Goal: Task Accomplishment & Management: Use online tool/utility

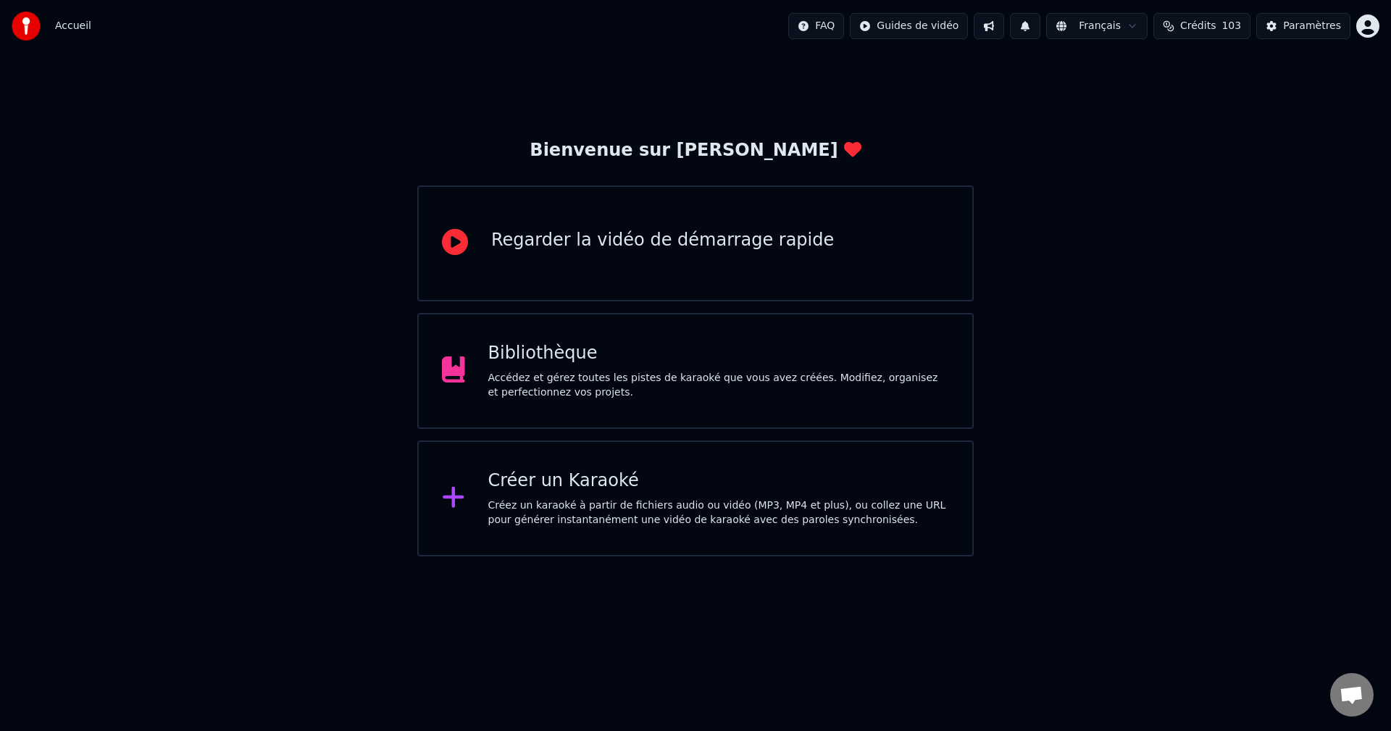
click at [543, 491] on div "Créer un Karaoké" at bounding box center [719, 481] width 462 height 23
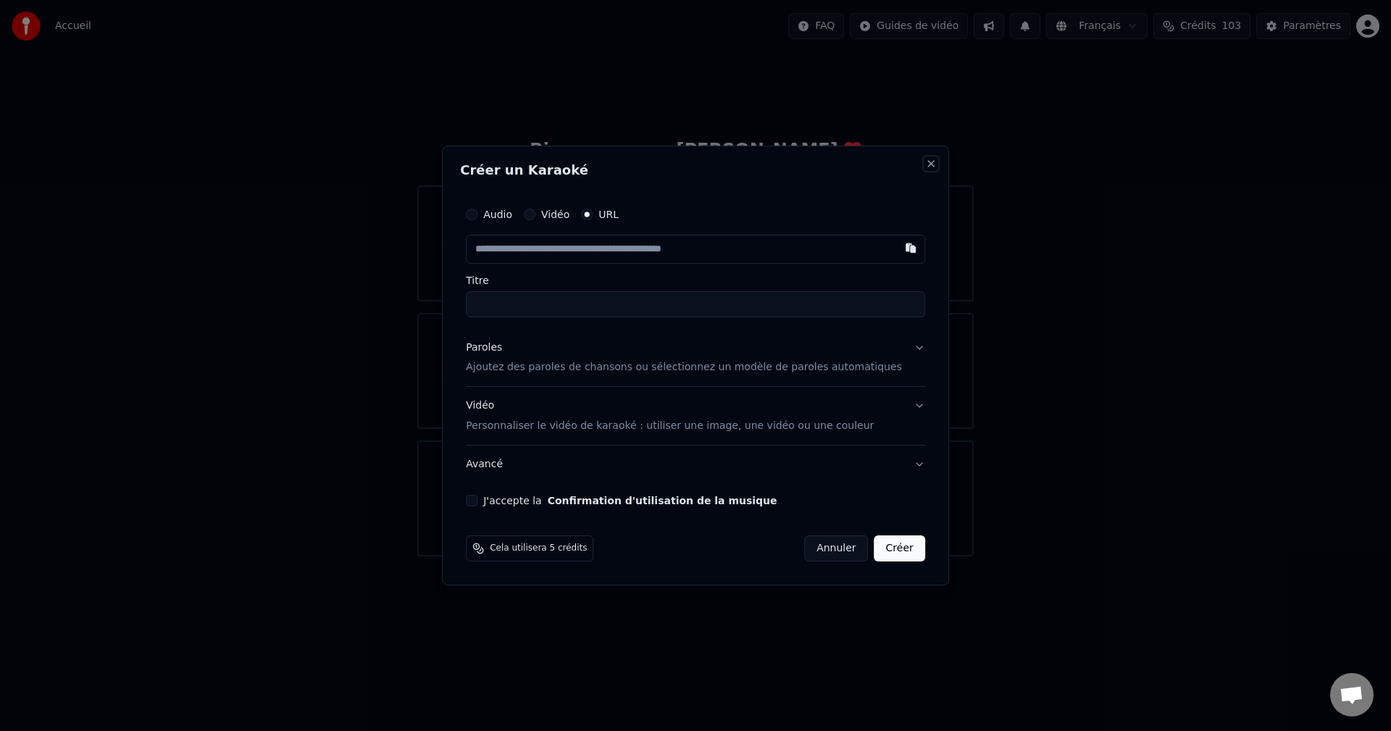
click at [925, 164] on button "Close" at bounding box center [931, 164] width 12 height 12
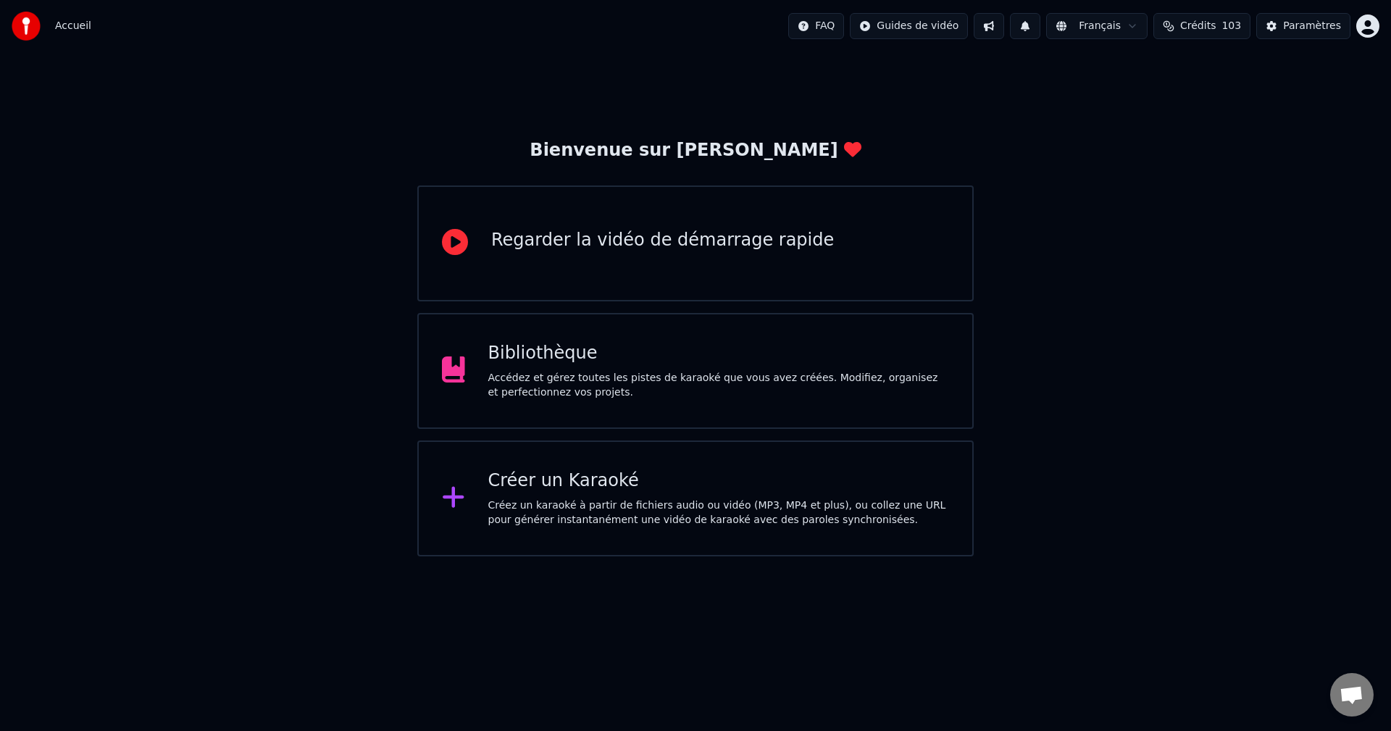
click at [532, 487] on div "Créer un Karaoké" at bounding box center [719, 481] width 462 height 23
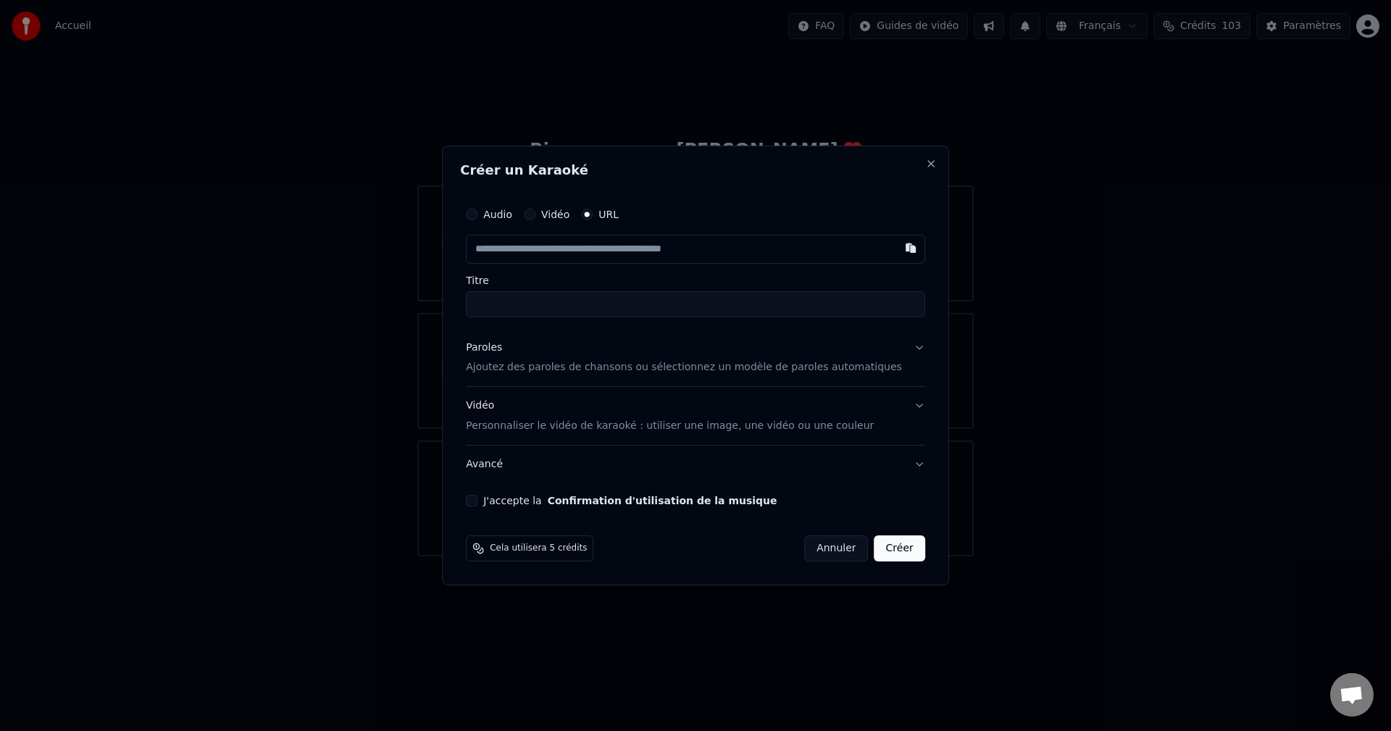
click at [534, 251] on input "text" at bounding box center [695, 249] width 459 height 29
paste input "**********"
type input "**********"
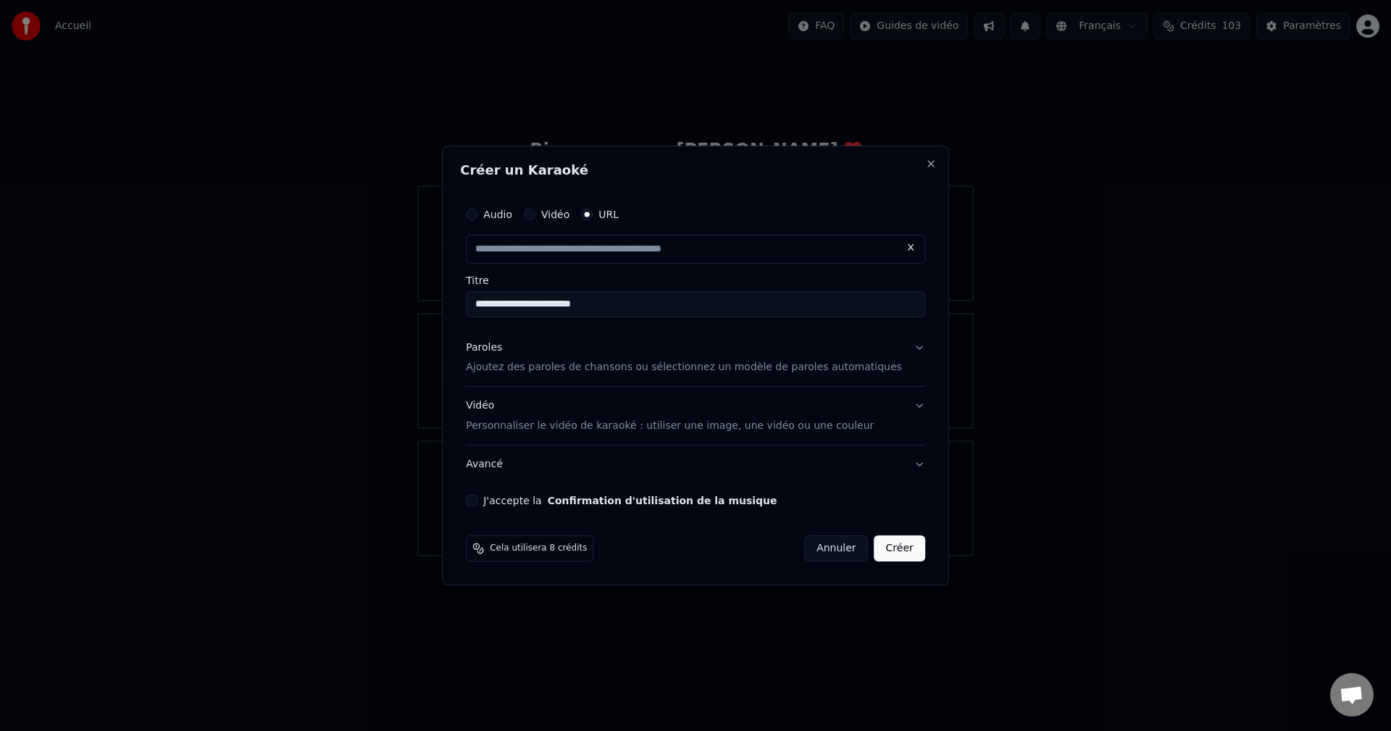
click at [899, 347] on button "Paroles Ajoutez des paroles de chansons ou sélectionnez un modèle de paroles au…" at bounding box center [695, 358] width 459 height 58
type input "**********"
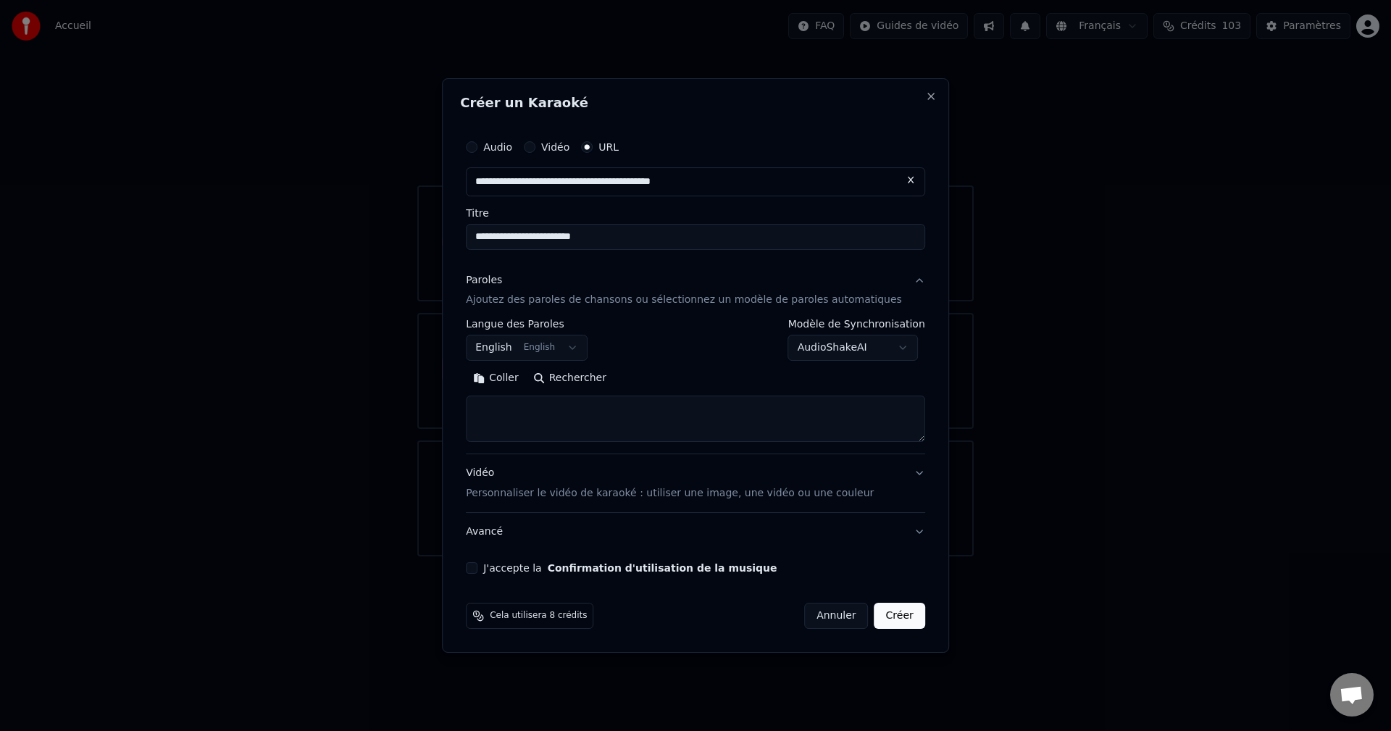
click at [511, 409] on textarea at bounding box center [695, 419] width 459 height 46
paste textarea "**********"
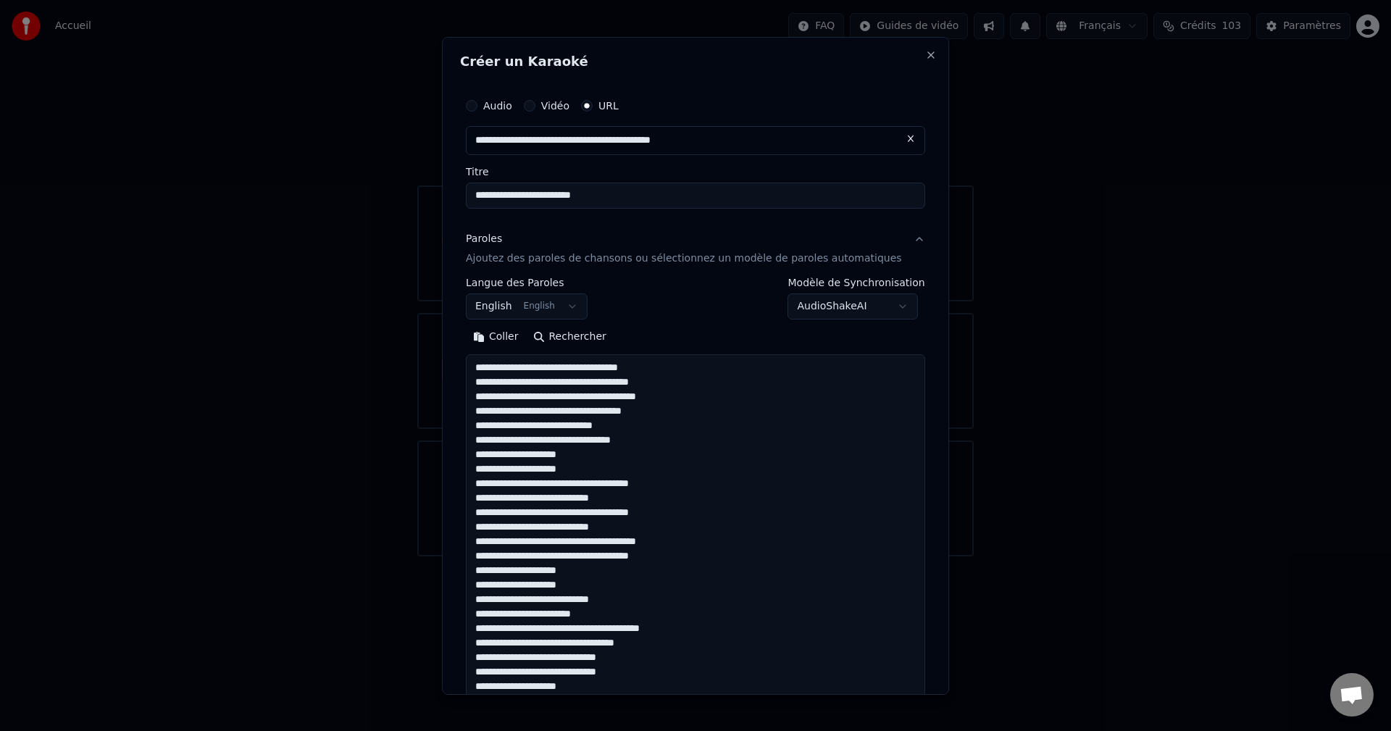
scroll to position [511, 0]
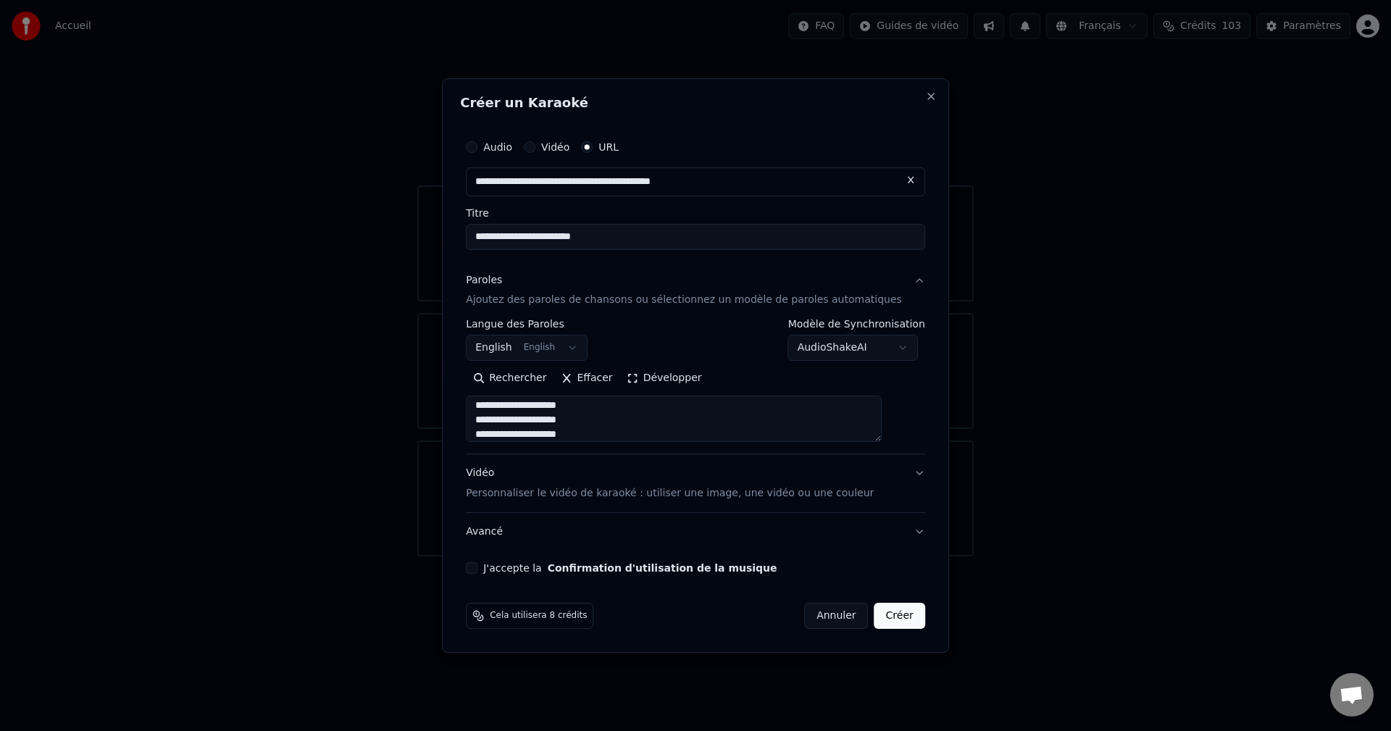
type textarea "**********"
click at [478, 568] on button "J'accepte la Confirmation d'utilisation de la musique" at bounding box center [472, 568] width 12 height 12
click at [885, 616] on button "Créer" at bounding box center [900, 616] width 51 height 26
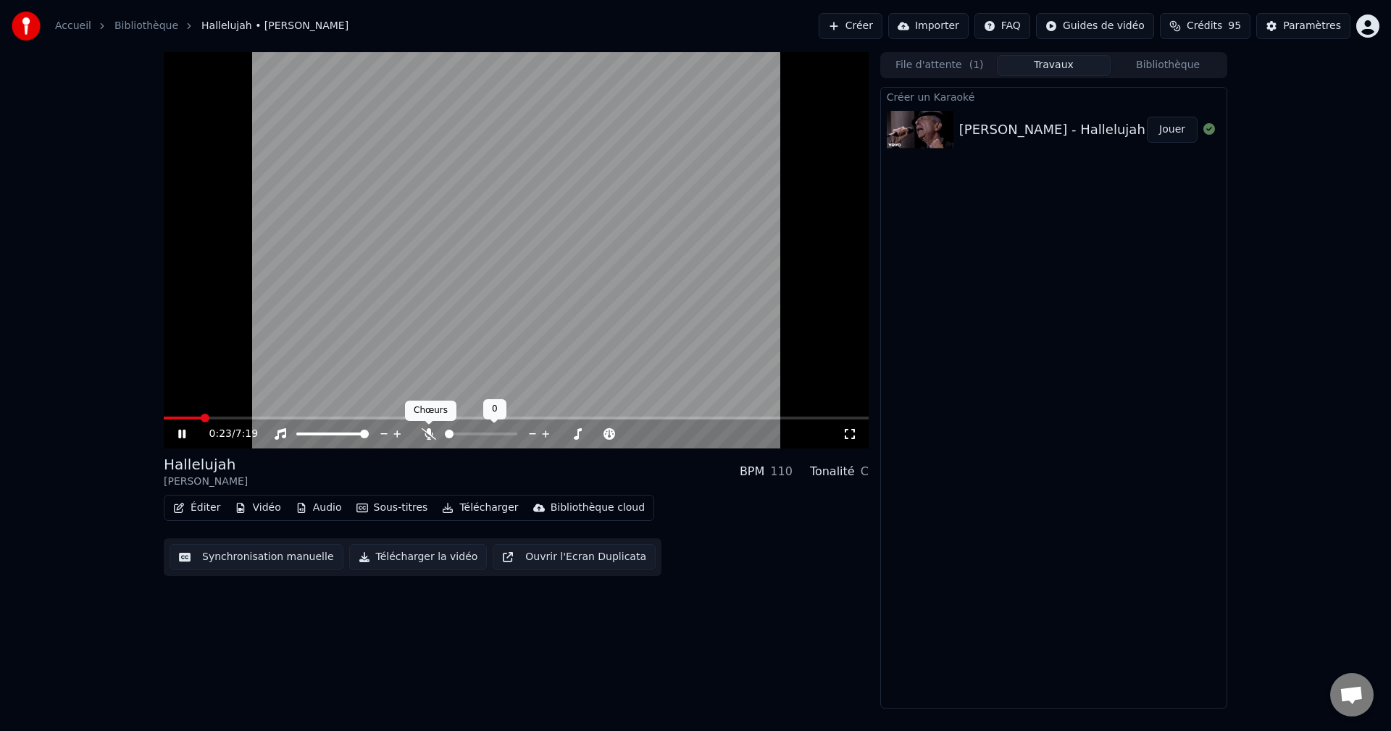
click at [425, 433] on icon at bounding box center [429, 434] width 14 height 12
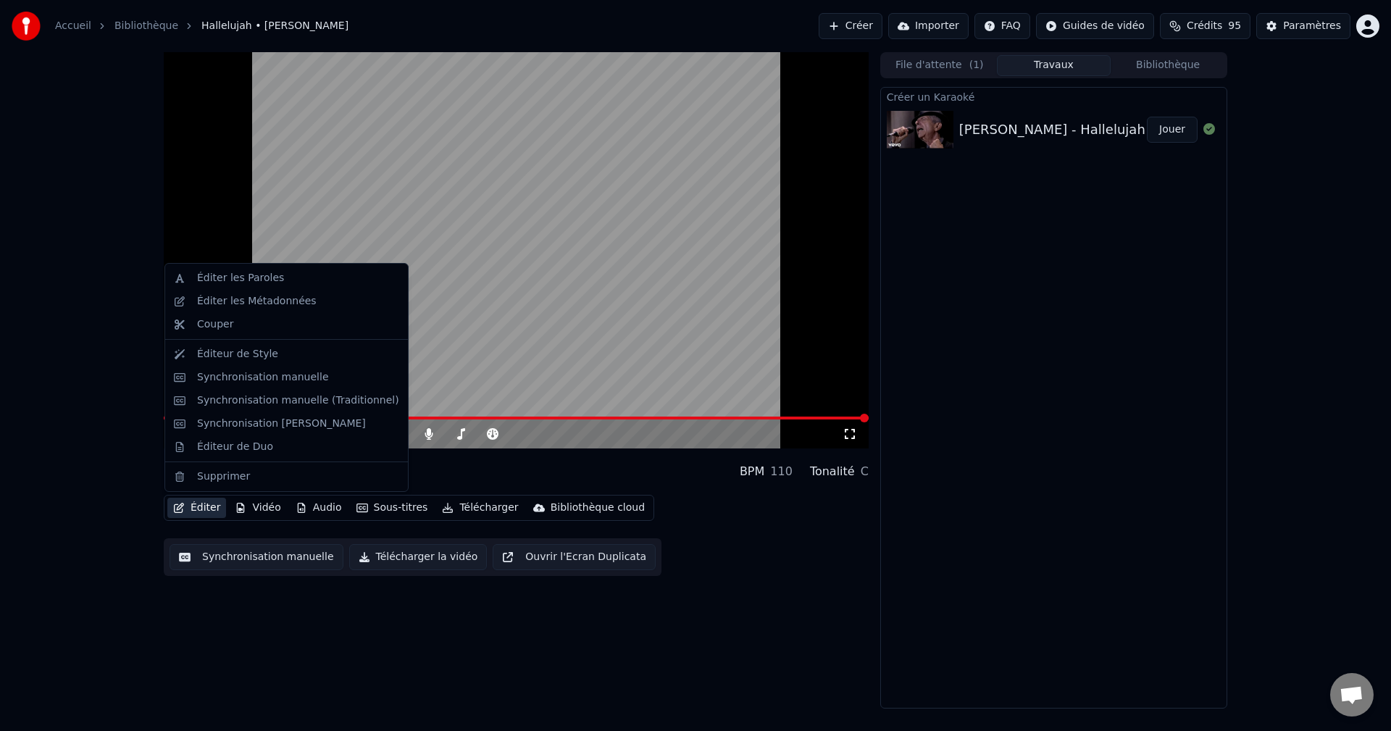
click at [197, 507] on button "Éditer" at bounding box center [196, 508] width 59 height 20
click at [275, 379] on div "Synchronisation manuelle" at bounding box center [263, 377] width 132 height 14
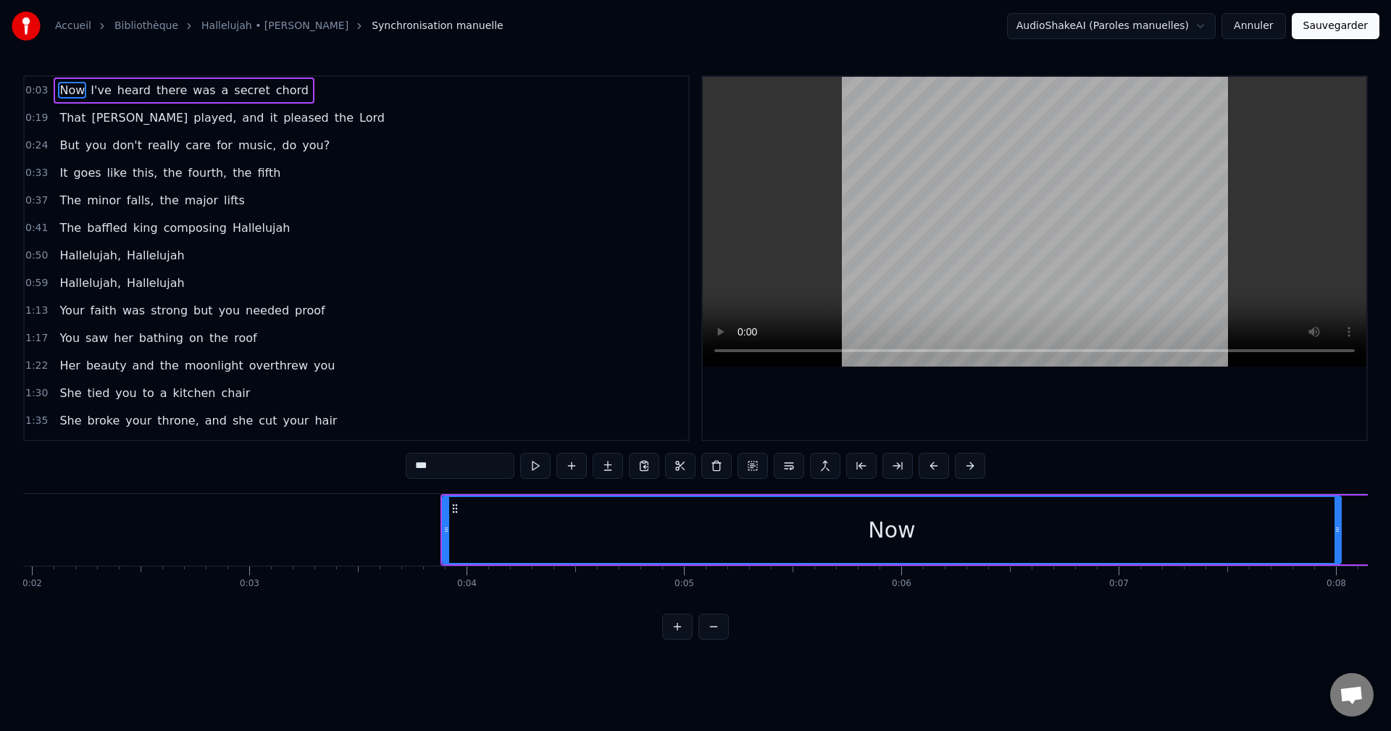
scroll to position [0, 146]
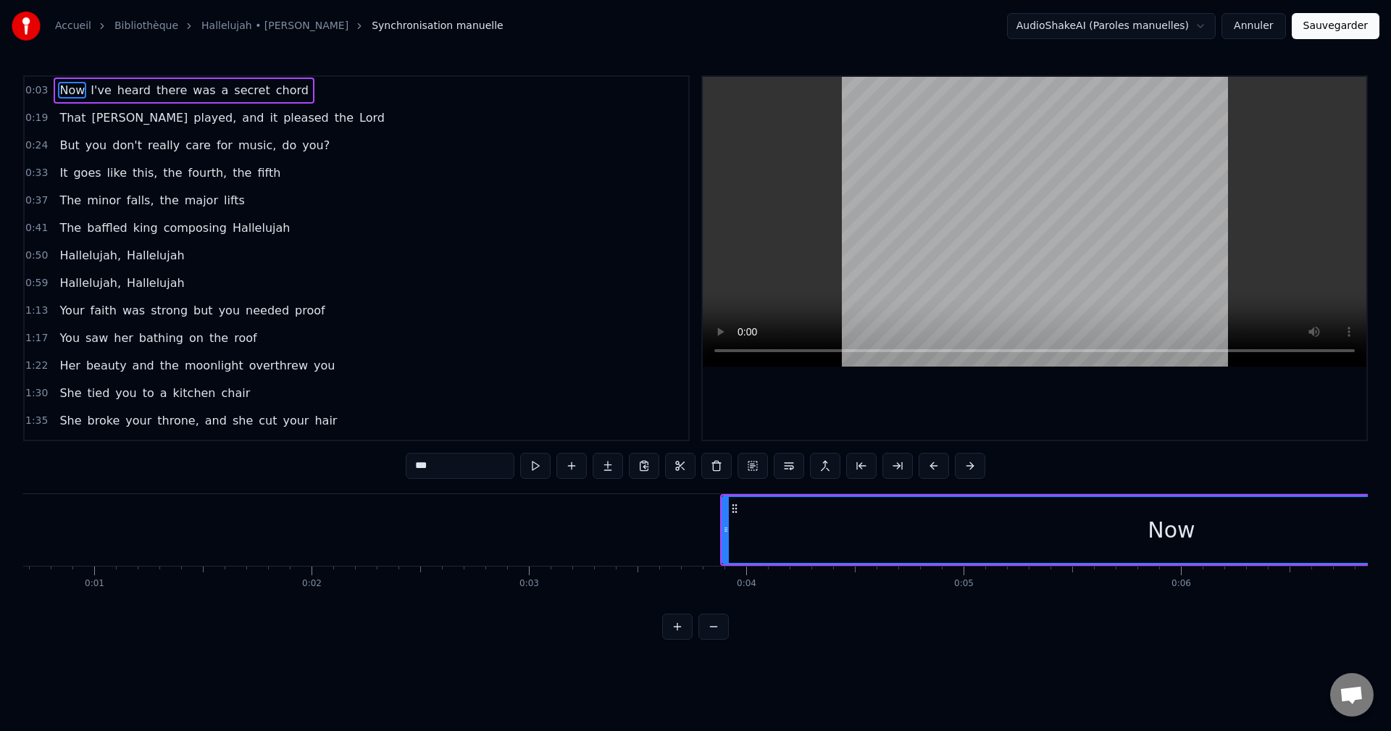
click at [72, 91] on span "Now" at bounding box center [72, 90] width 28 height 17
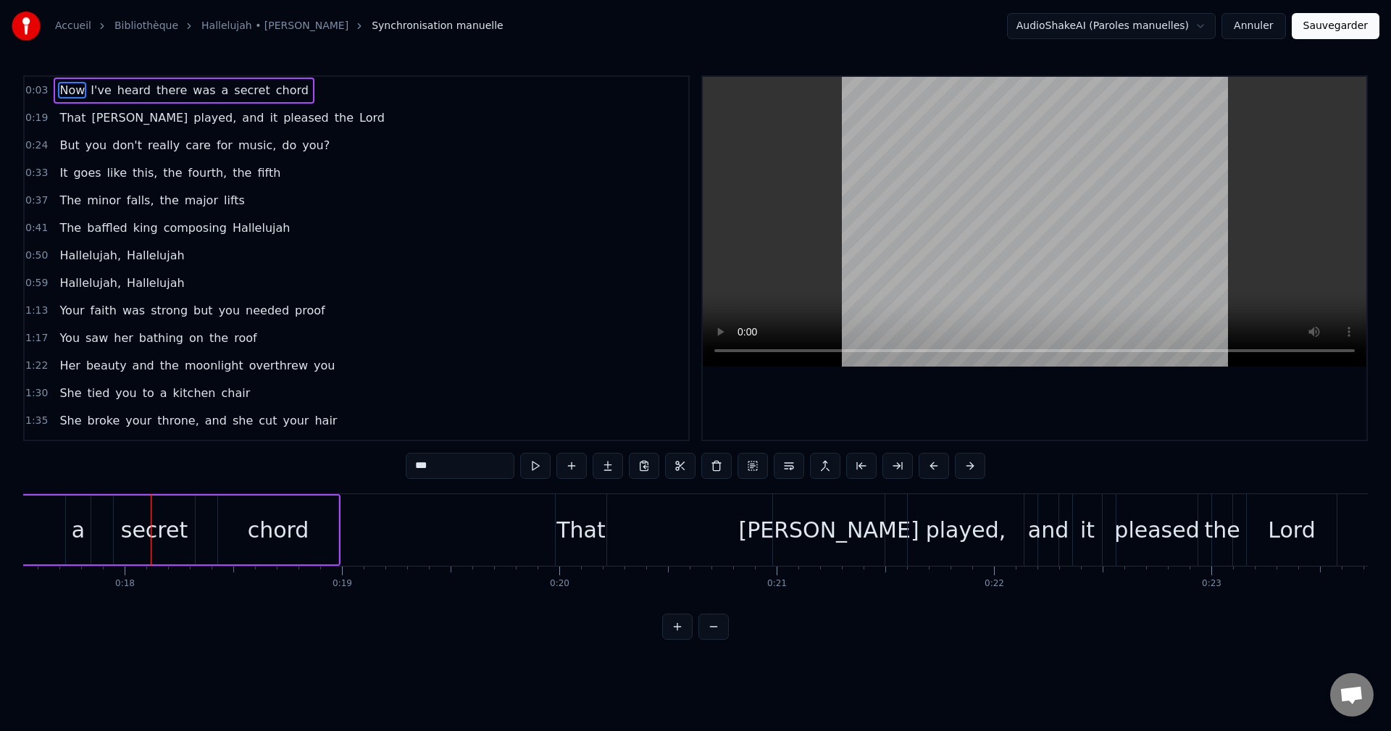
scroll to position [0, 3817]
click at [72, 92] on span "Now" at bounding box center [72, 90] width 28 height 17
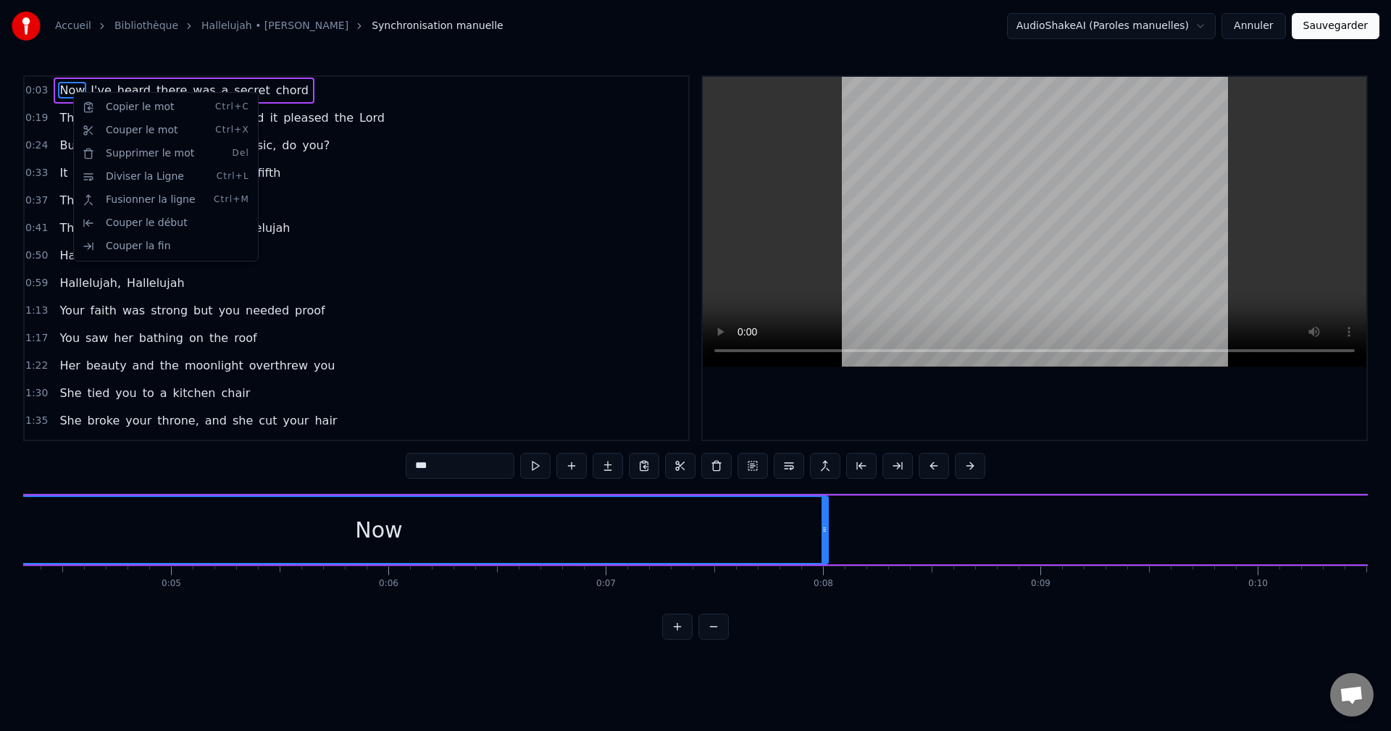
scroll to position [0, 771]
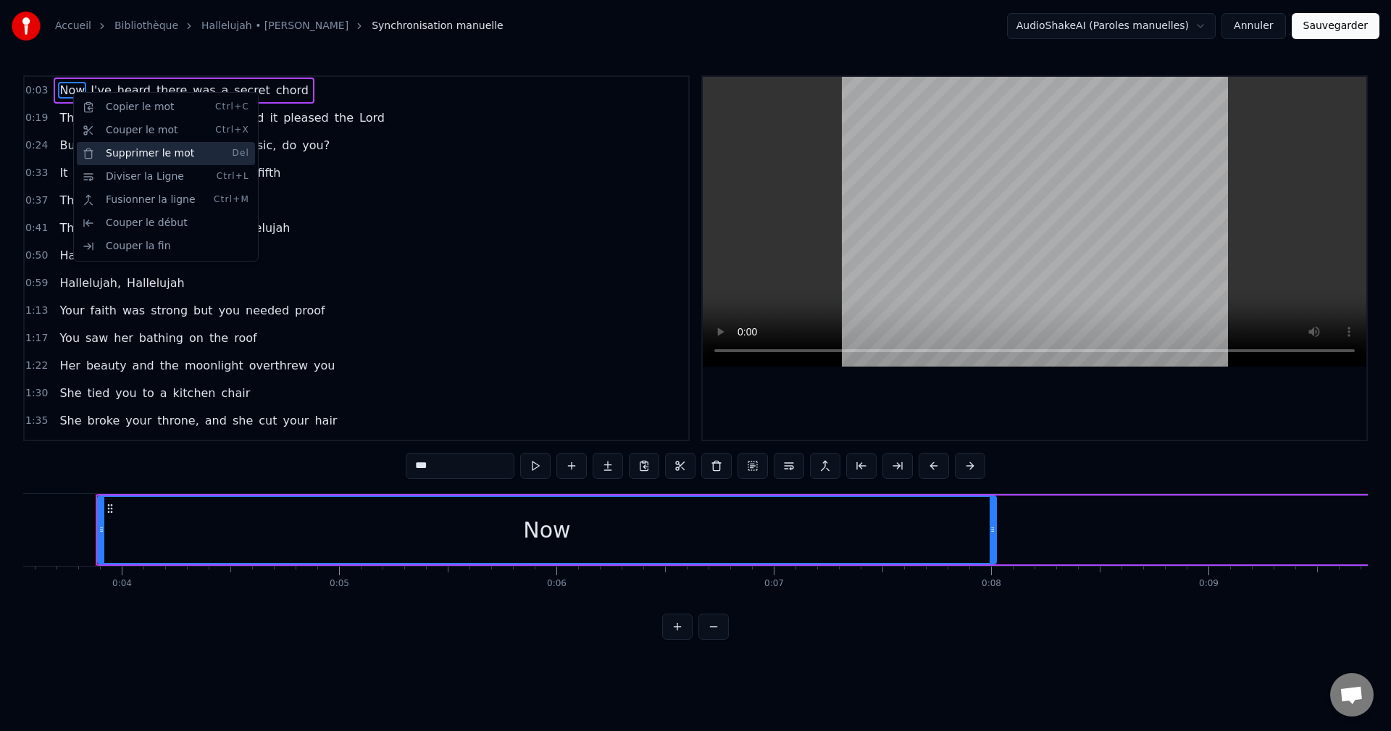
click at [111, 151] on div "Supprimer le mot Del" at bounding box center [166, 153] width 178 height 23
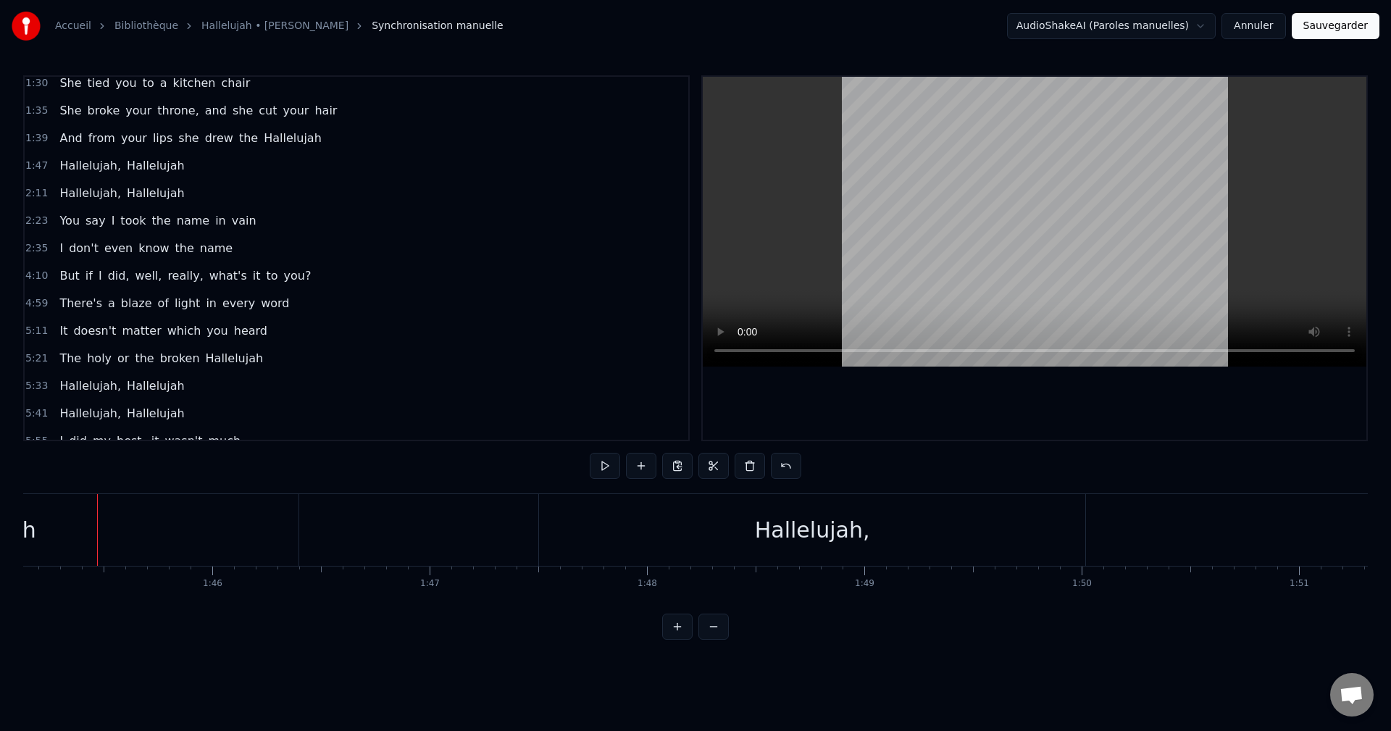
scroll to position [0, 22855]
click at [91, 193] on span "Hallelujah," at bounding box center [90, 193] width 64 height 17
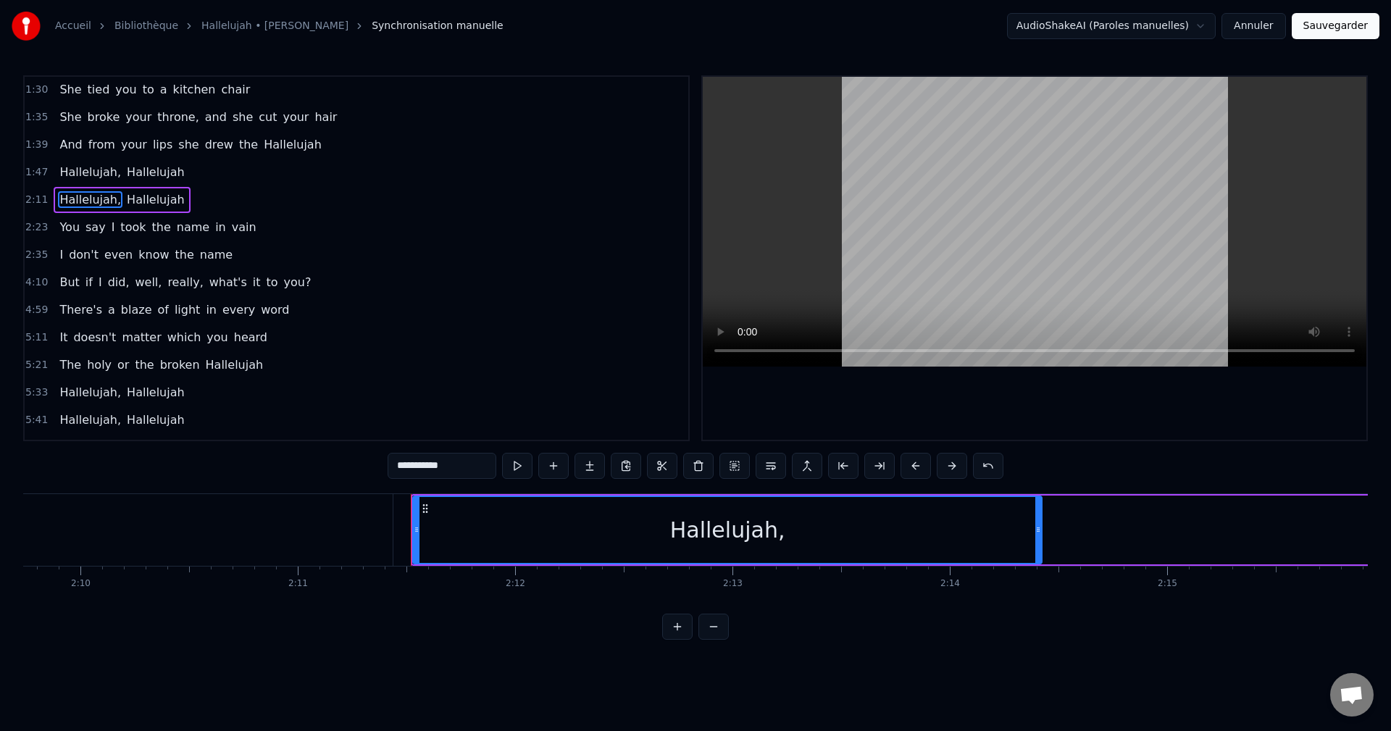
scroll to position [0, 28519]
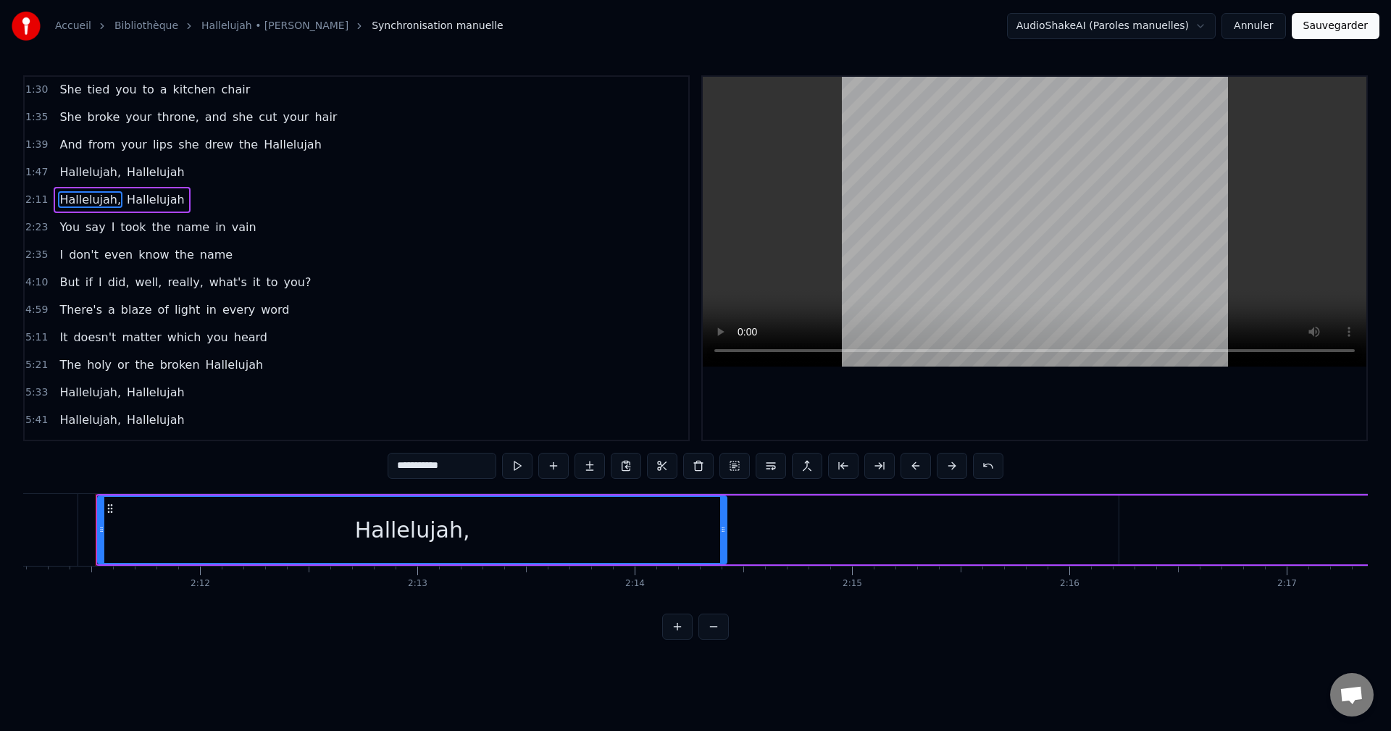
click at [81, 178] on span "Hallelujah," at bounding box center [90, 172] width 64 height 17
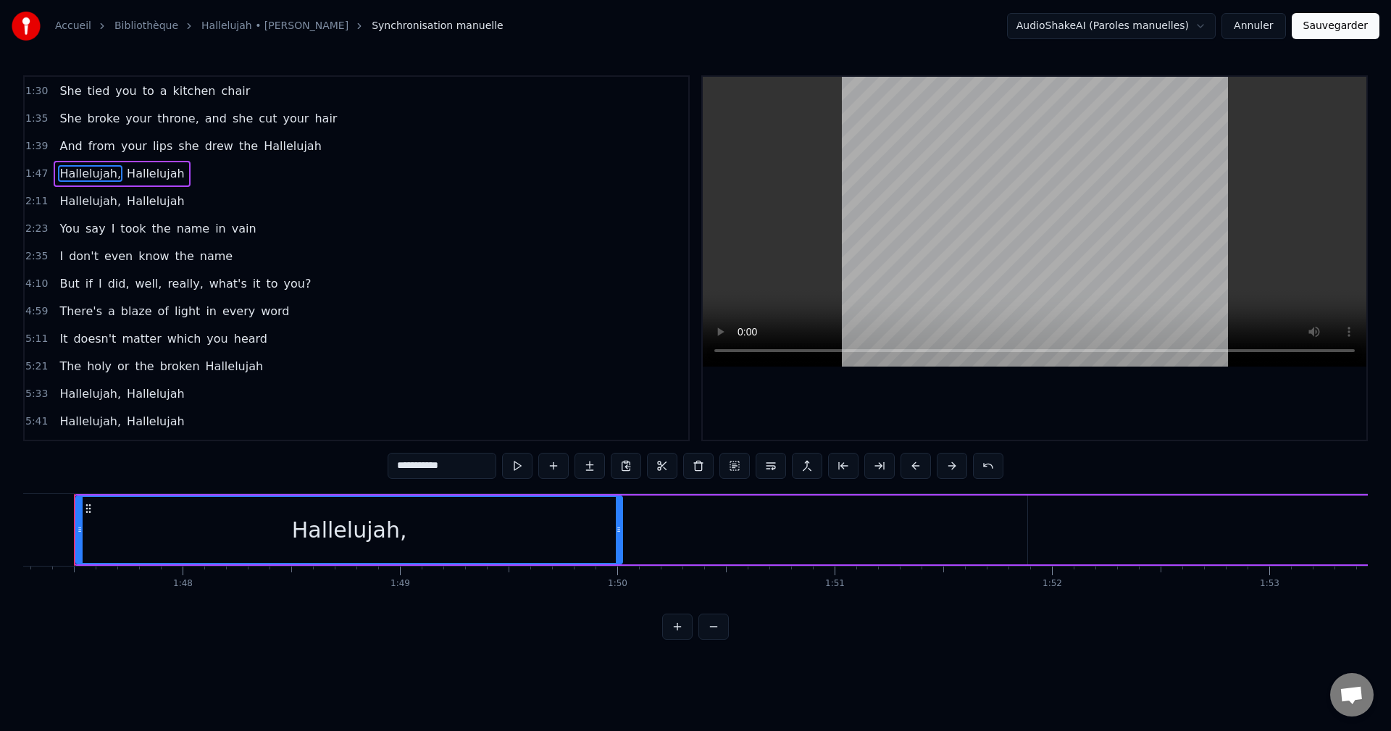
scroll to position [0, 23297]
click at [132, 177] on span "Hallelujah" at bounding box center [155, 173] width 61 height 17
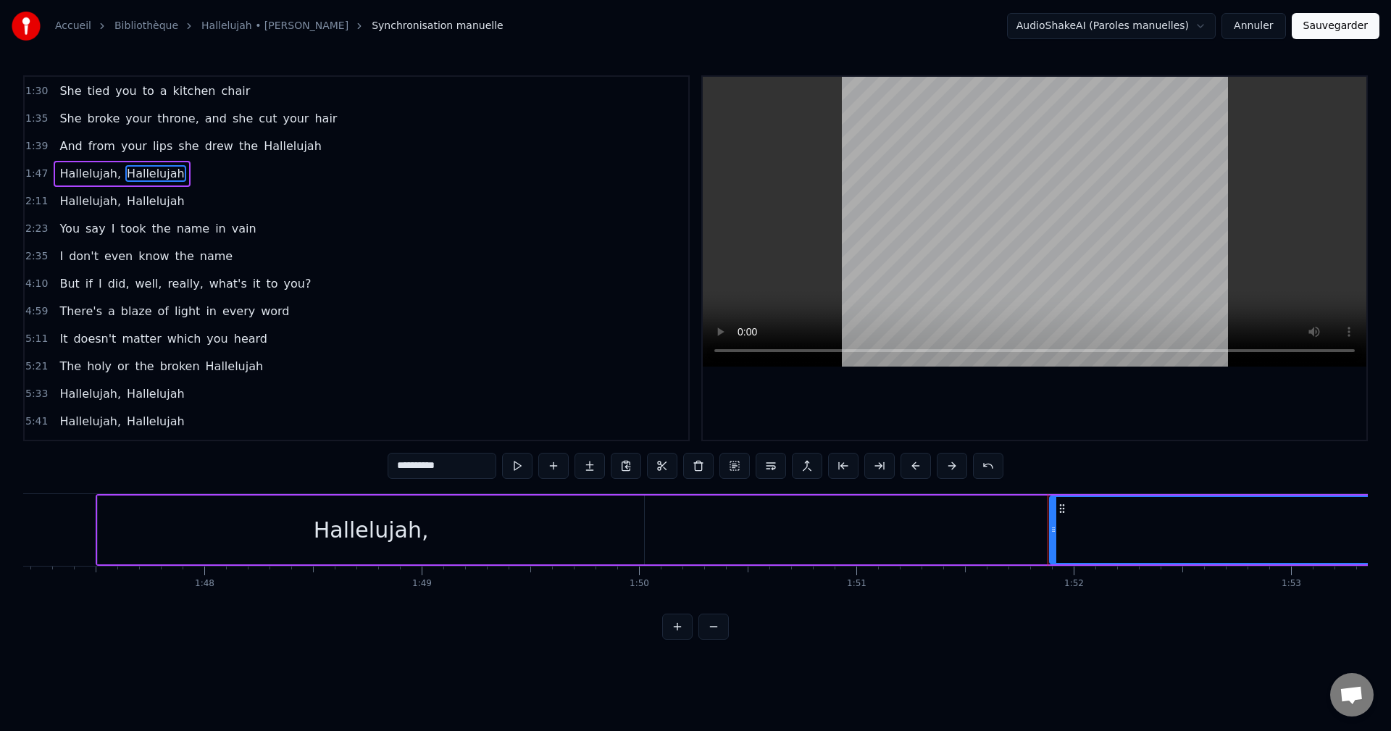
scroll to position [217, 0]
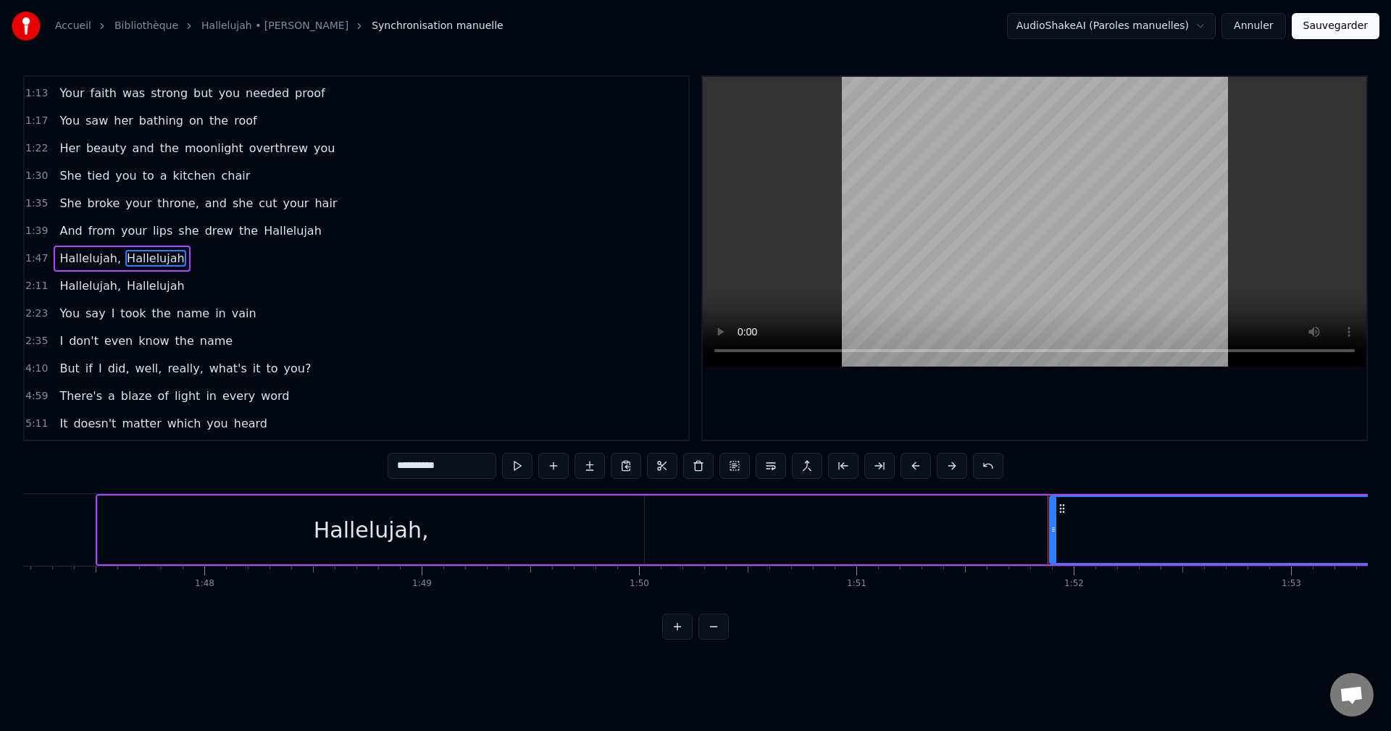
click at [80, 280] on span "Hallelujah," at bounding box center [90, 286] width 64 height 17
type input "**********"
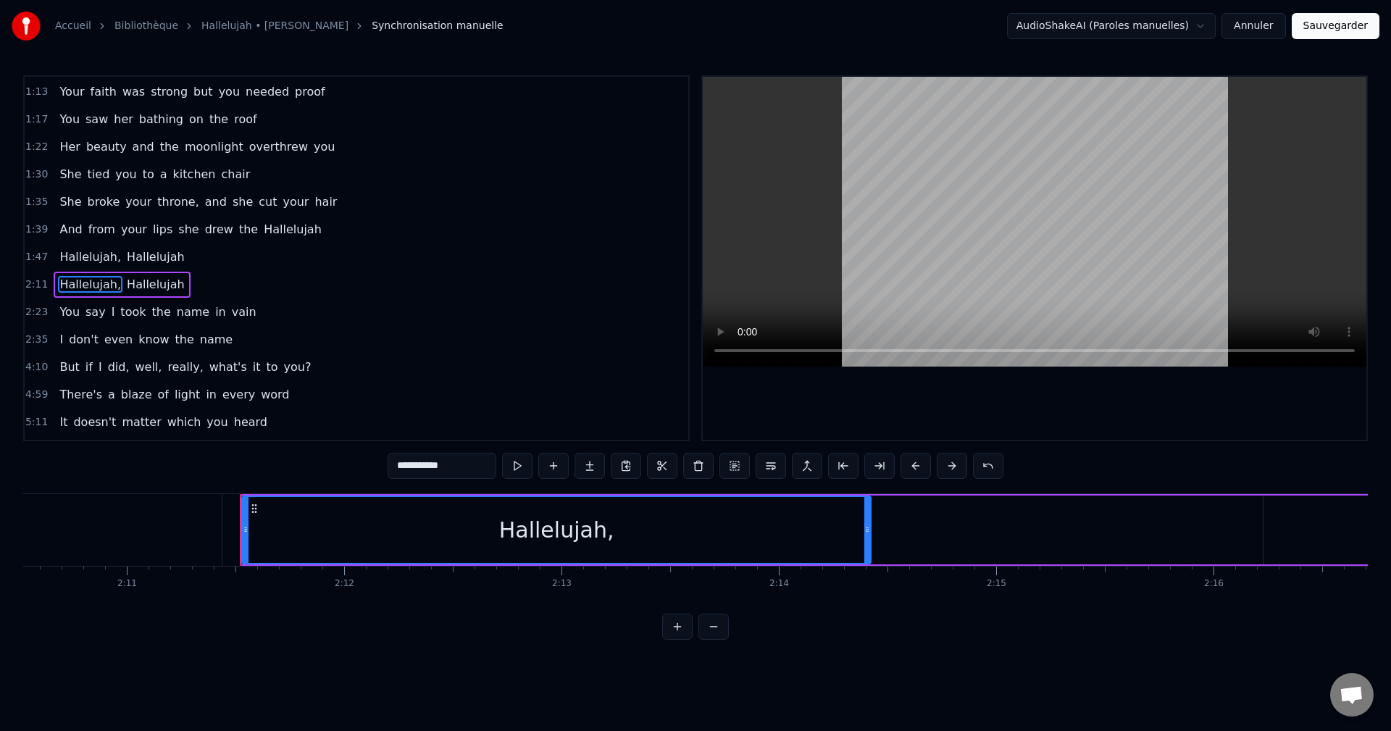
scroll to position [0, 28519]
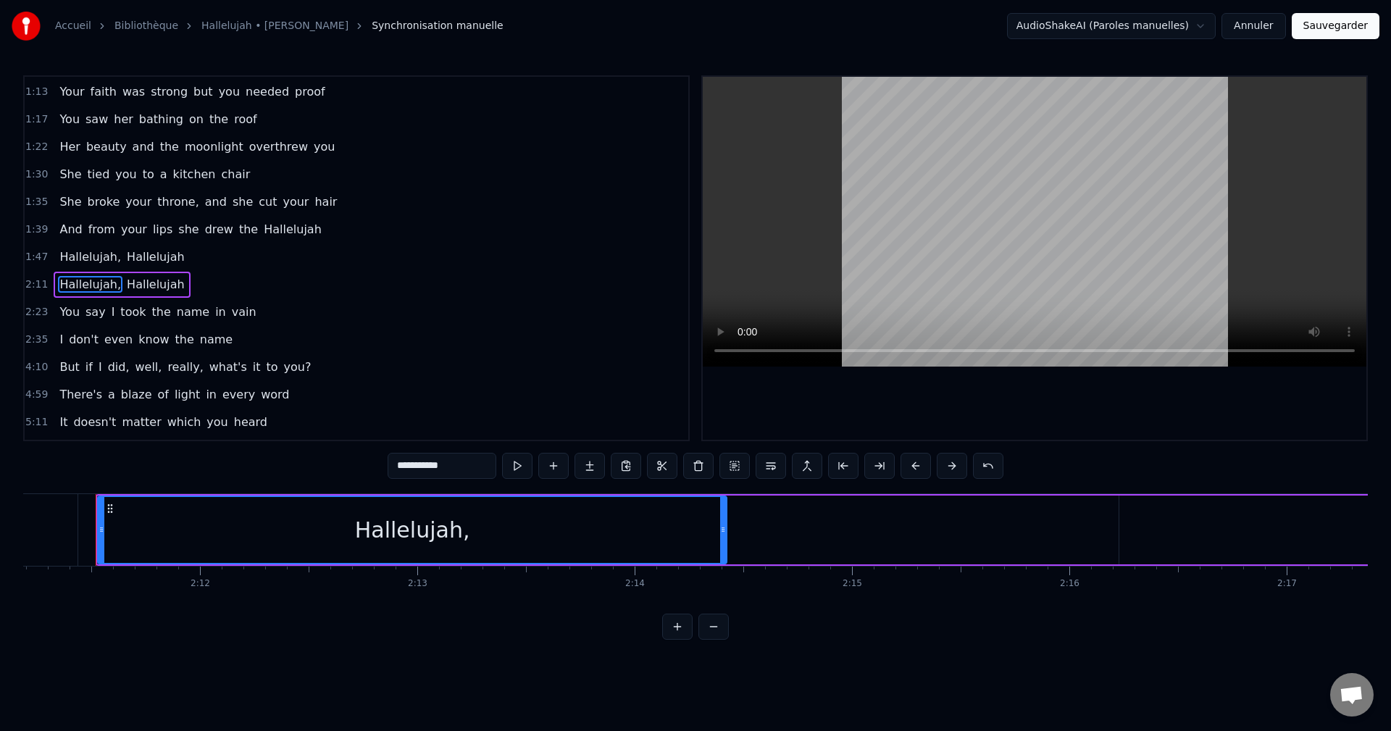
click at [83, 254] on span "Hallelujah," at bounding box center [90, 257] width 64 height 17
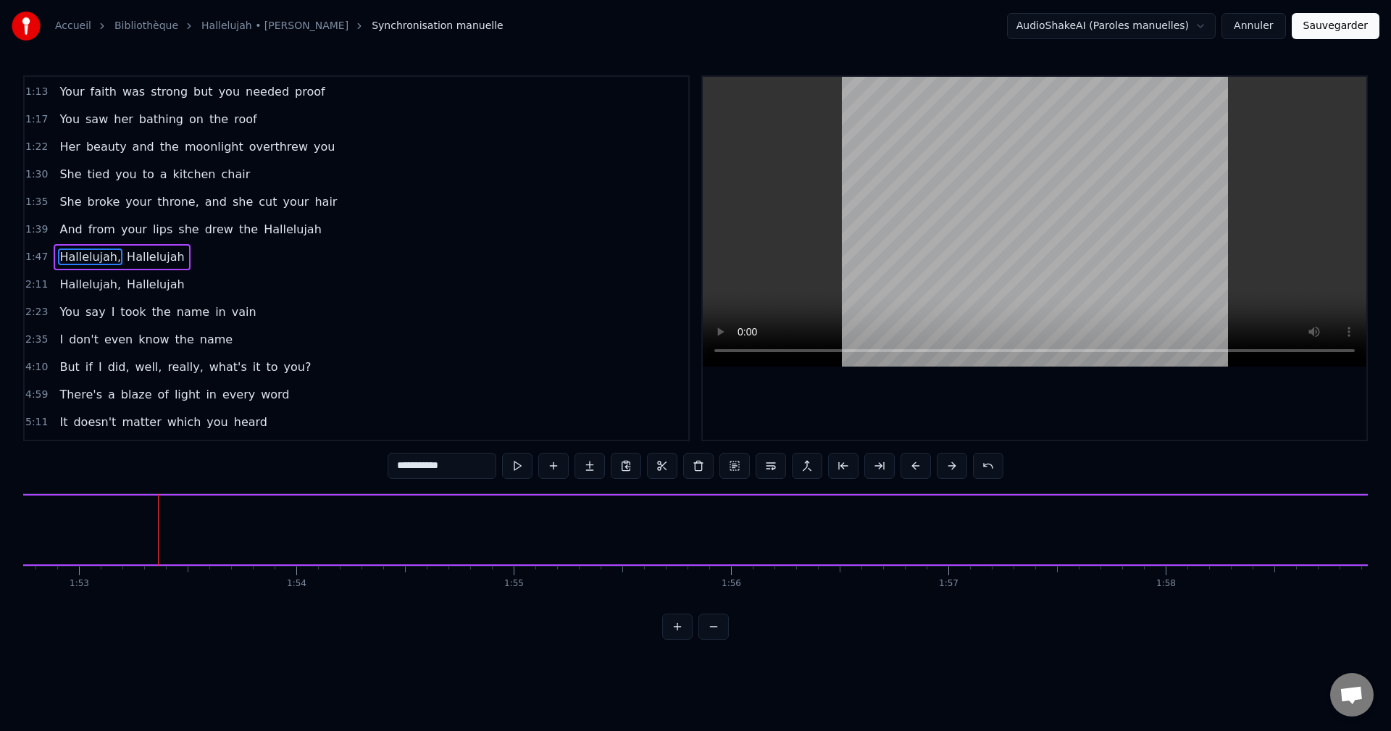
scroll to position [0, 24572]
click at [72, 288] on span "Hallelujah," at bounding box center [90, 284] width 64 height 17
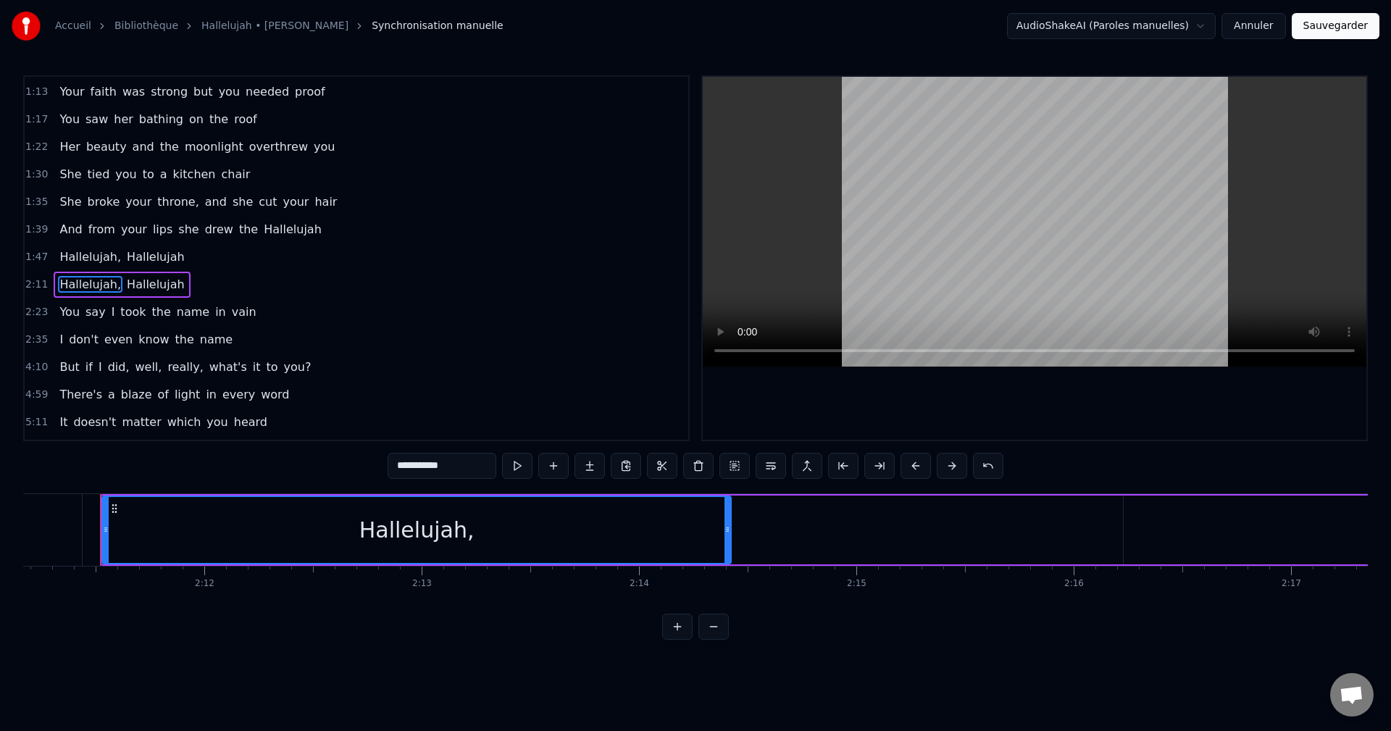
scroll to position [0, 28519]
click at [1210, 28] on html "Accueil Bibliothèque Hallelujah • Leonard Cohen Synchronisation manuelle AudioS…" at bounding box center [695, 331] width 1391 height 663
click at [1257, 25] on button "Annuler" at bounding box center [1254, 26] width 64 height 26
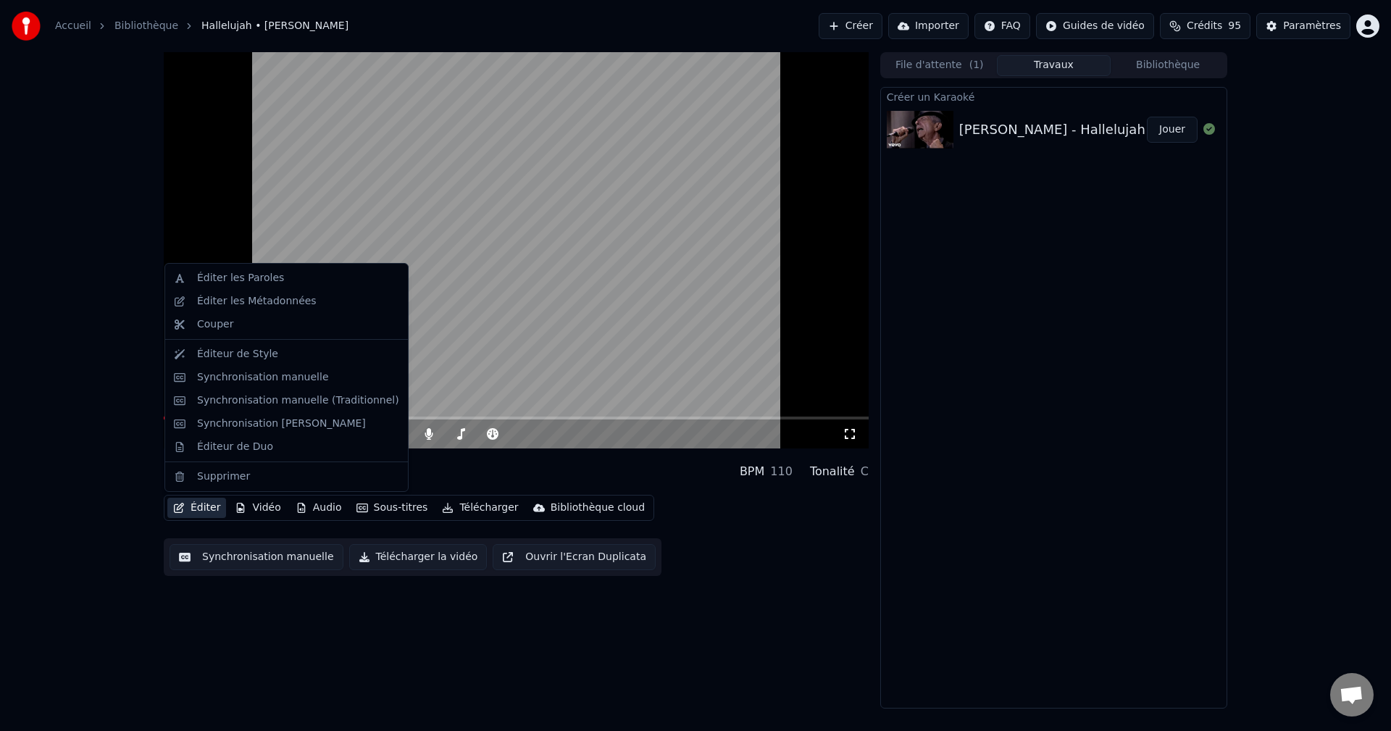
click at [203, 509] on button "Éditer" at bounding box center [196, 508] width 59 height 20
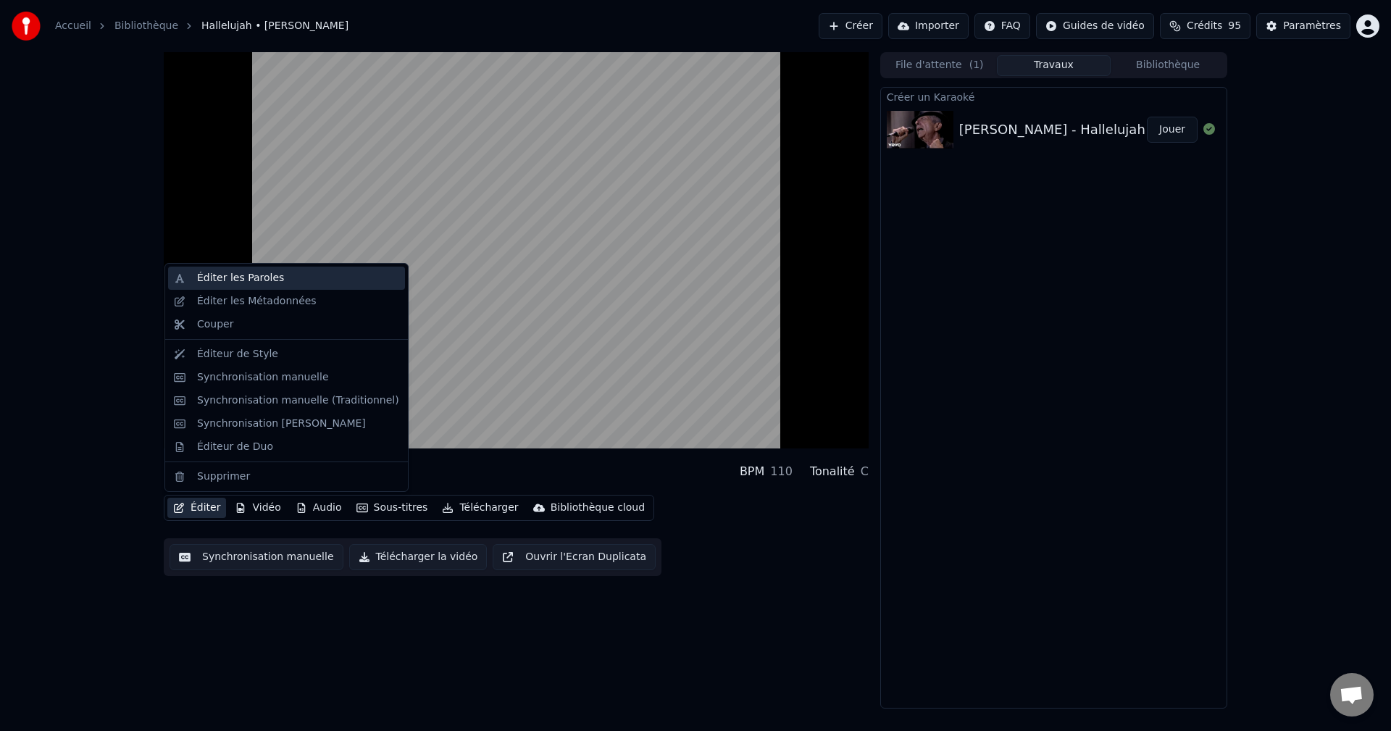
click at [236, 279] on div "Éditer les Paroles" at bounding box center [240, 278] width 87 height 14
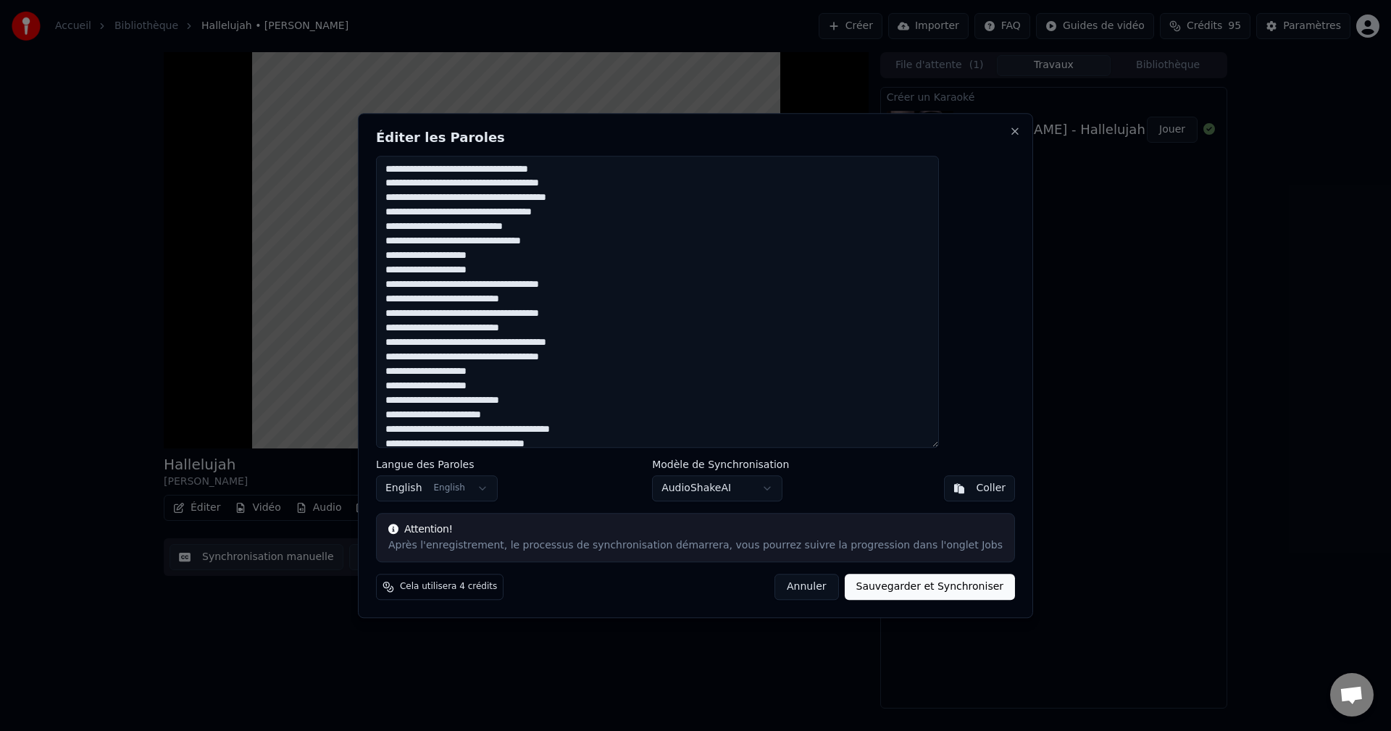
click at [793, 586] on button "Annuler" at bounding box center [807, 587] width 64 height 26
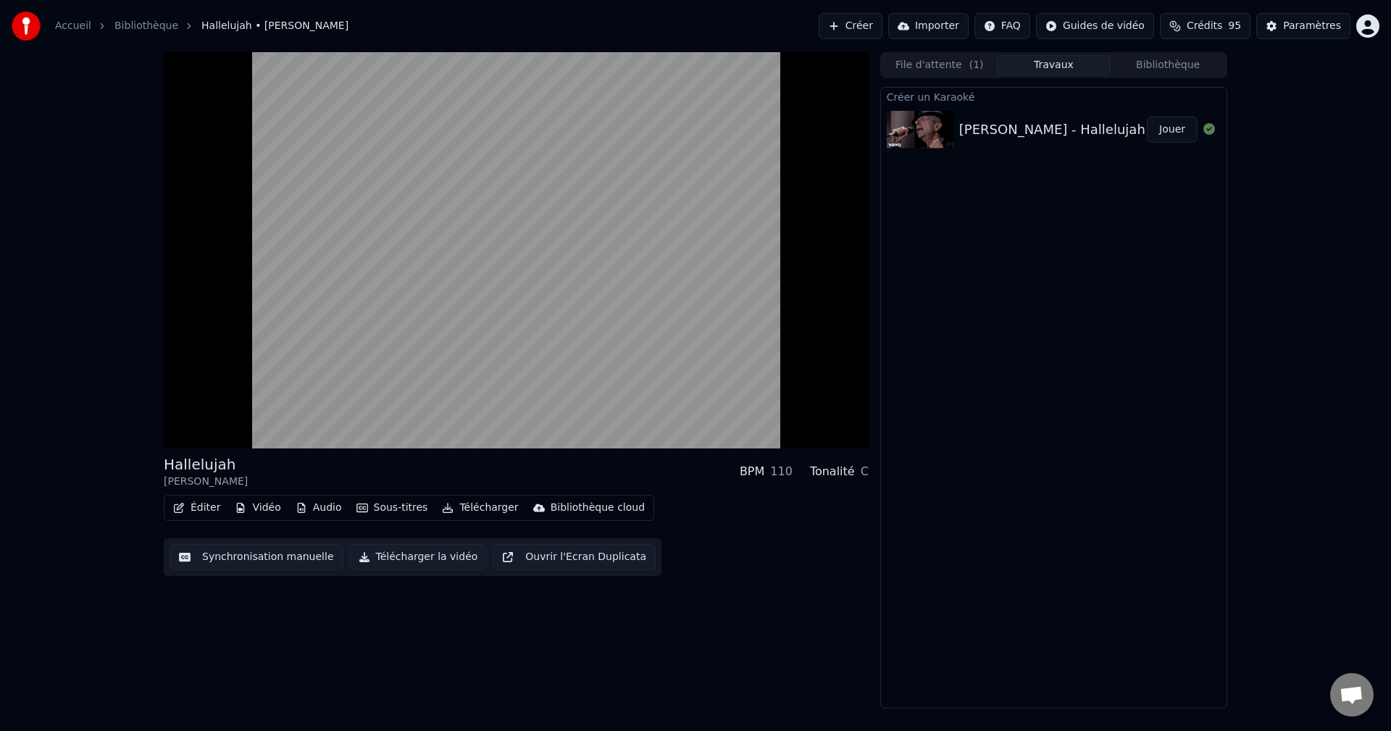
click at [206, 511] on button "Éditer" at bounding box center [196, 508] width 59 height 20
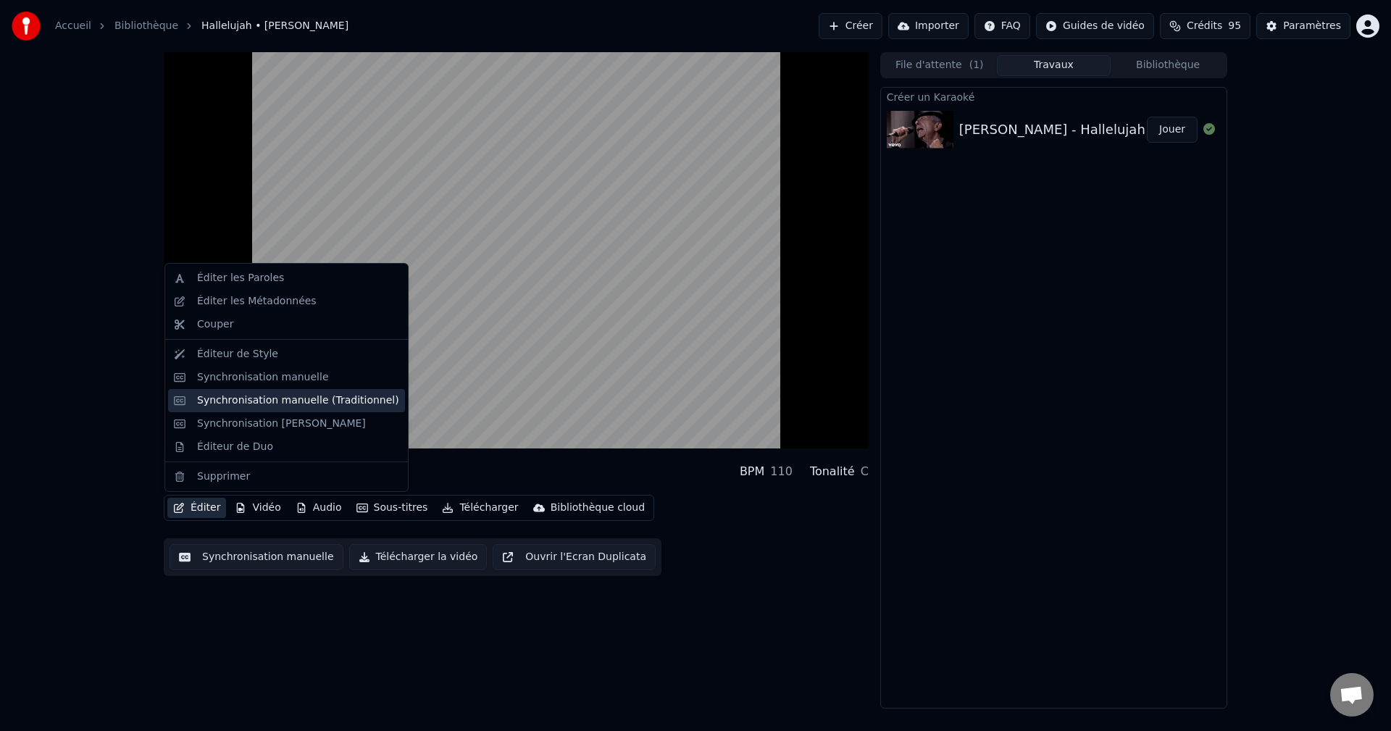
click at [254, 401] on div "Synchronisation manuelle (Traditionnel)" at bounding box center [298, 400] width 202 height 14
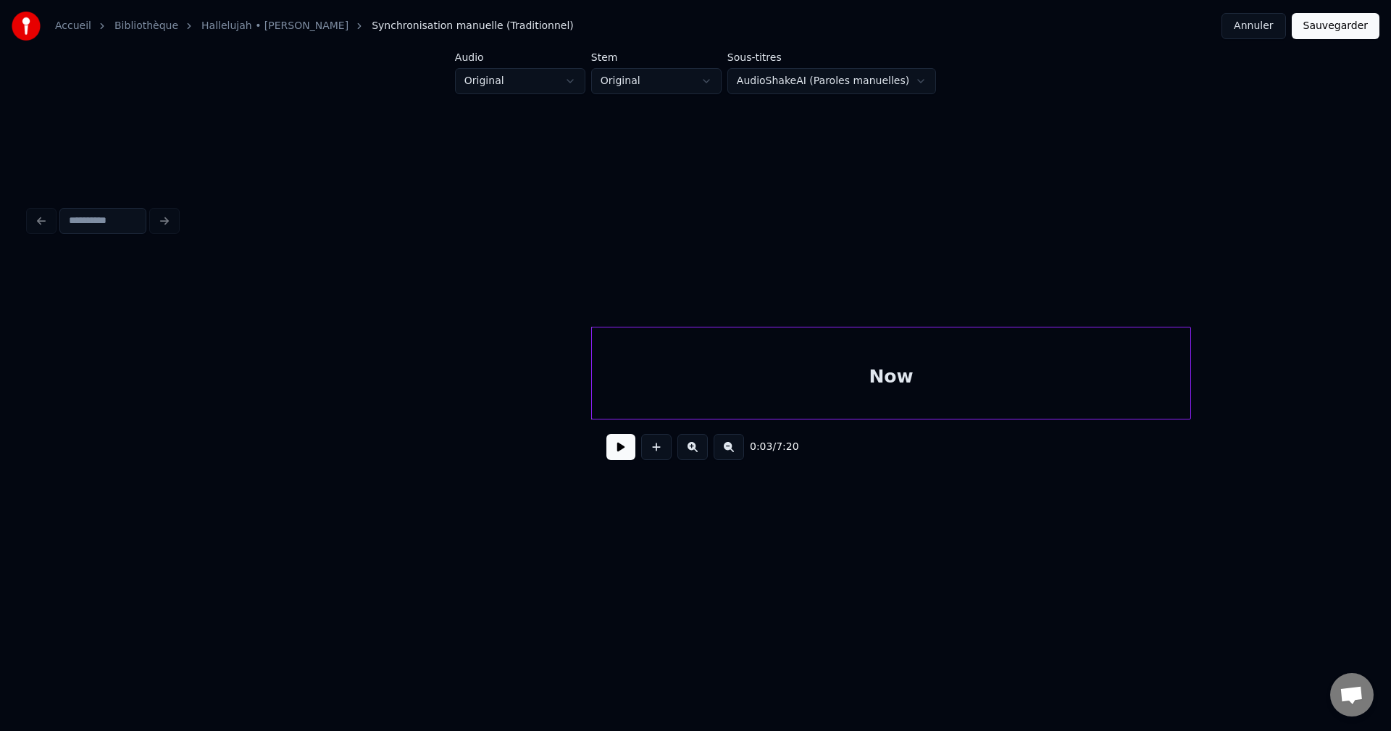
click at [622, 451] on button at bounding box center [621, 447] width 29 height 26
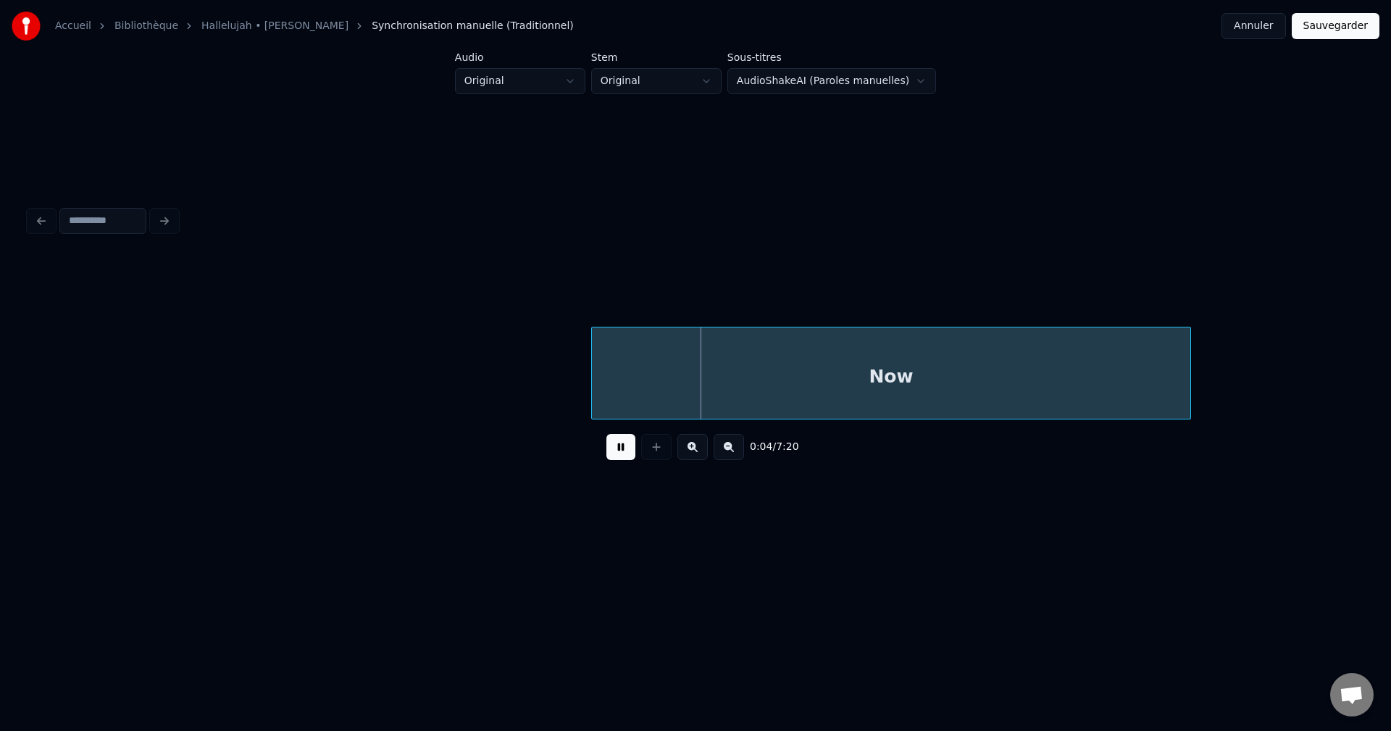
click at [622, 451] on button at bounding box center [621, 447] width 29 height 26
click at [880, 380] on div "Now" at bounding box center [891, 377] width 599 height 99
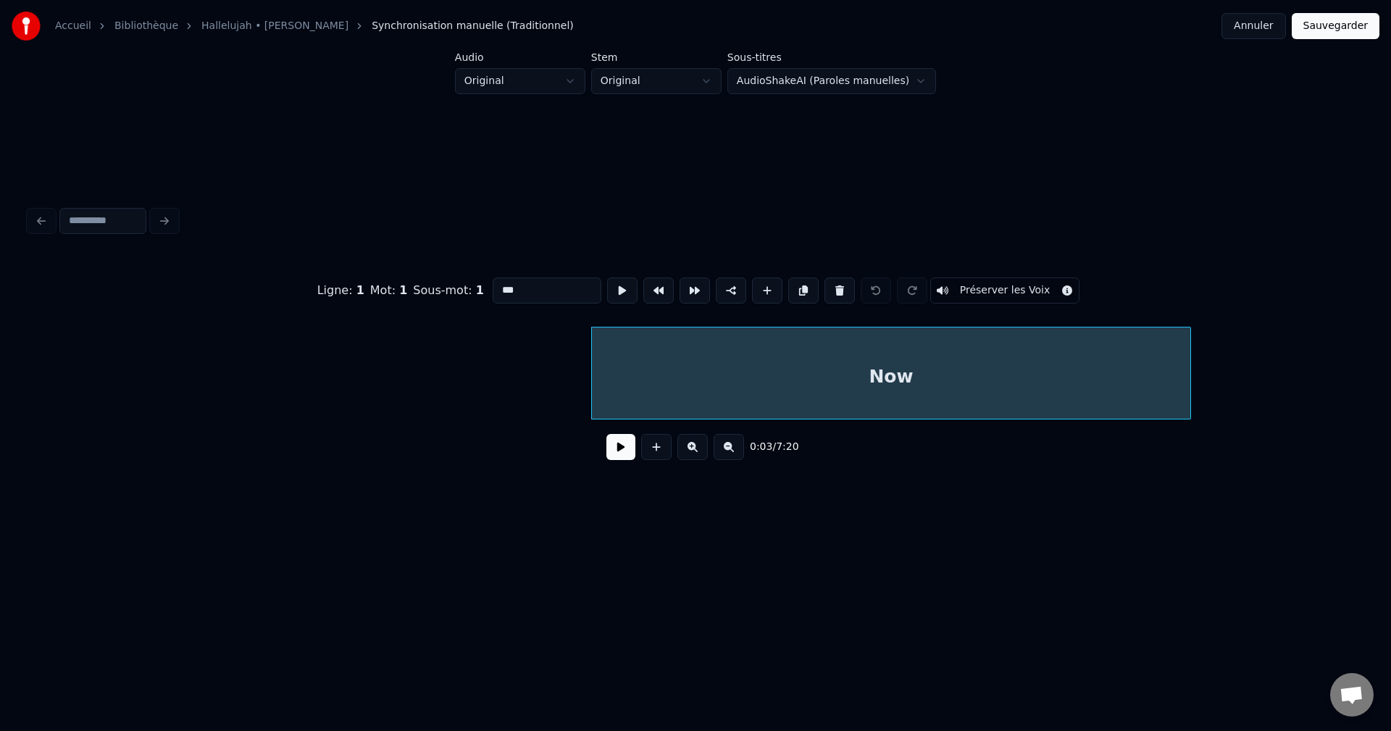
click at [528, 282] on input "***" at bounding box center [547, 291] width 109 height 26
type input "*"
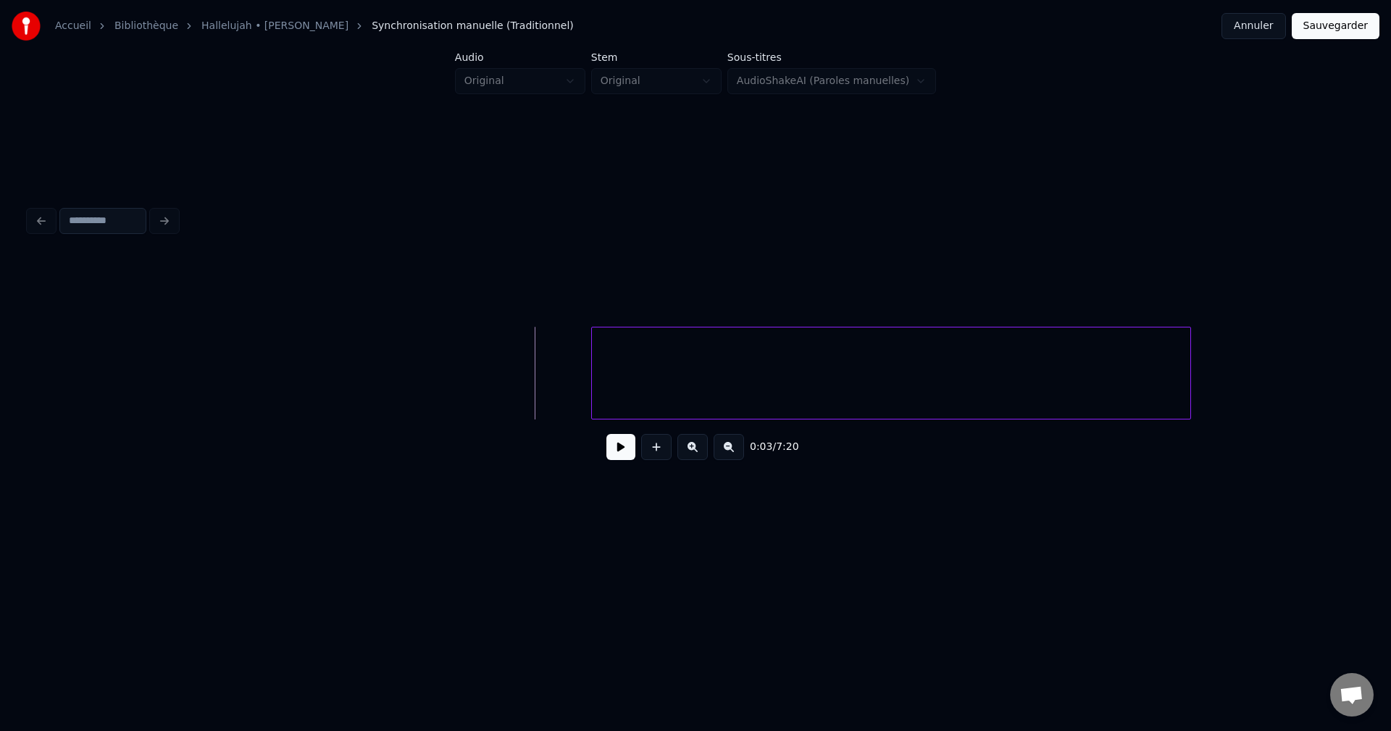
click at [601, 359] on div at bounding box center [891, 377] width 599 height 99
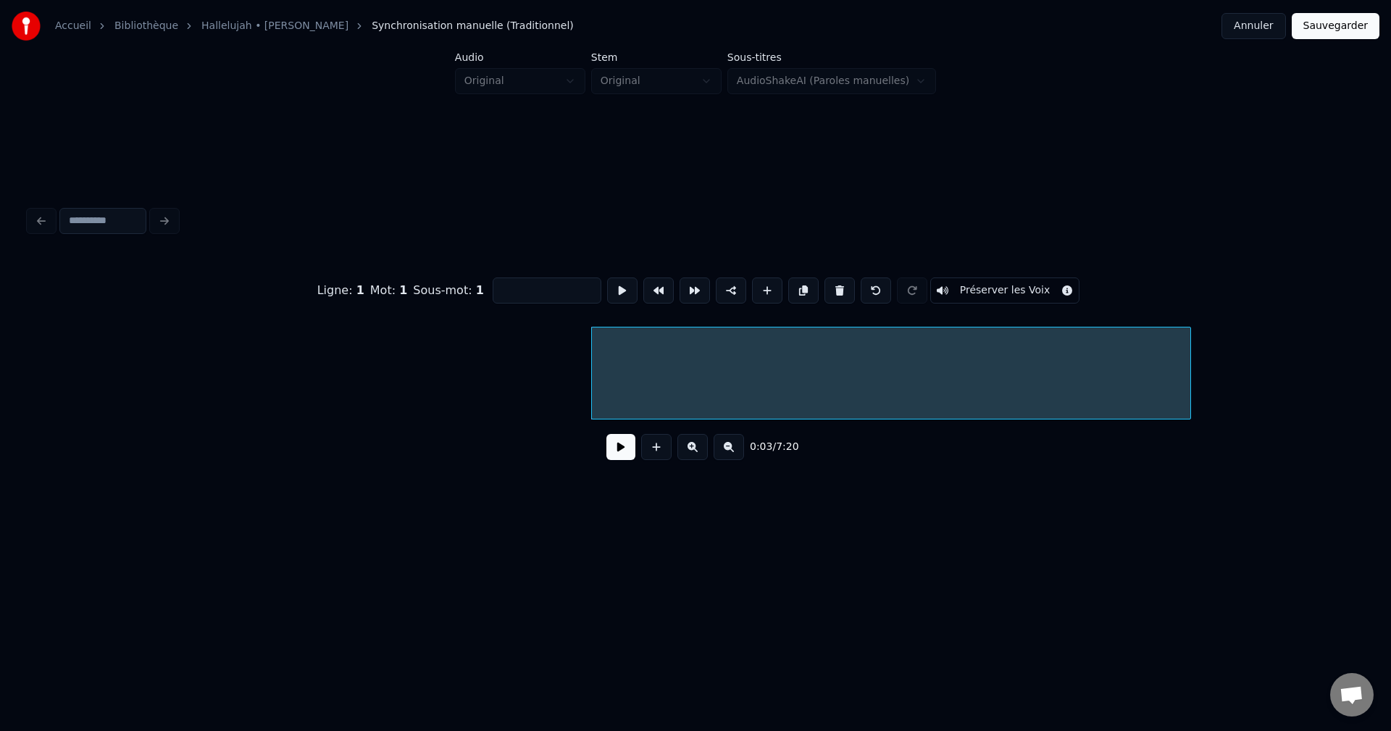
click at [726, 328] on div at bounding box center [891, 377] width 599 height 99
click at [1054, 283] on button "Préserver les Voix" at bounding box center [1005, 291] width 150 height 26
click at [1036, 328] on div at bounding box center [891, 377] width 599 height 99
type input "*******"
click at [620, 453] on button at bounding box center [621, 447] width 29 height 26
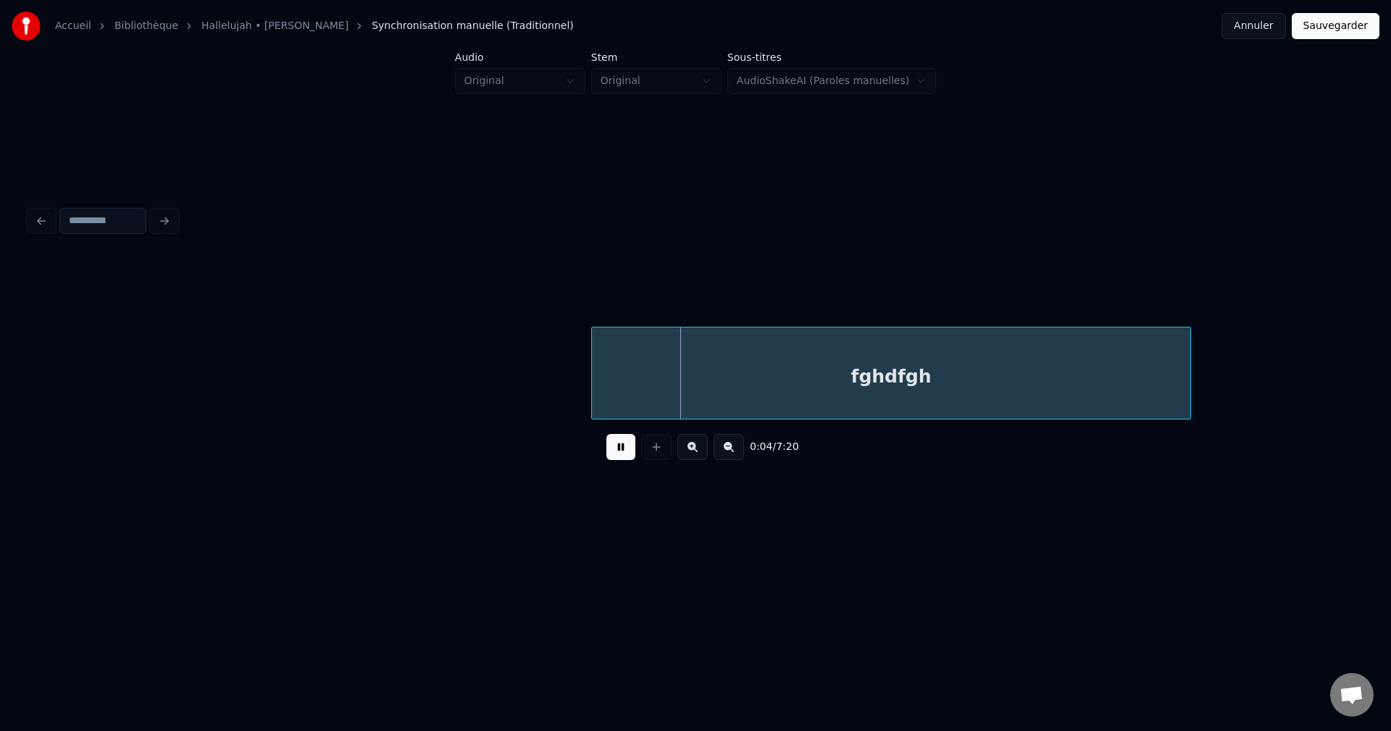
click at [620, 453] on button at bounding box center [621, 447] width 29 height 26
click at [39, 215] on div at bounding box center [695, 221] width 1345 height 32
click at [651, 328] on div "fghdfgh" at bounding box center [891, 377] width 599 height 99
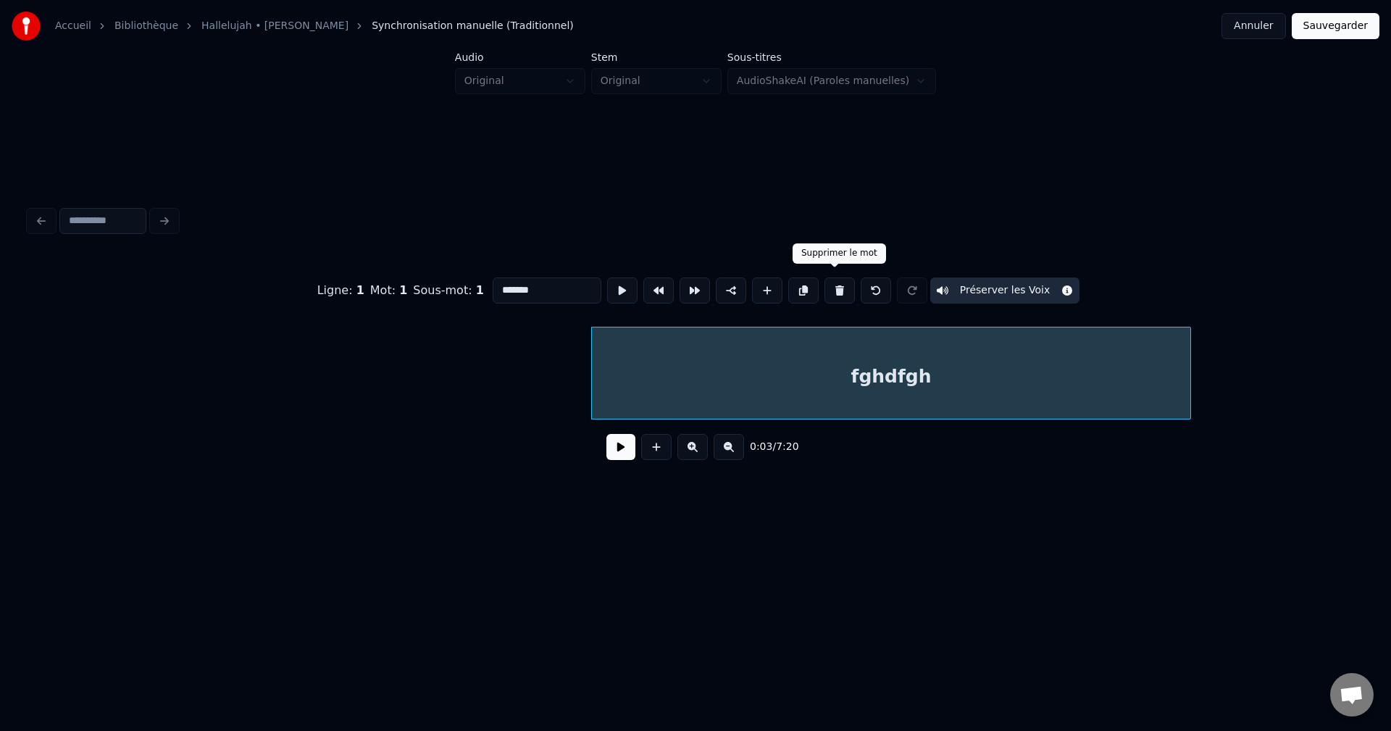
click at [836, 282] on button at bounding box center [840, 291] width 30 height 26
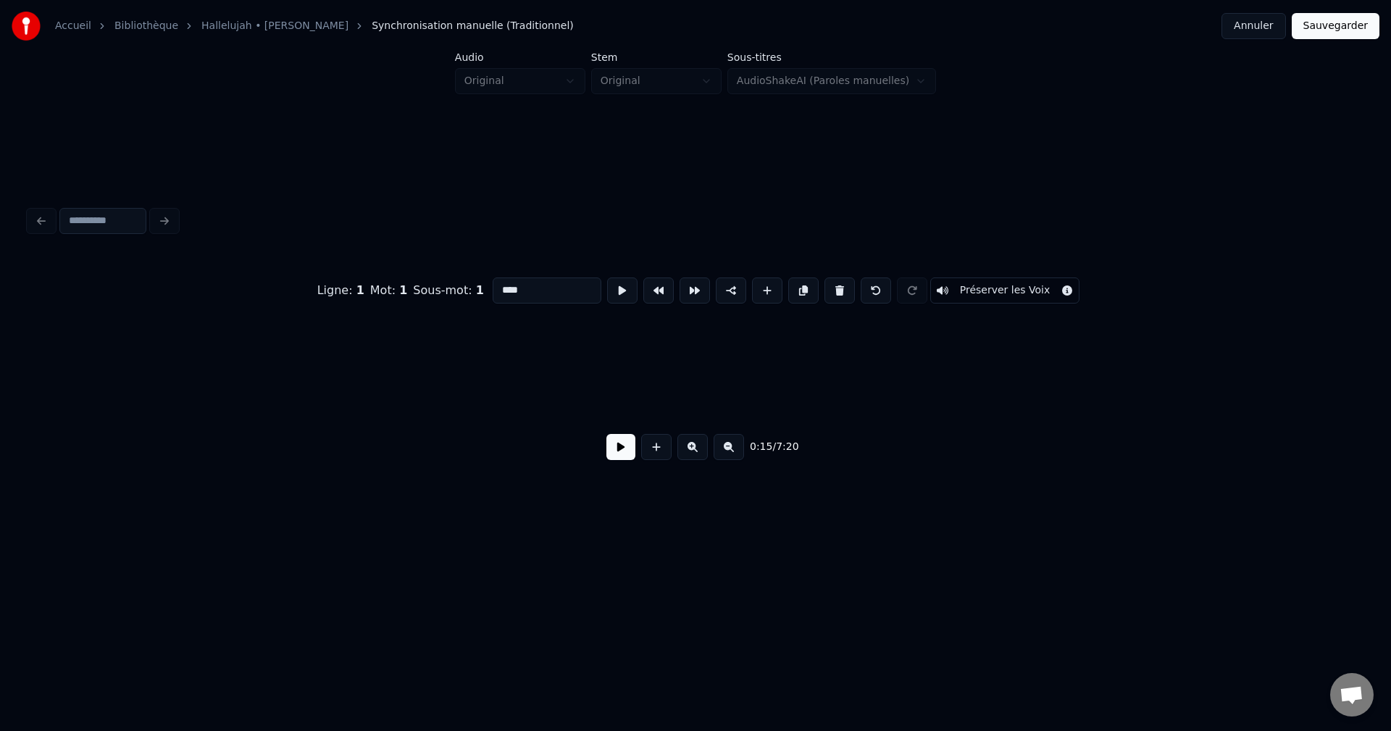
type input "****"
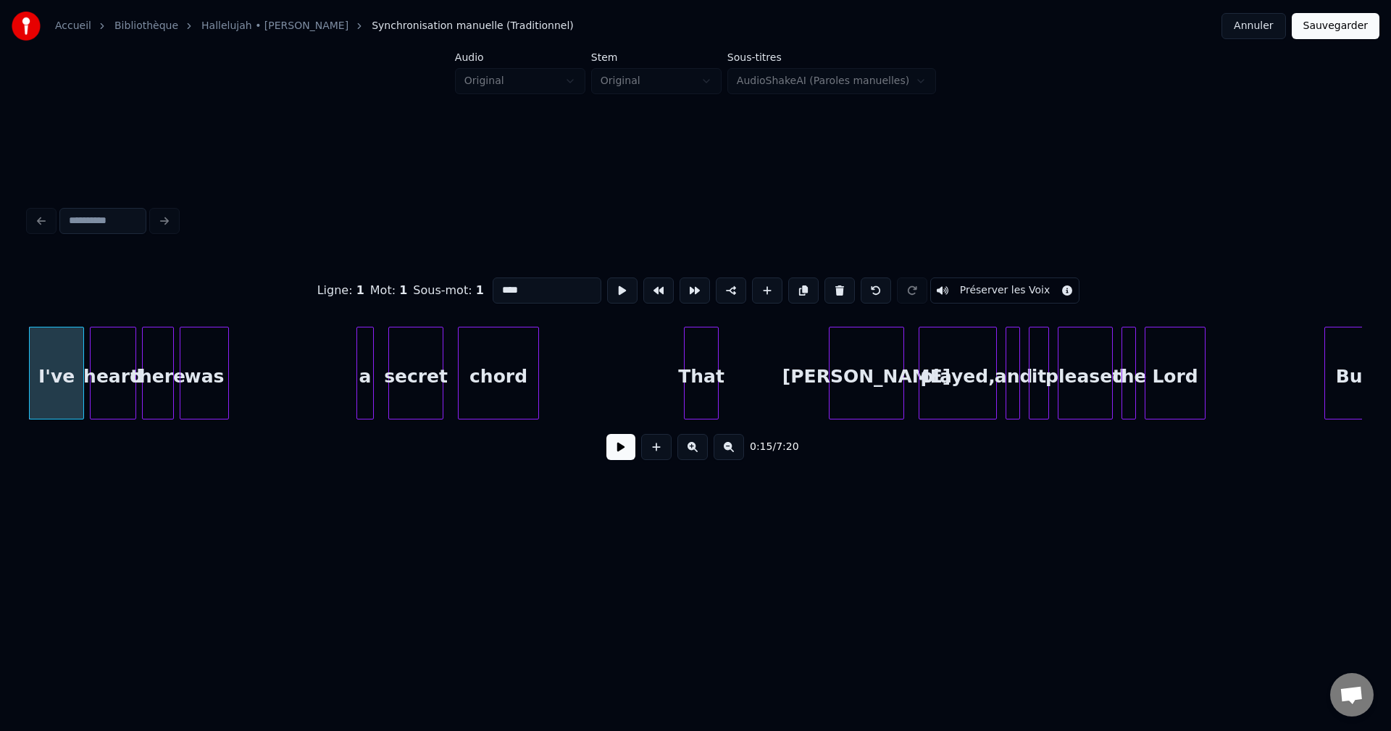
click at [623, 453] on button at bounding box center [621, 447] width 29 height 26
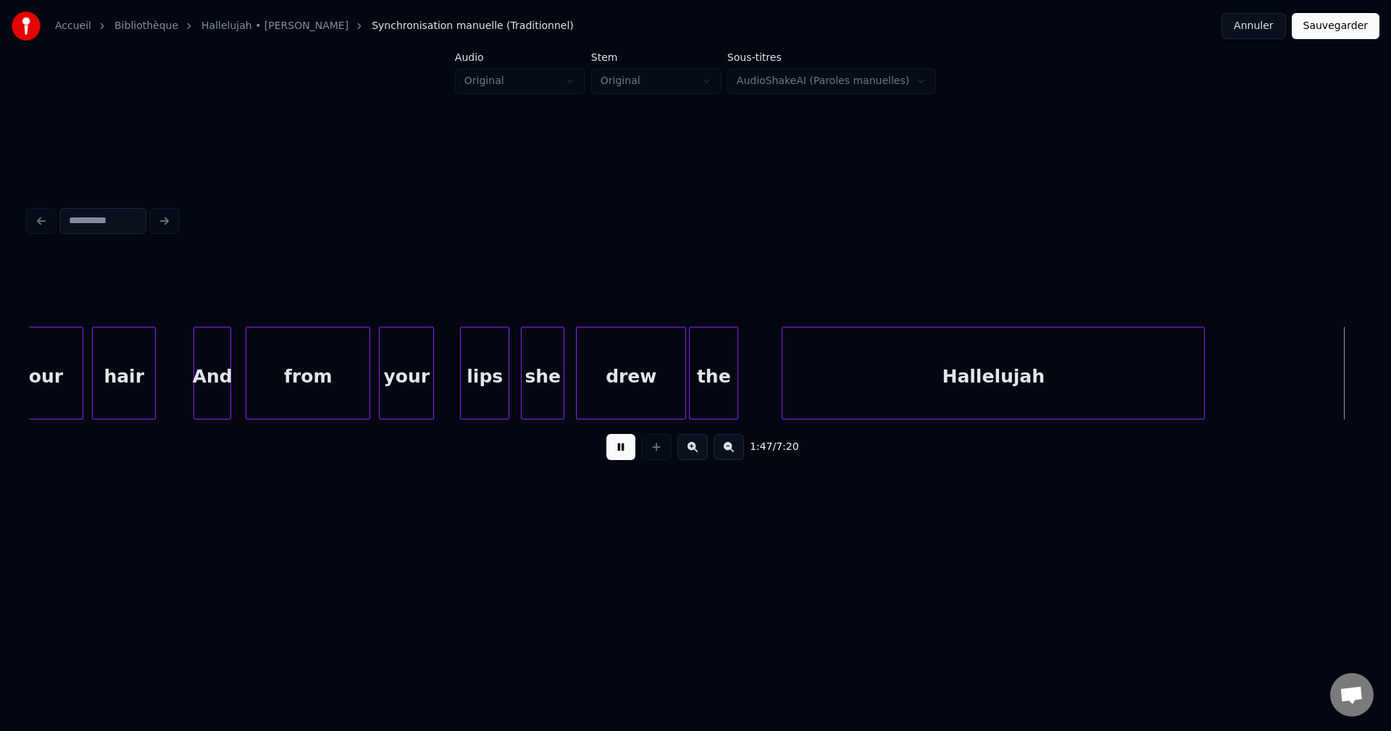
scroll to position [0, 15578]
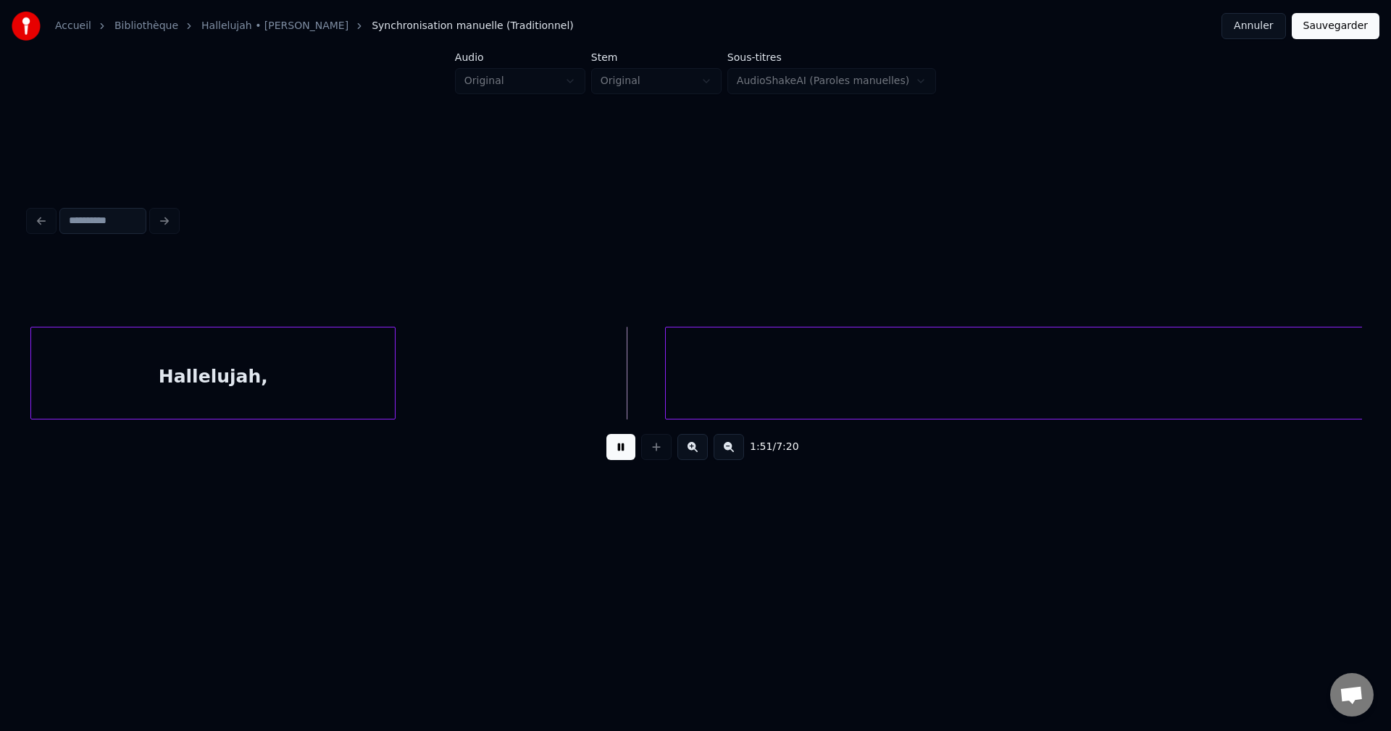
click at [622, 454] on button at bounding box center [621, 447] width 29 height 26
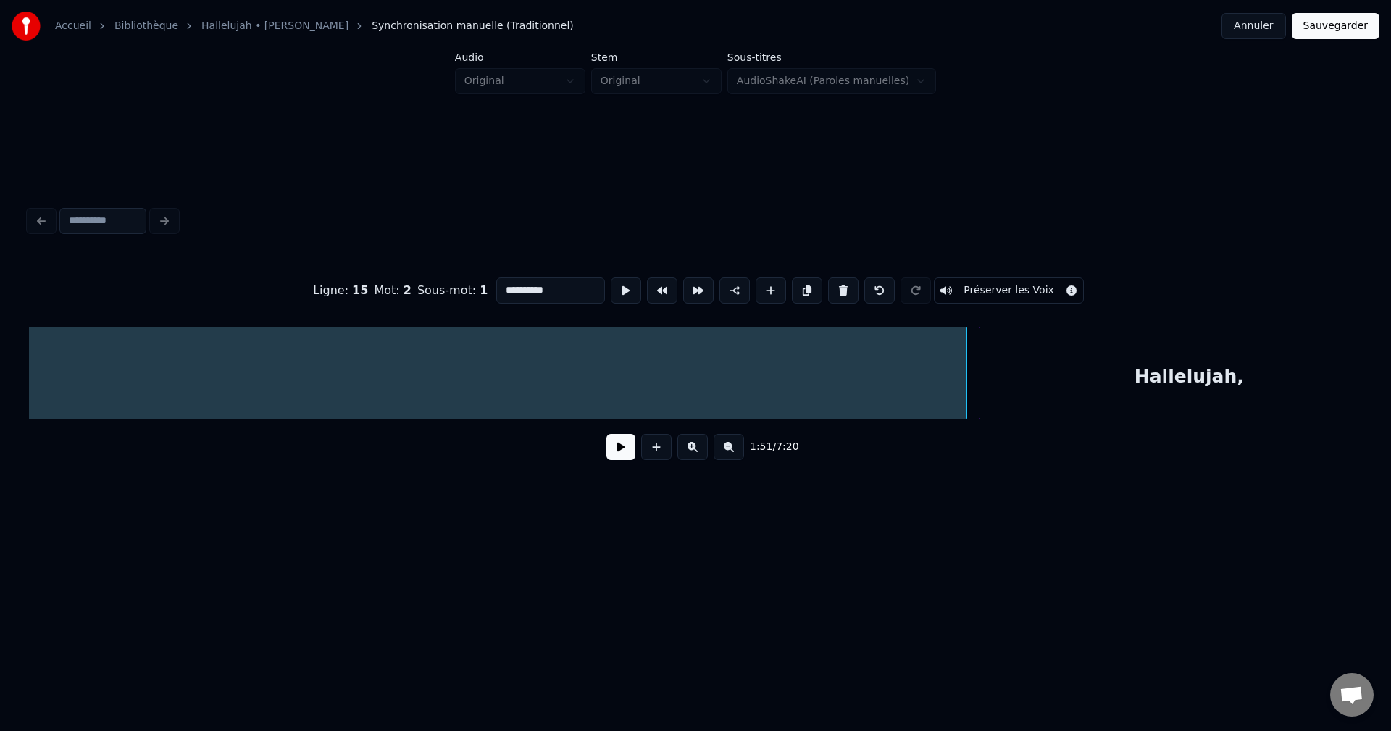
scroll to position [0, 18129]
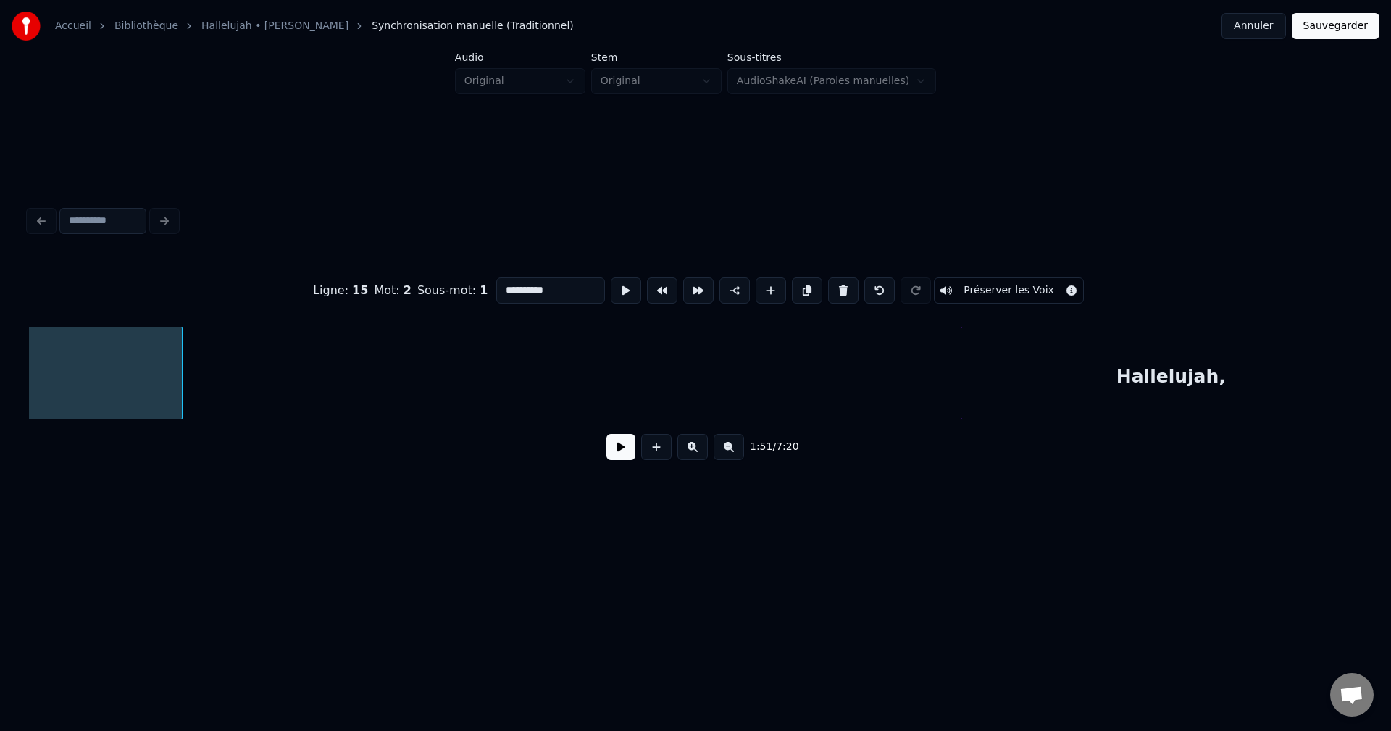
click at [179, 361] on div at bounding box center [180, 373] width 4 height 91
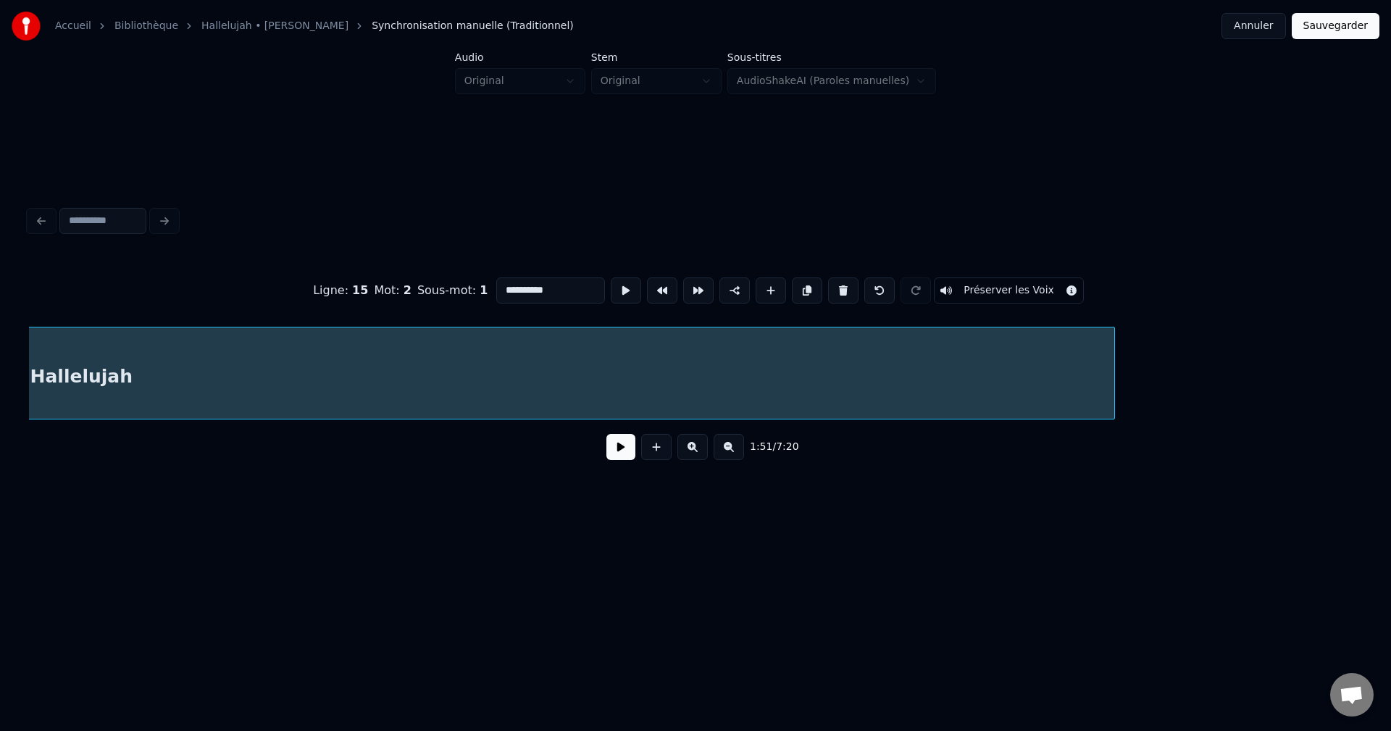
scroll to position [0, 17229]
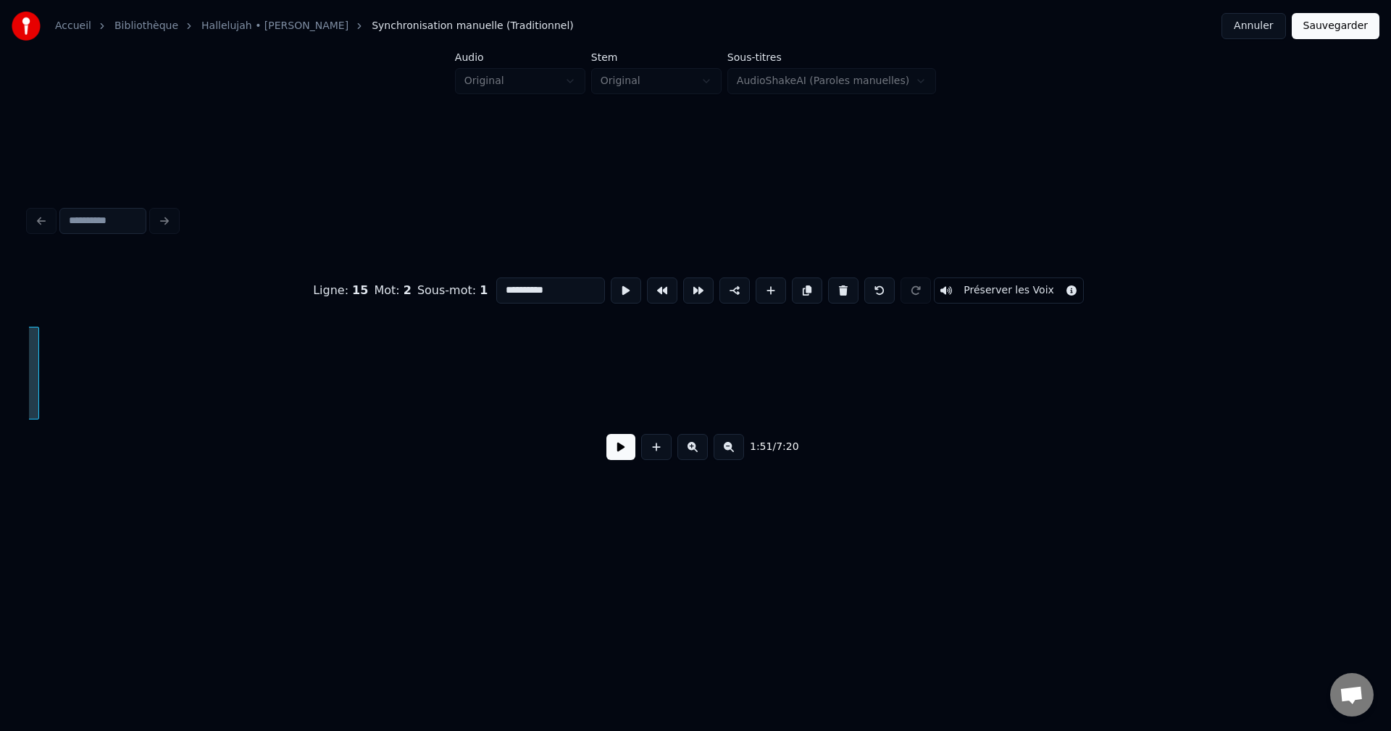
click at [37, 367] on div at bounding box center [36, 373] width 4 height 91
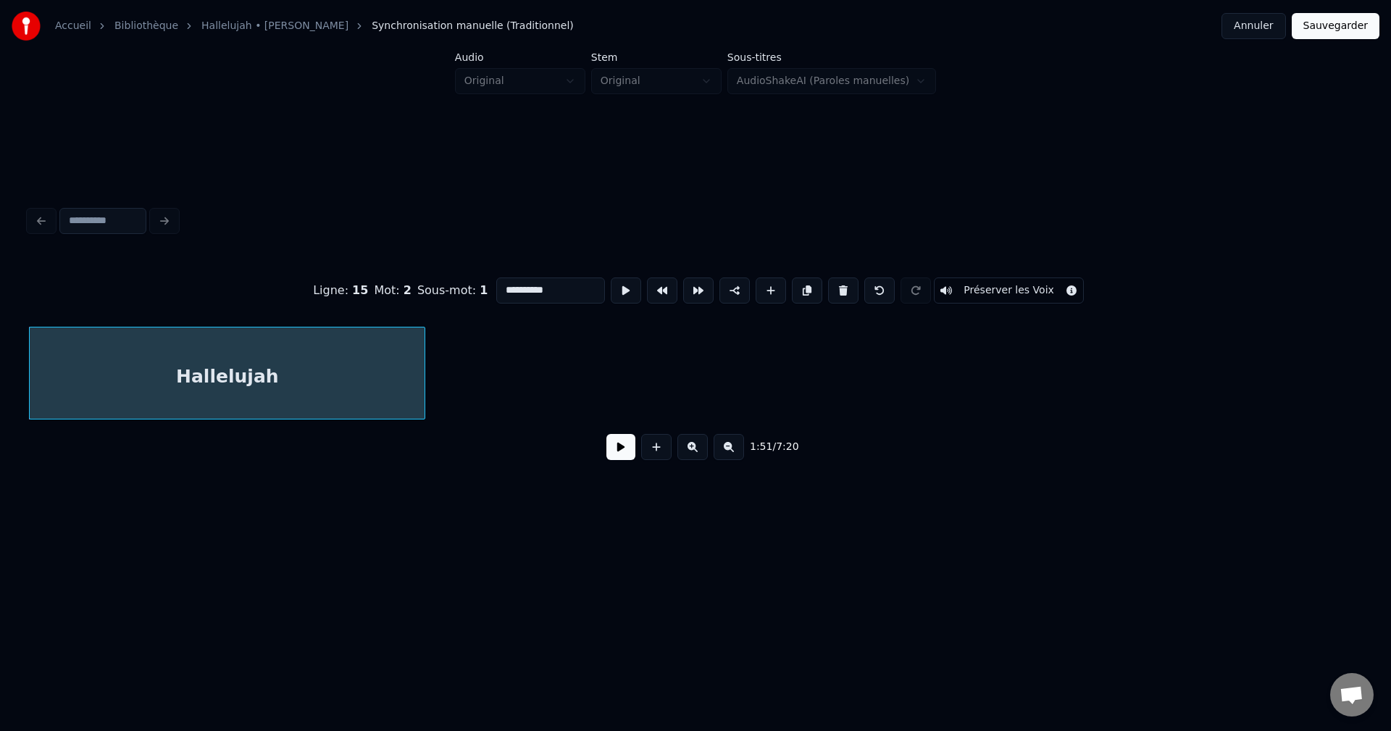
click at [422, 359] on div at bounding box center [422, 373] width 4 height 91
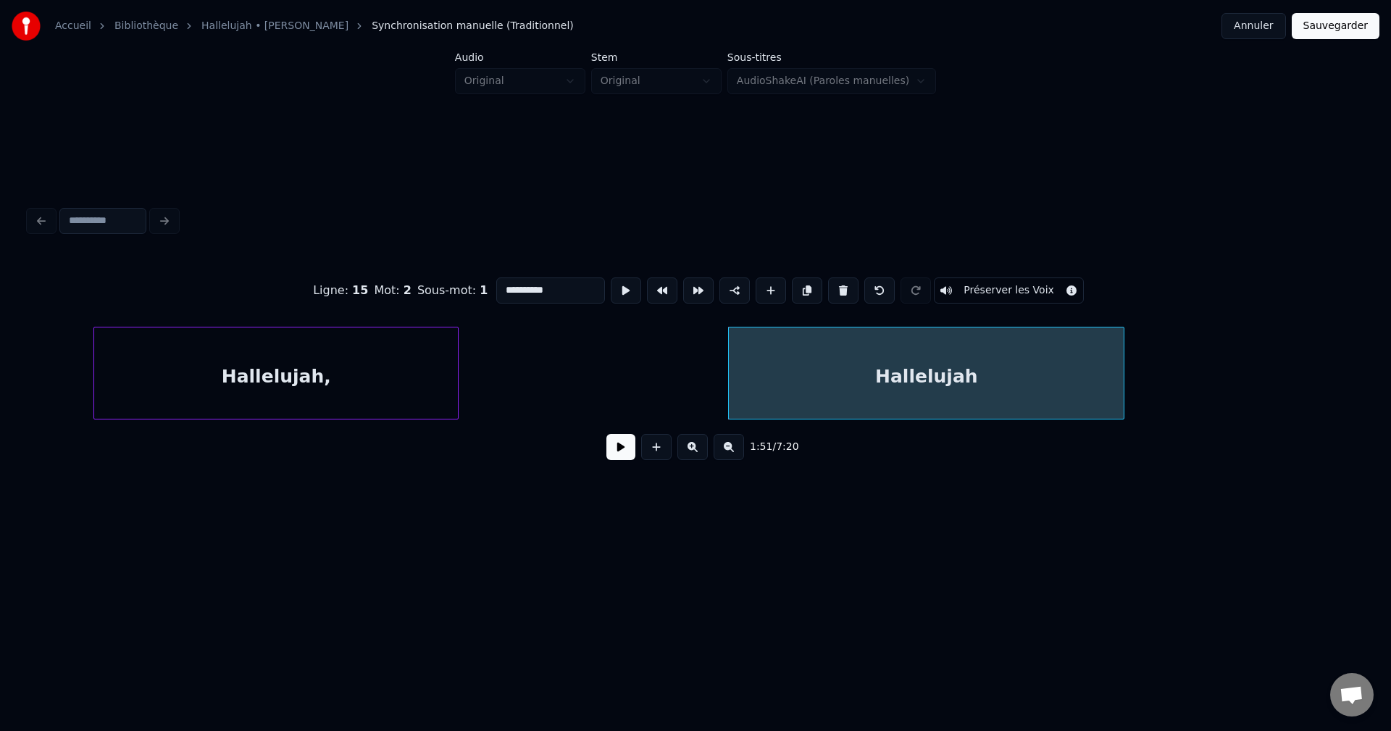
scroll to position [0, 15490]
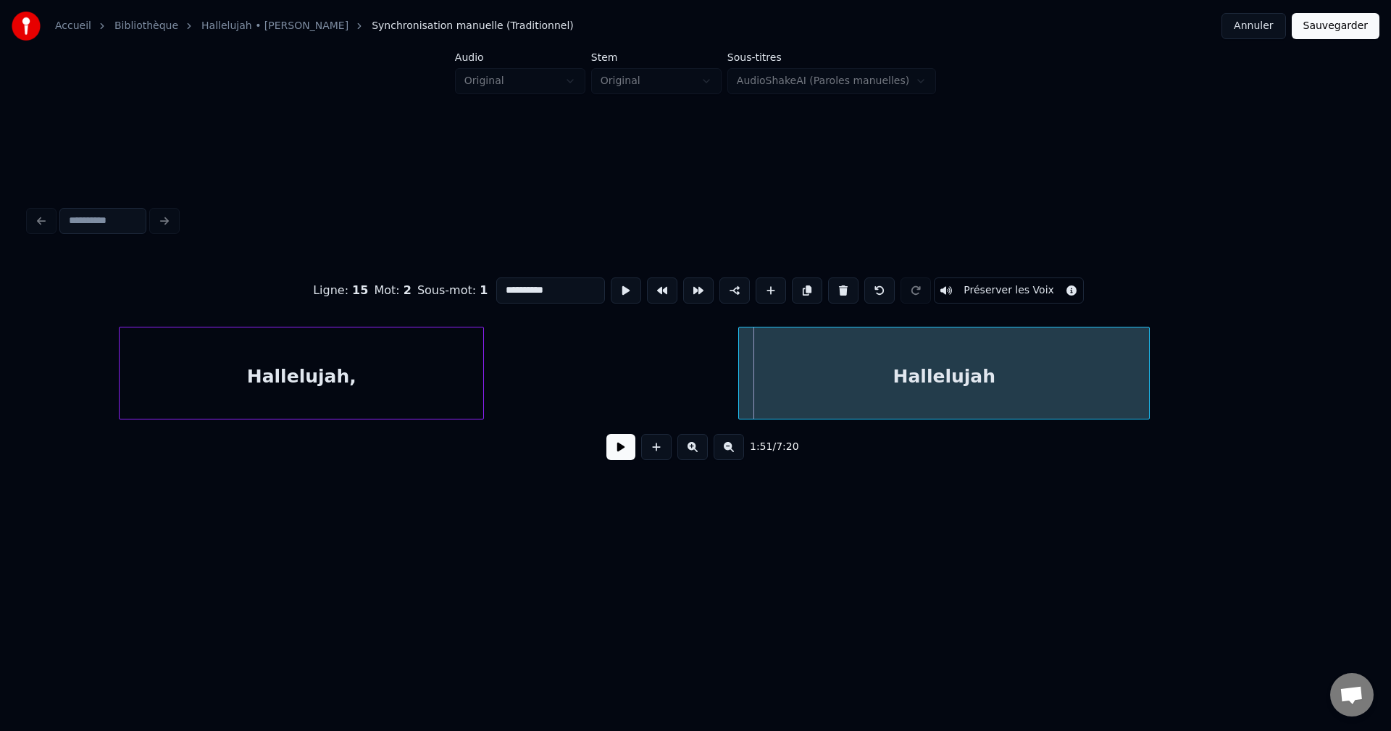
click at [741, 369] on div at bounding box center [741, 373] width 4 height 91
click at [619, 453] on button at bounding box center [621, 447] width 29 height 26
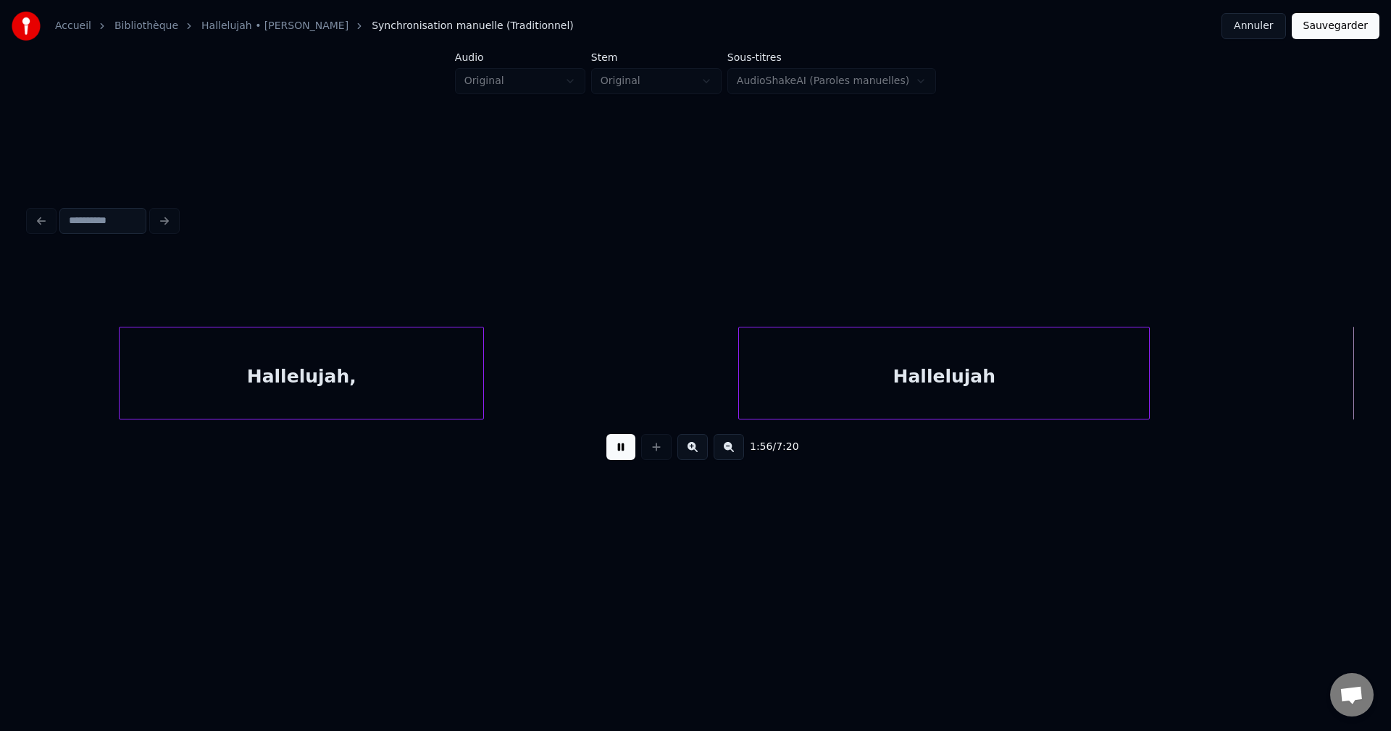
scroll to position [0, 16824]
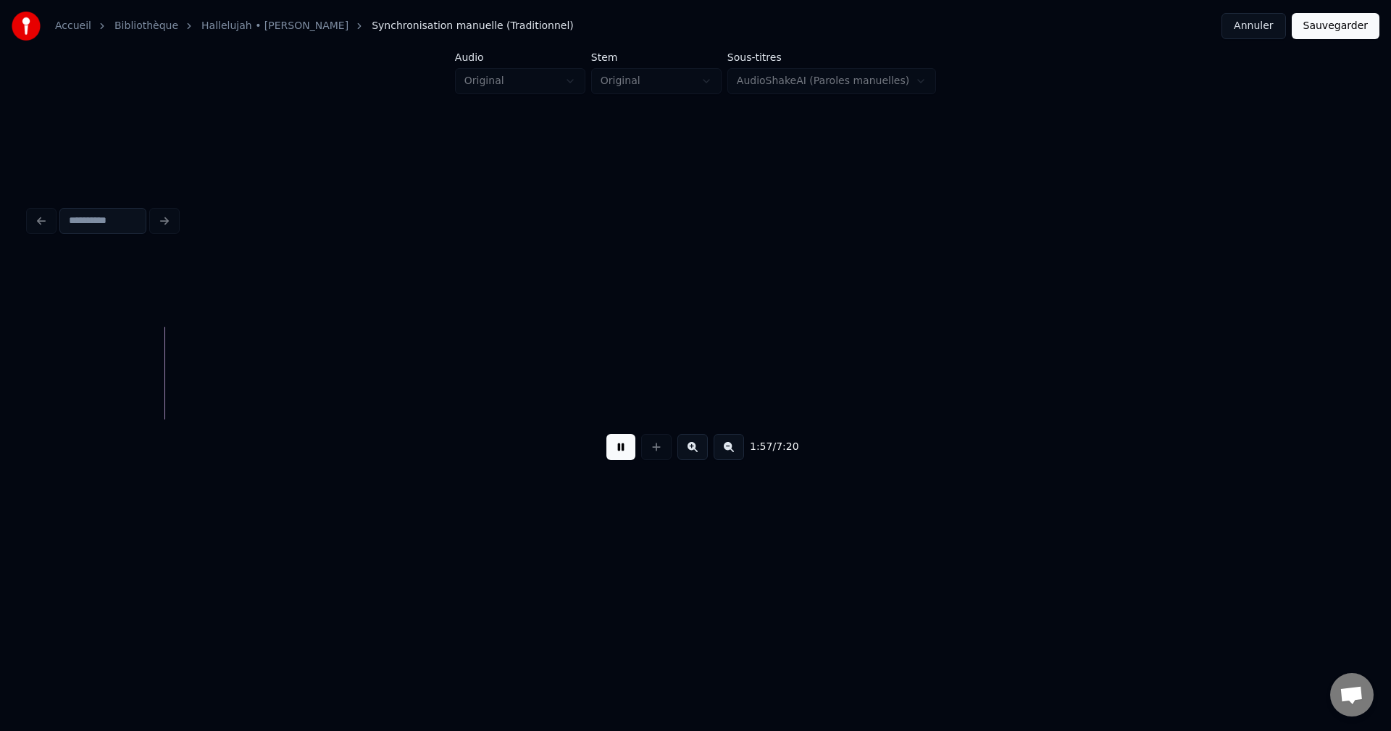
click at [619, 453] on button at bounding box center [621, 447] width 29 height 26
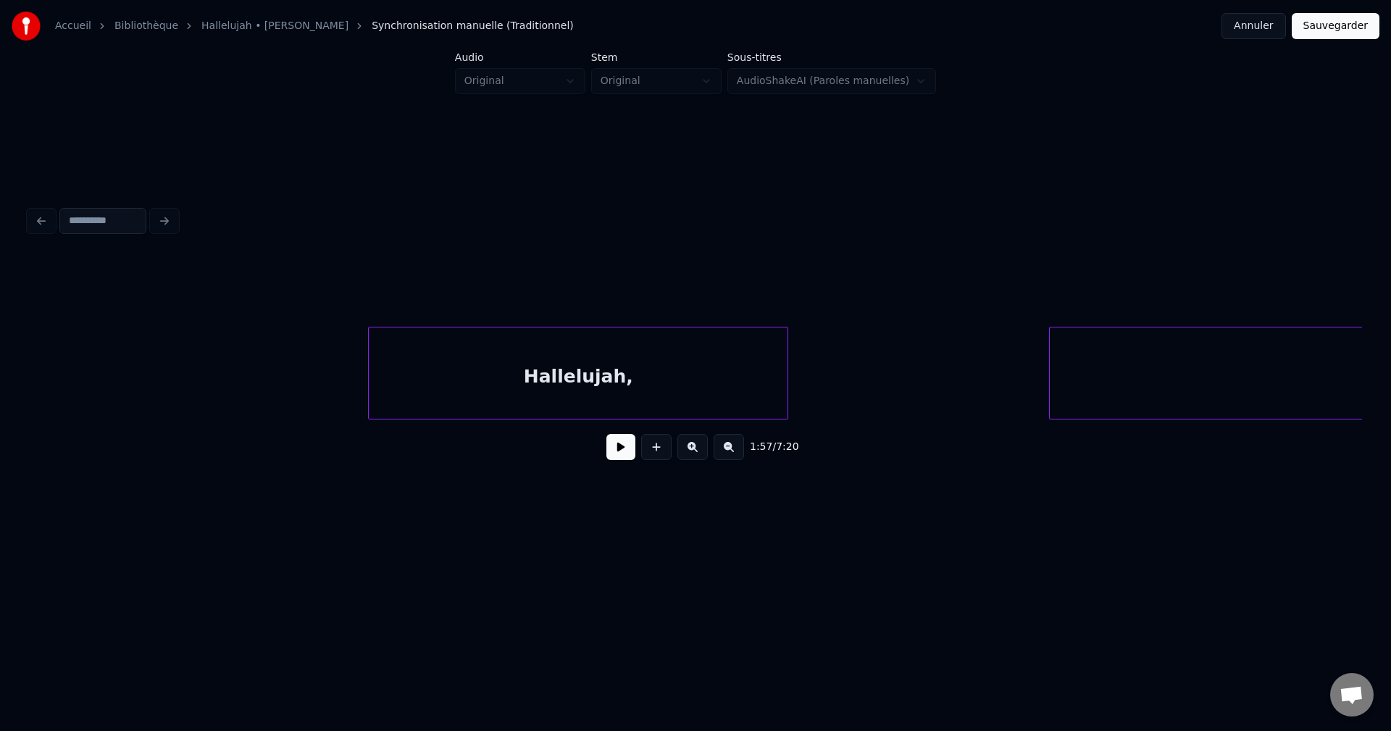
scroll to position [0, 18737]
click at [728, 452] on button at bounding box center [729, 447] width 30 height 26
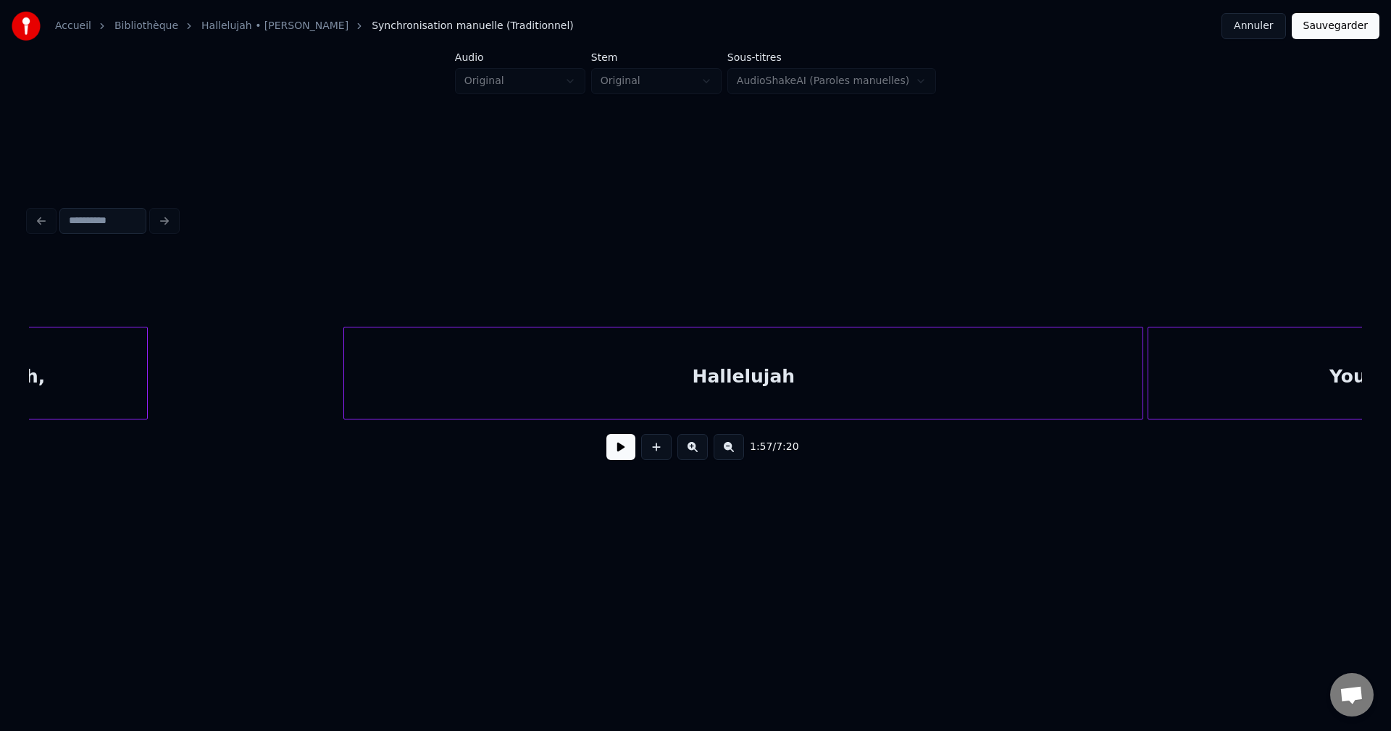
click at [728, 452] on button at bounding box center [729, 447] width 30 height 26
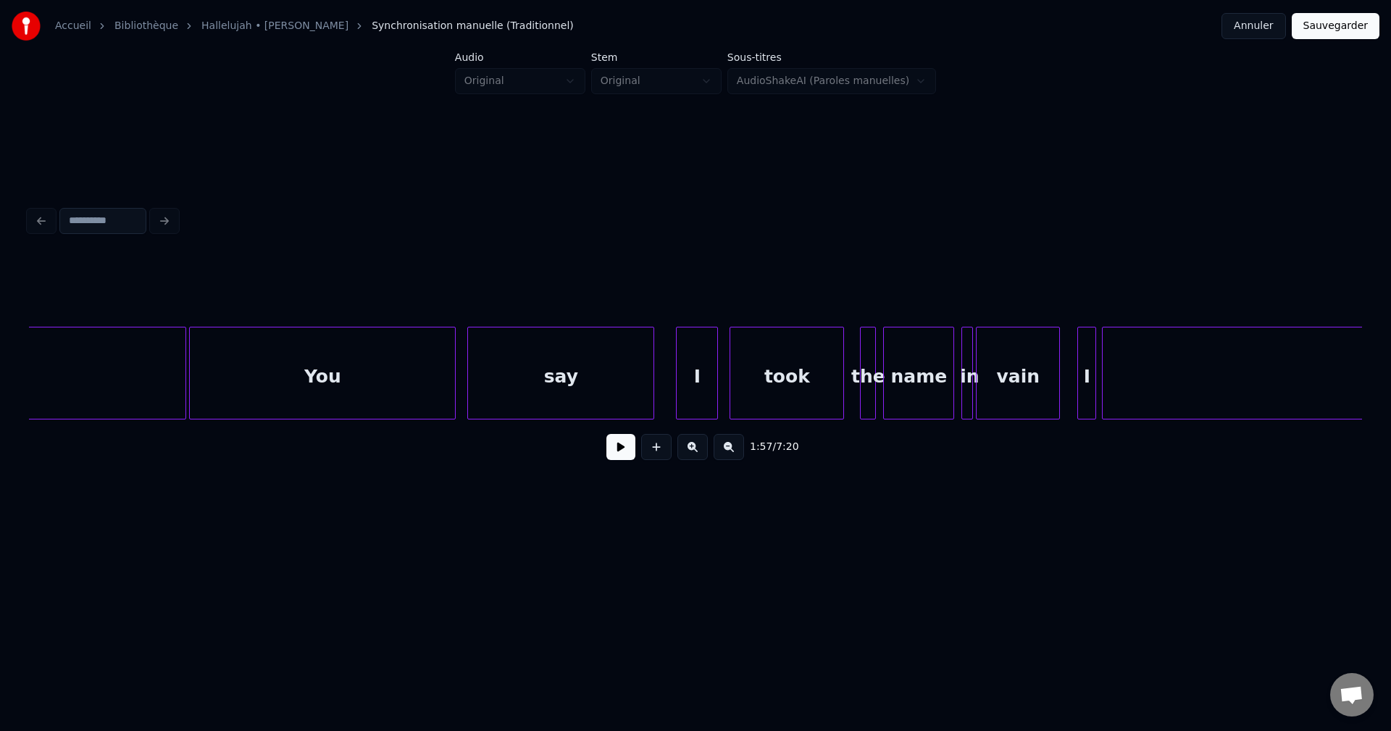
click at [728, 452] on button at bounding box center [729, 447] width 30 height 26
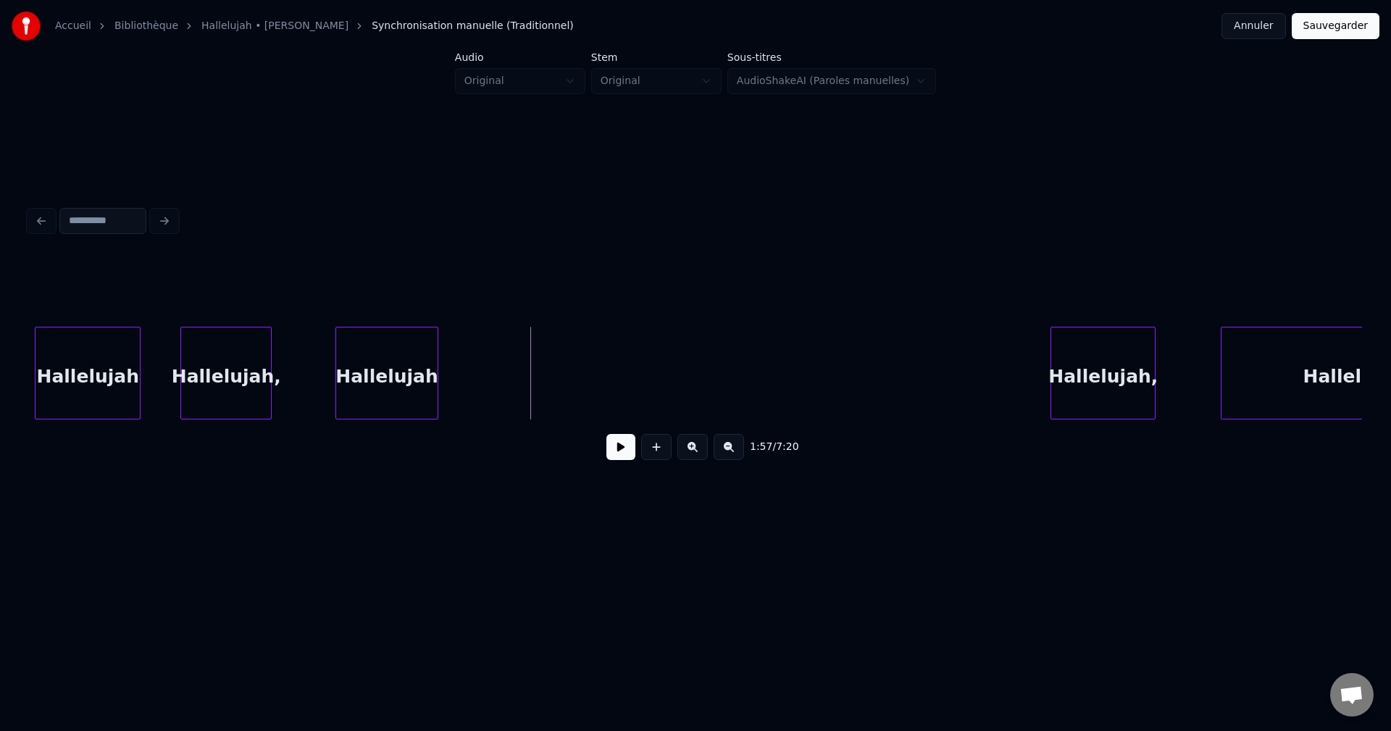
scroll to position [0, 3849]
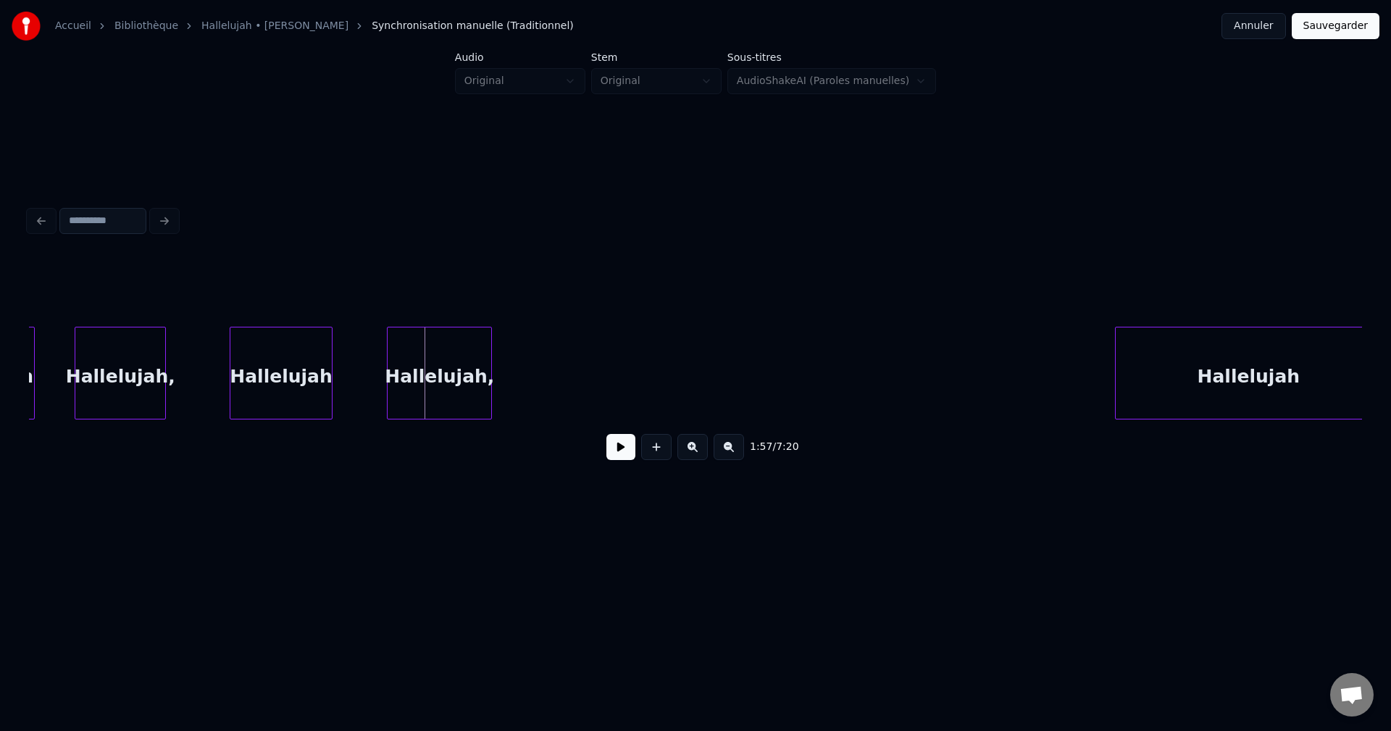
click at [421, 389] on div "Hallelujah," at bounding box center [440, 377] width 104 height 99
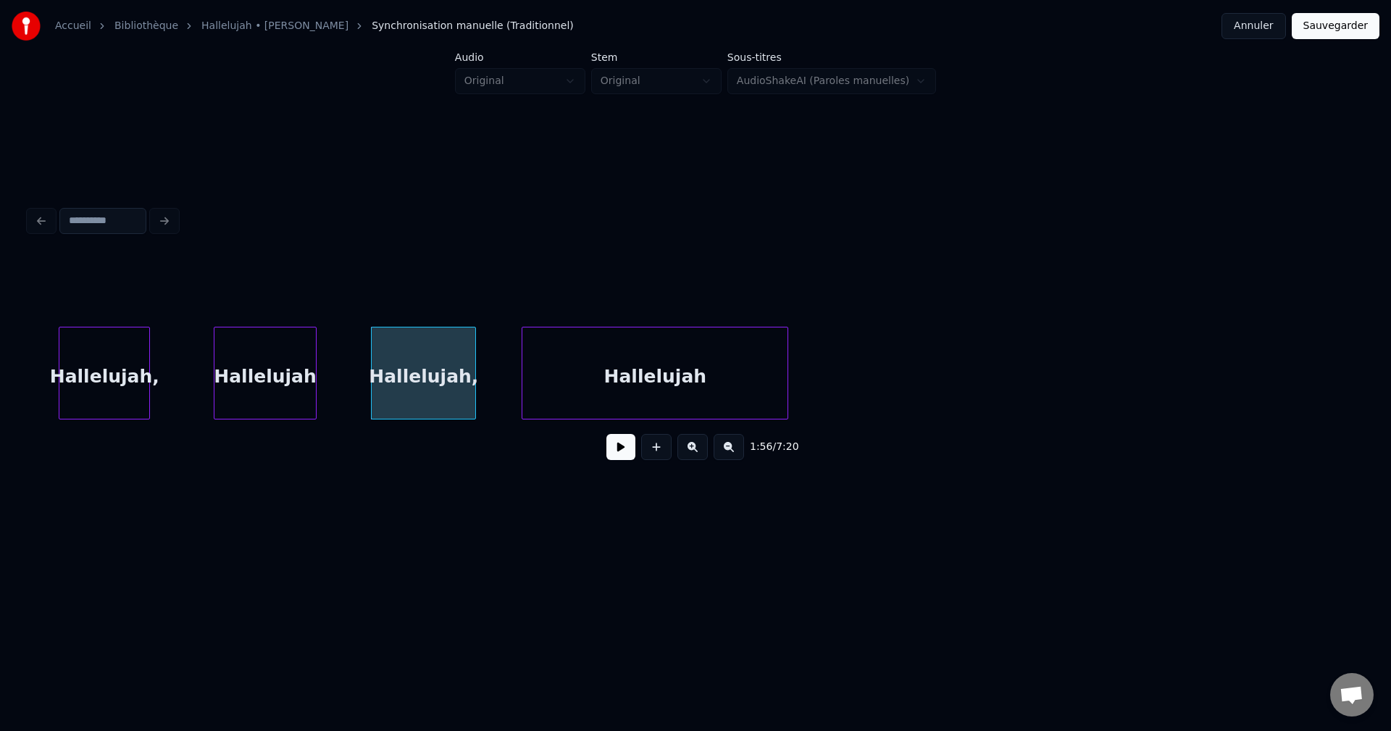
click at [662, 401] on div "Hallelujah" at bounding box center [654, 377] width 265 height 99
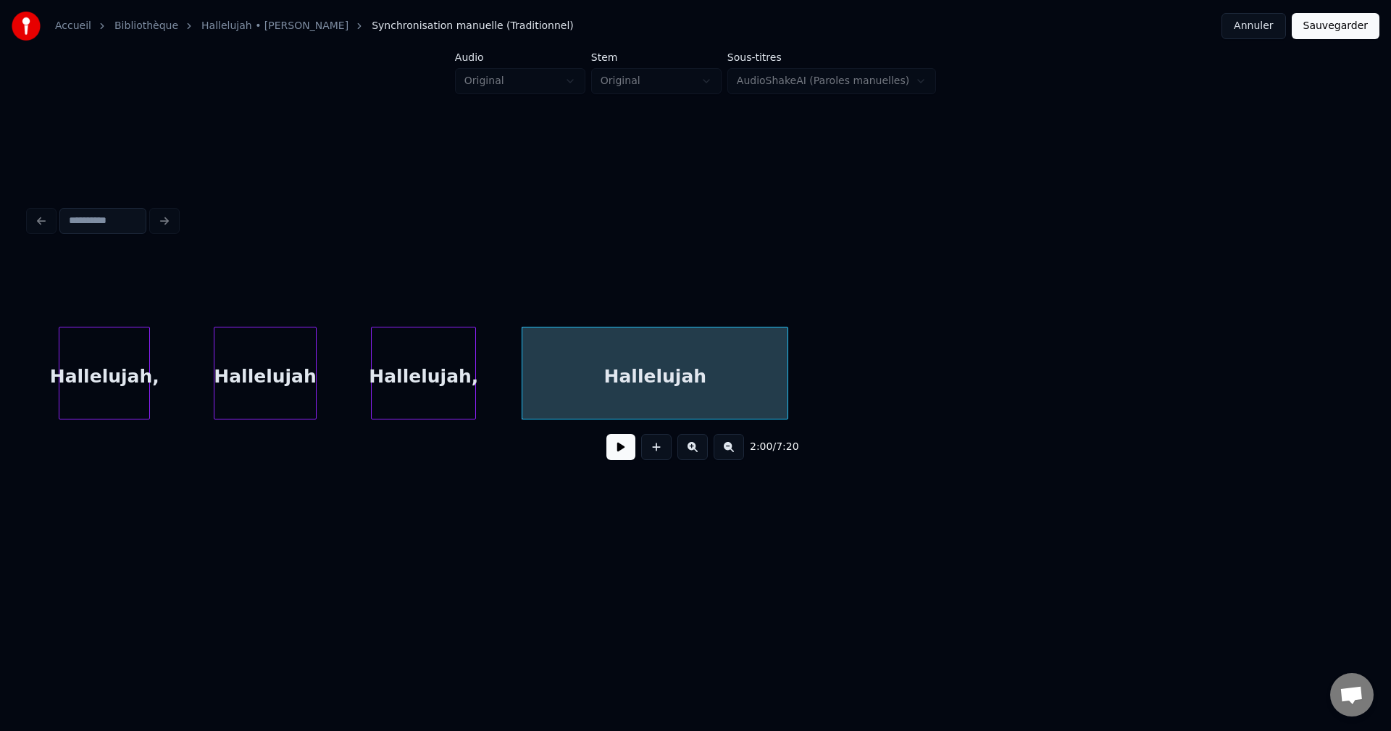
click at [620, 453] on button at bounding box center [621, 447] width 29 height 26
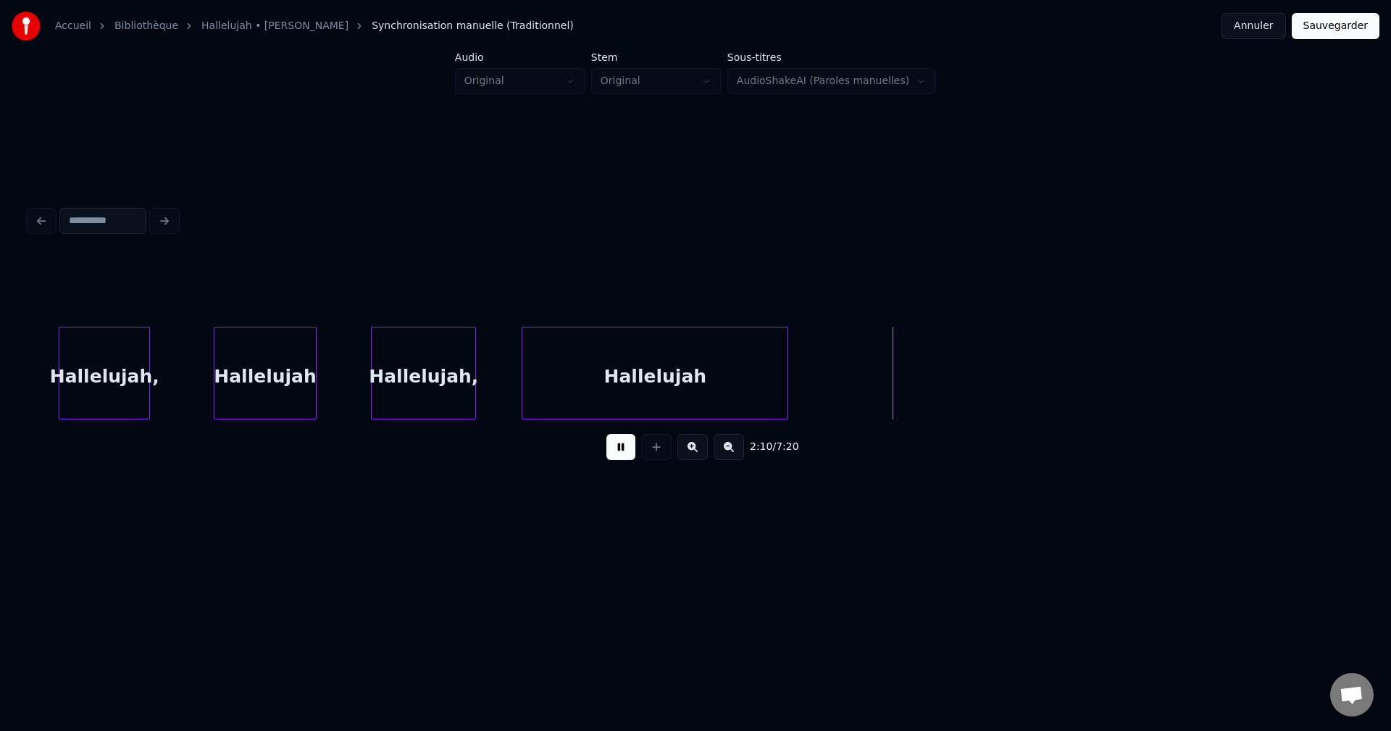
click at [620, 453] on button at bounding box center [621, 447] width 29 height 26
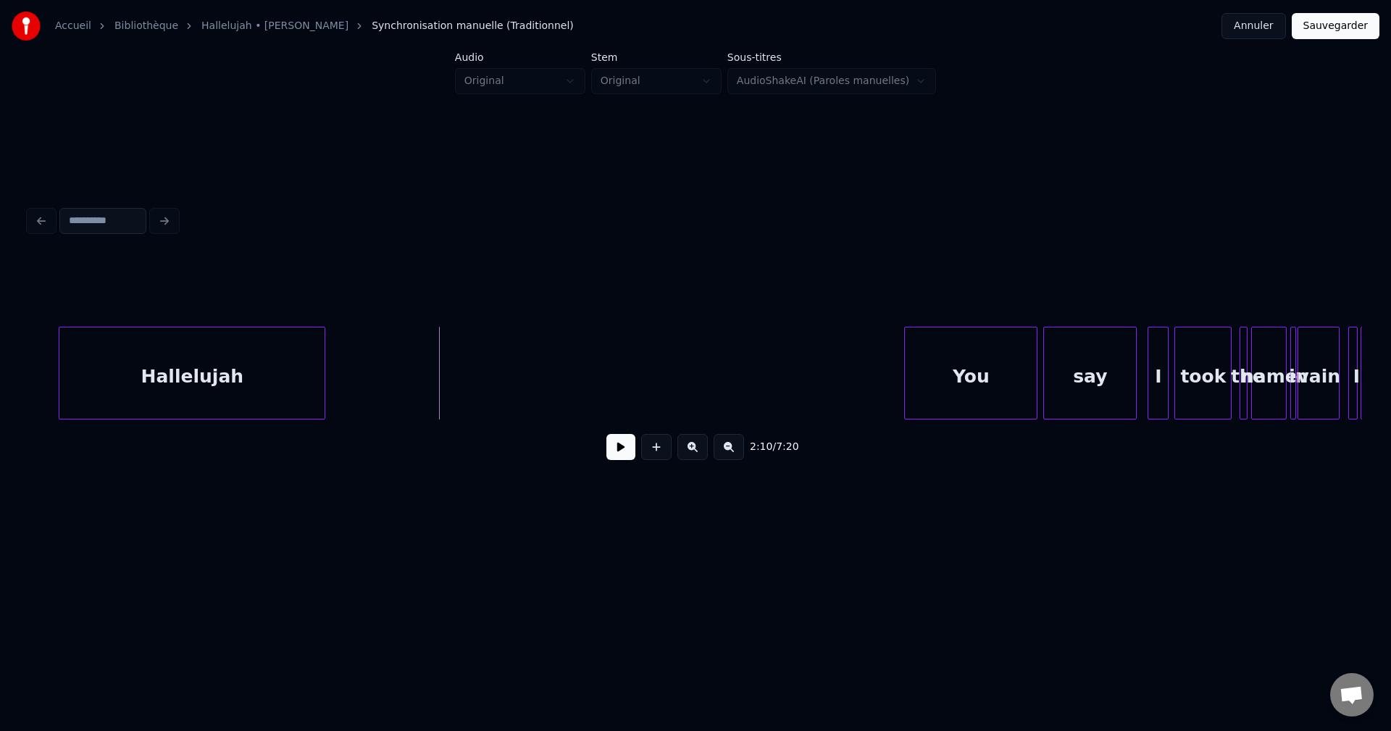
scroll to position [0, 4329]
click at [620, 453] on button at bounding box center [621, 447] width 29 height 26
click at [617, 453] on button at bounding box center [621, 447] width 29 height 26
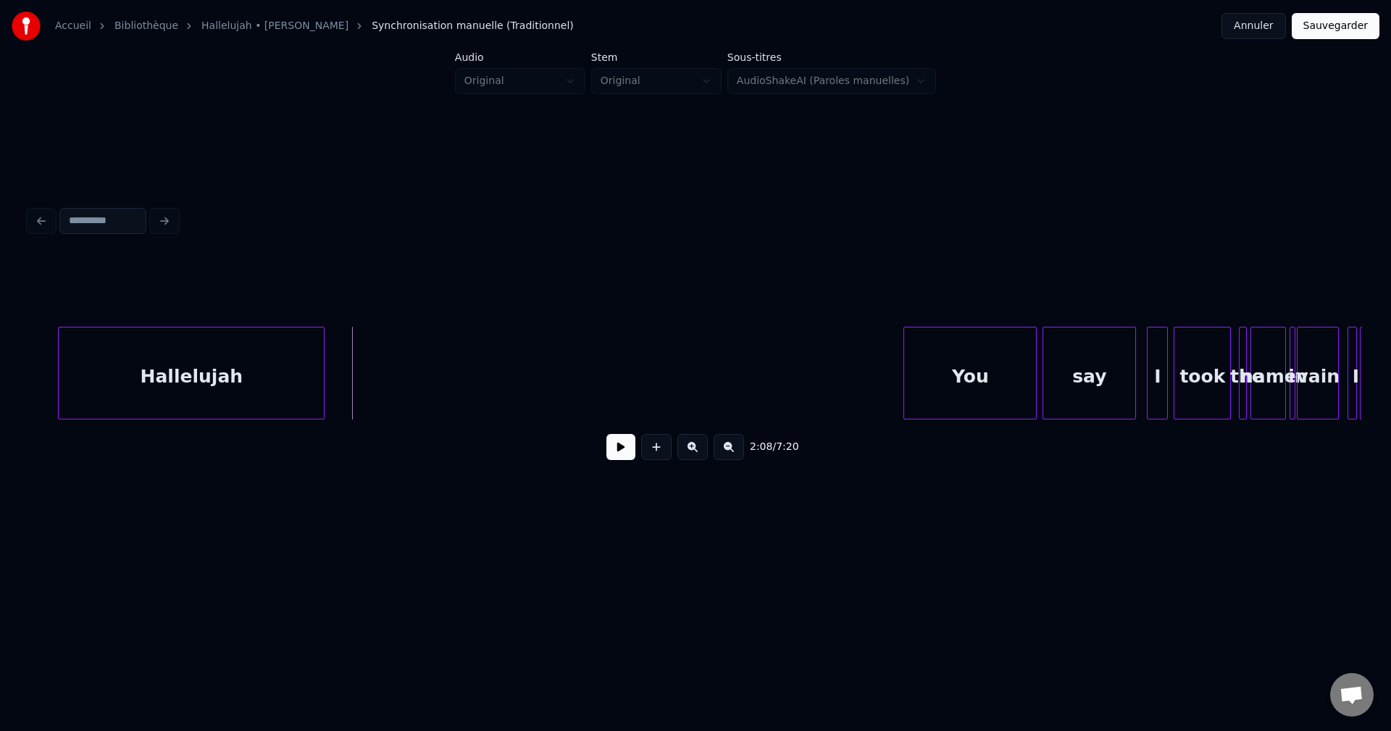
click at [619, 451] on button at bounding box center [621, 447] width 29 height 26
click at [687, 451] on button at bounding box center [693, 447] width 30 height 26
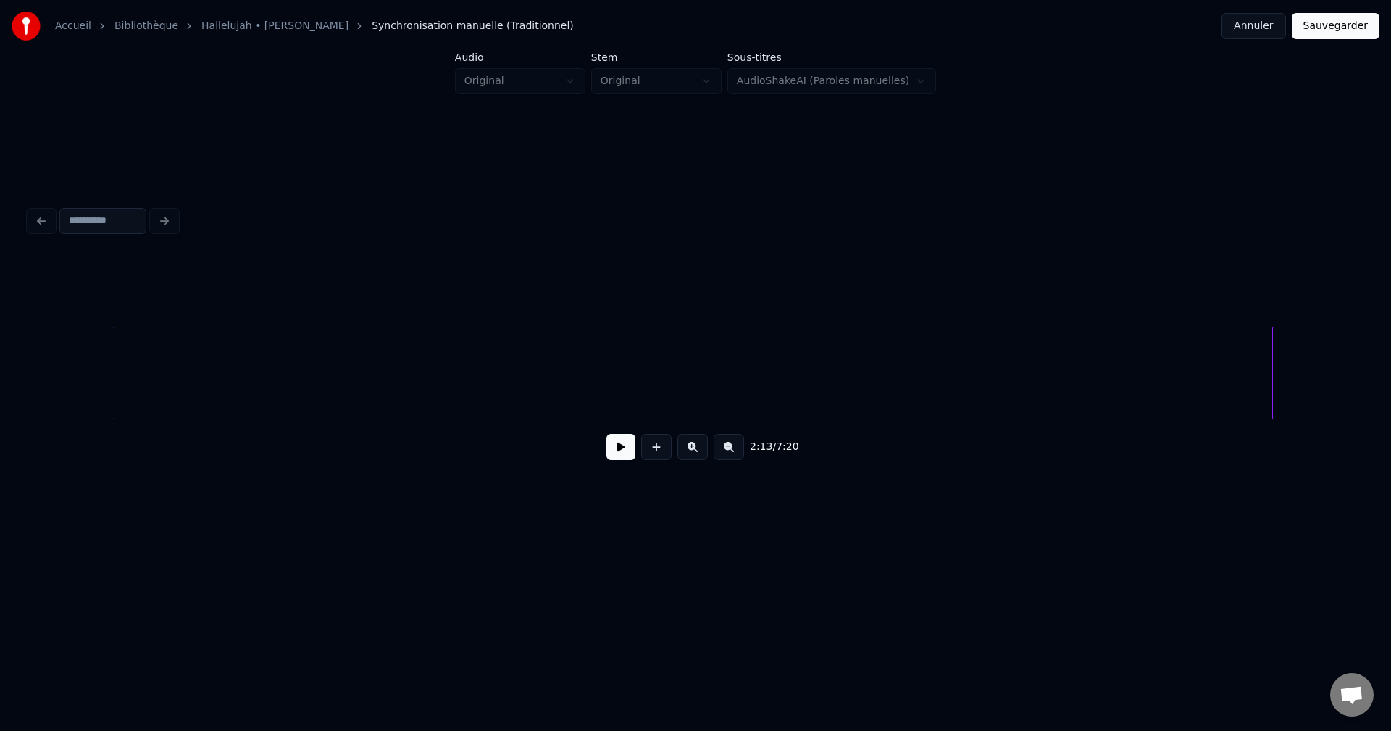
click at [687, 451] on button at bounding box center [693, 447] width 30 height 26
click at [1249, 26] on button "Annuler" at bounding box center [1254, 26] width 64 height 26
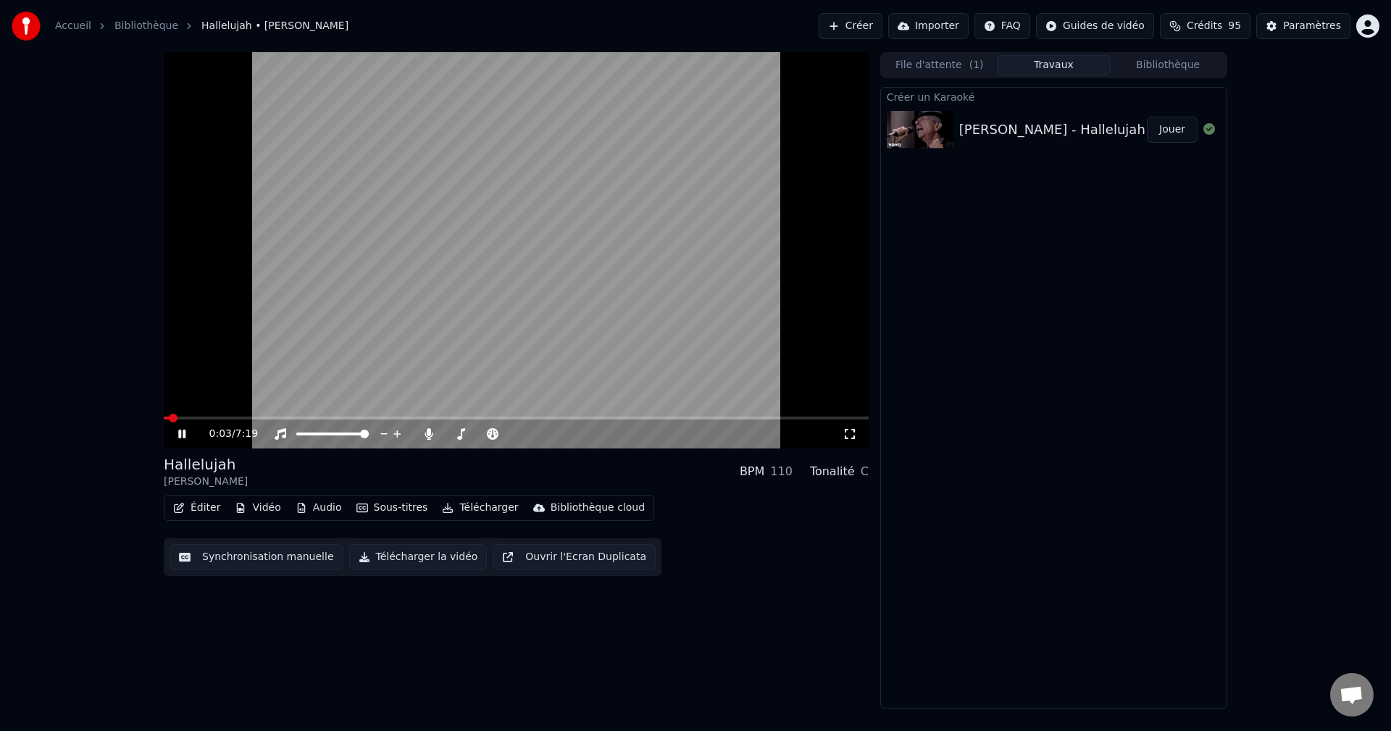
click at [180, 433] on icon at bounding box center [181, 434] width 7 height 9
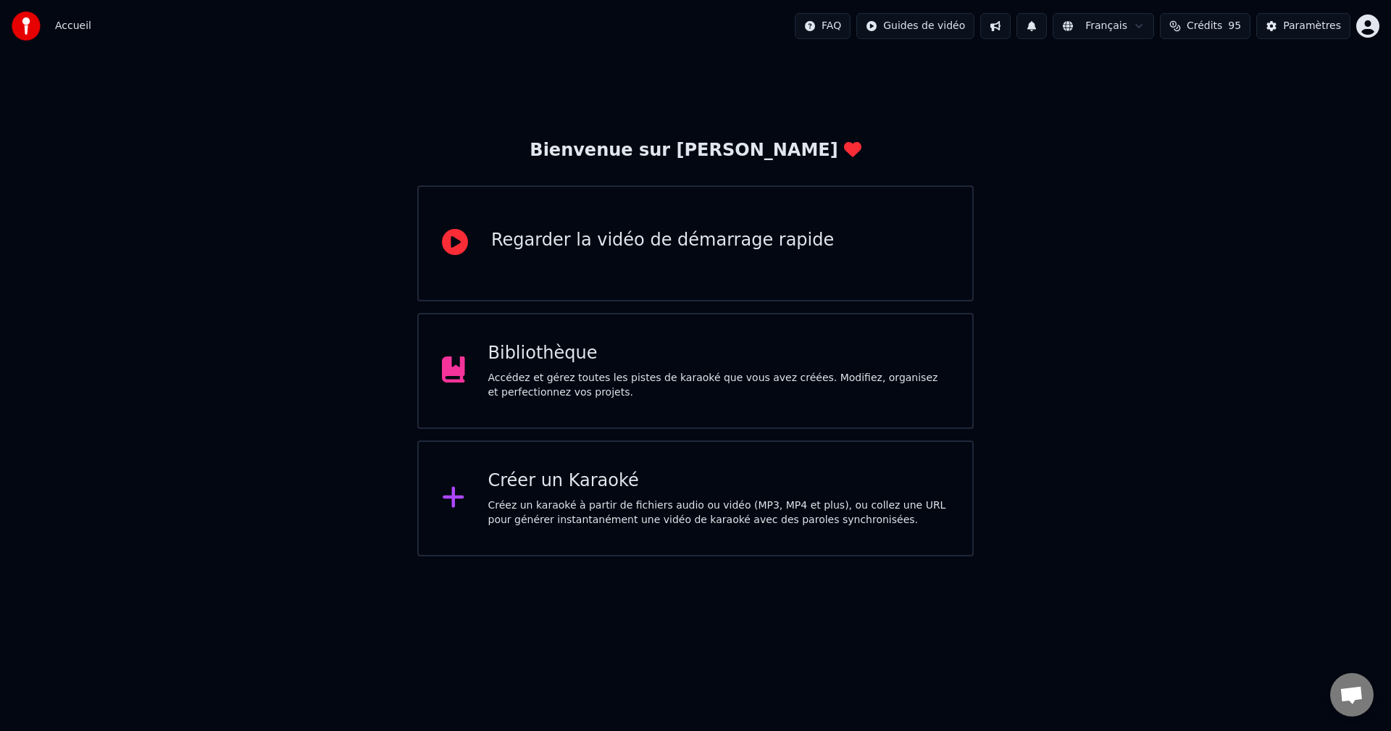
click at [531, 371] on div "Accédez et gérez toutes les pistes de karaoké que vous avez créées. Modifiez, o…" at bounding box center [719, 385] width 462 height 29
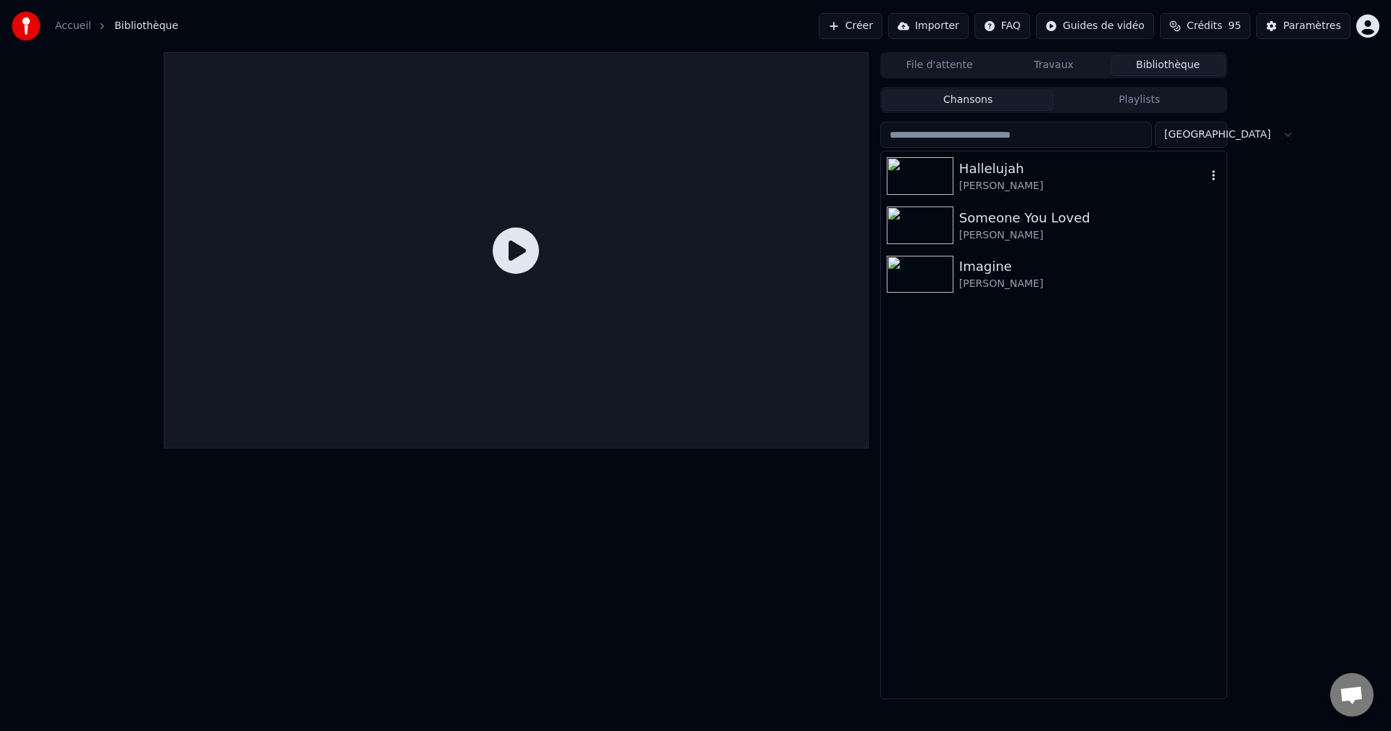
click at [919, 177] on img at bounding box center [920, 176] width 67 height 38
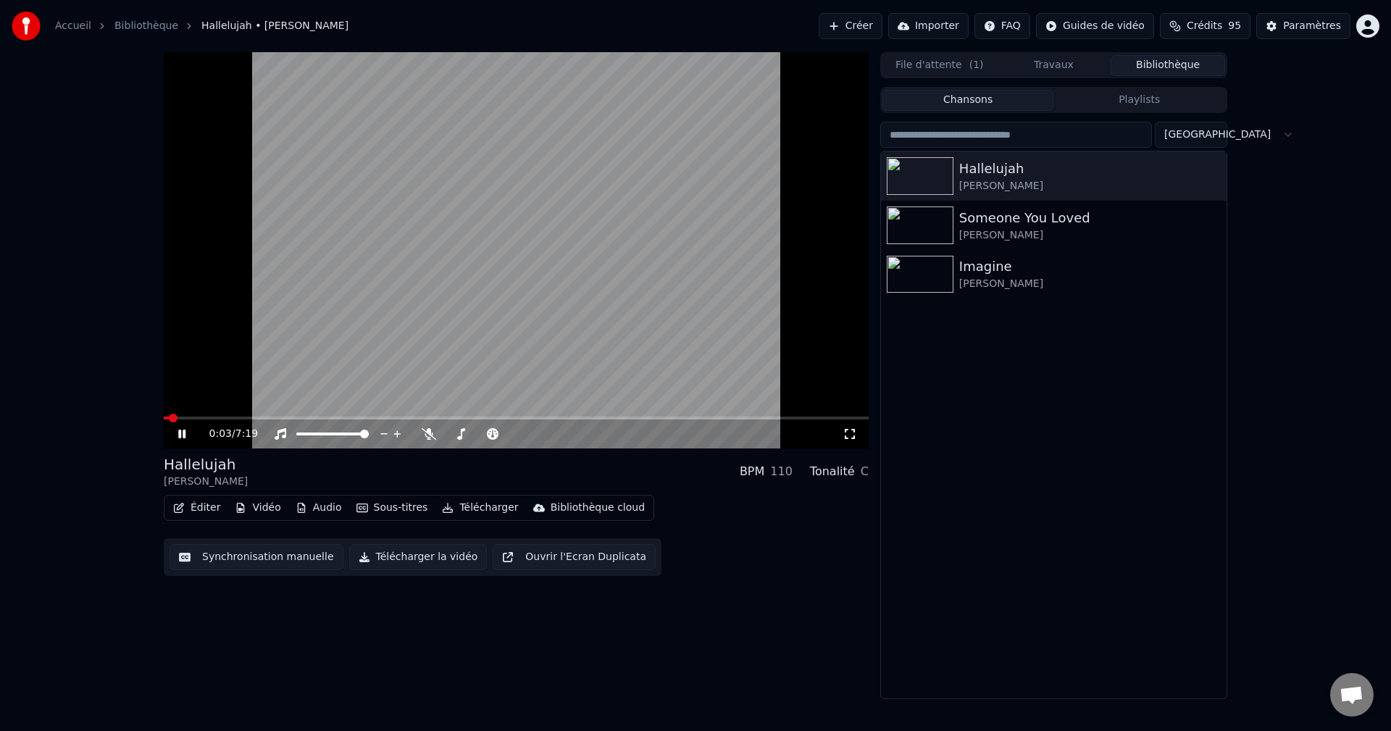
click at [186, 433] on icon at bounding box center [181, 434] width 7 height 9
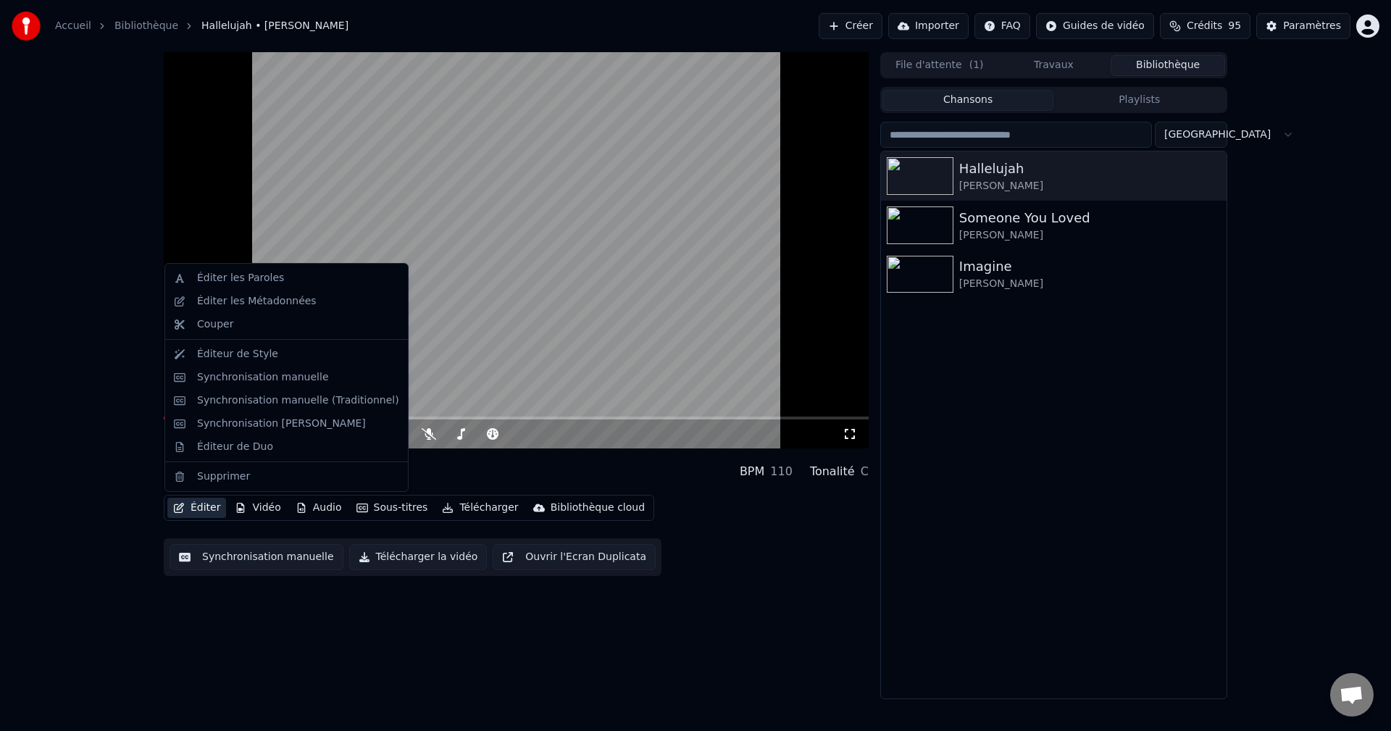
click at [194, 507] on button "Éditer" at bounding box center [196, 508] width 59 height 20
click at [238, 279] on div "Éditer les Paroles" at bounding box center [240, 278] width 87 height 14
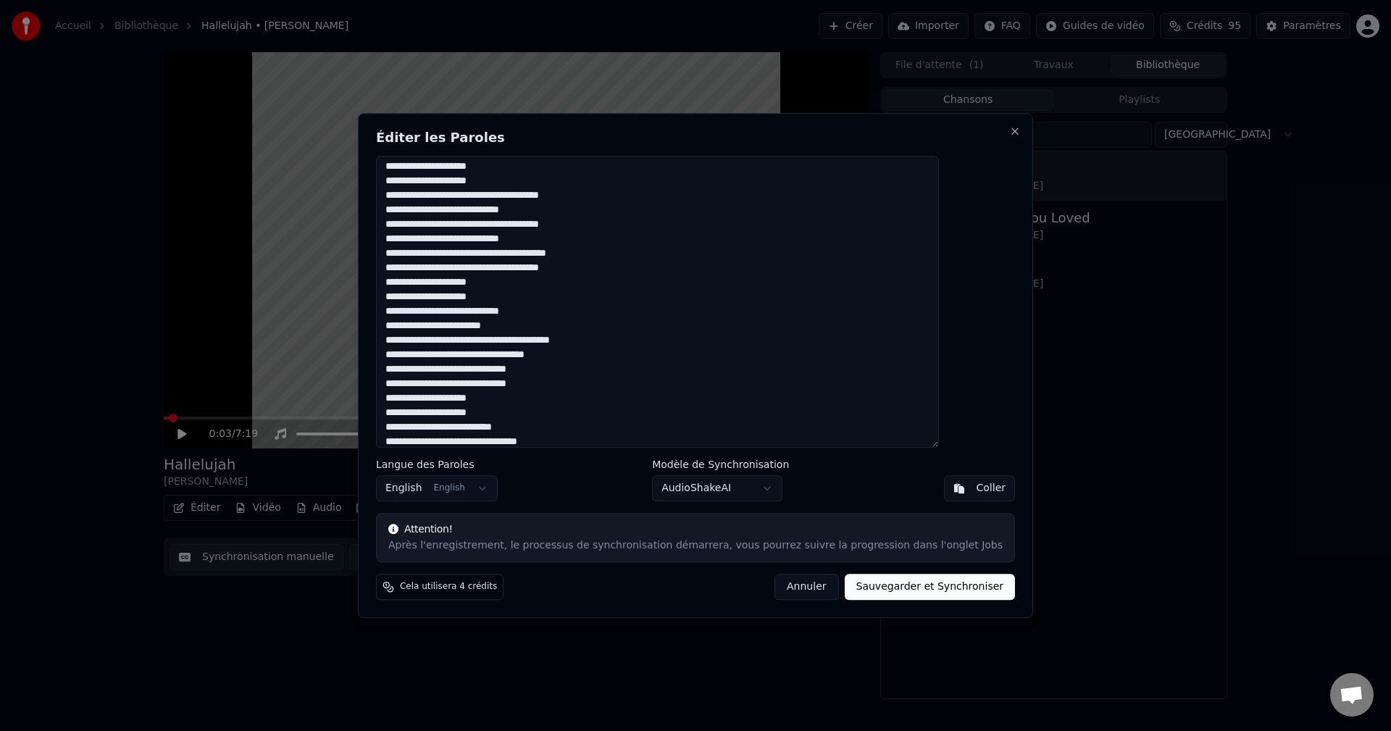
scroll to position [270, 0]
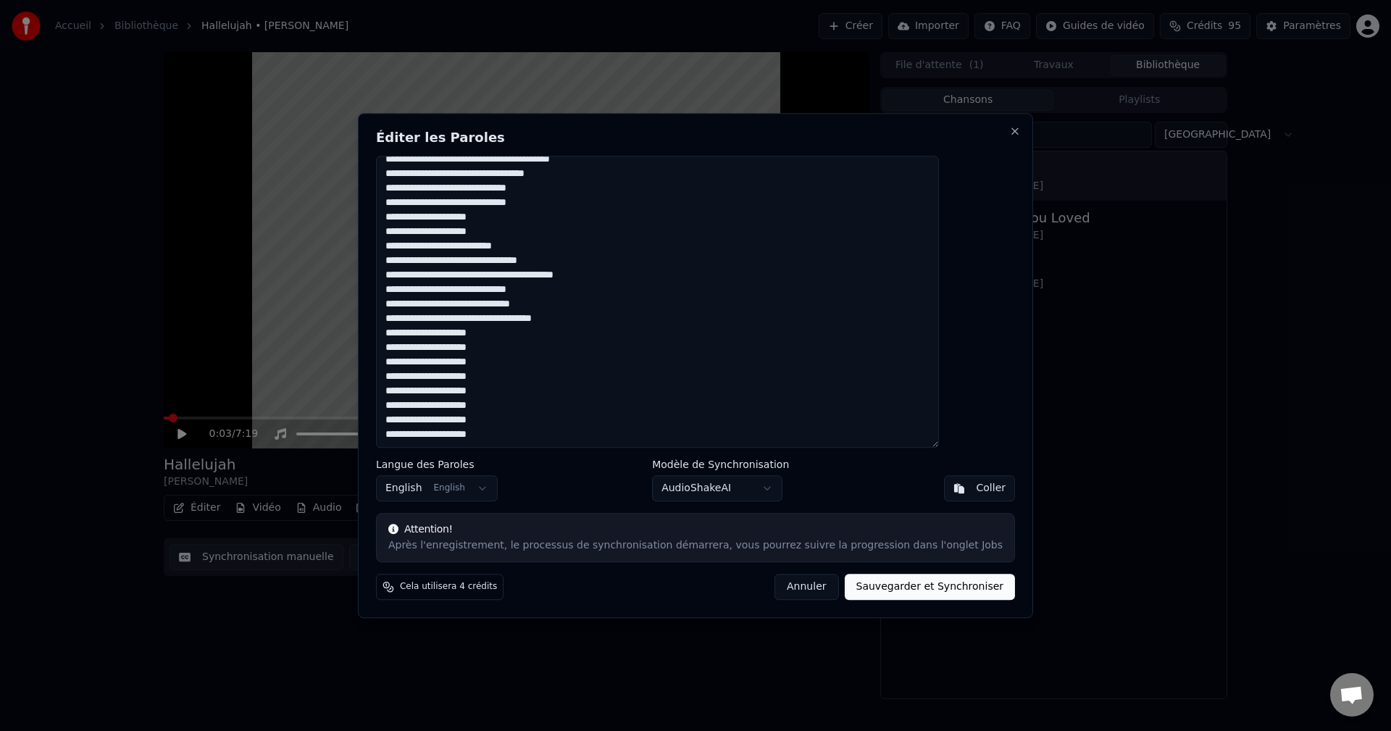
drag, startPoint x: 421, startPoint y: 168, endPoint x: 599, endPoint y: 492, distance: 369.4
click at [599, 492] on div "Éditer les Paroles Langue des Paroles English English Modèle de Synchronisation…" at bounding box center [695, 365] width 675 height 505
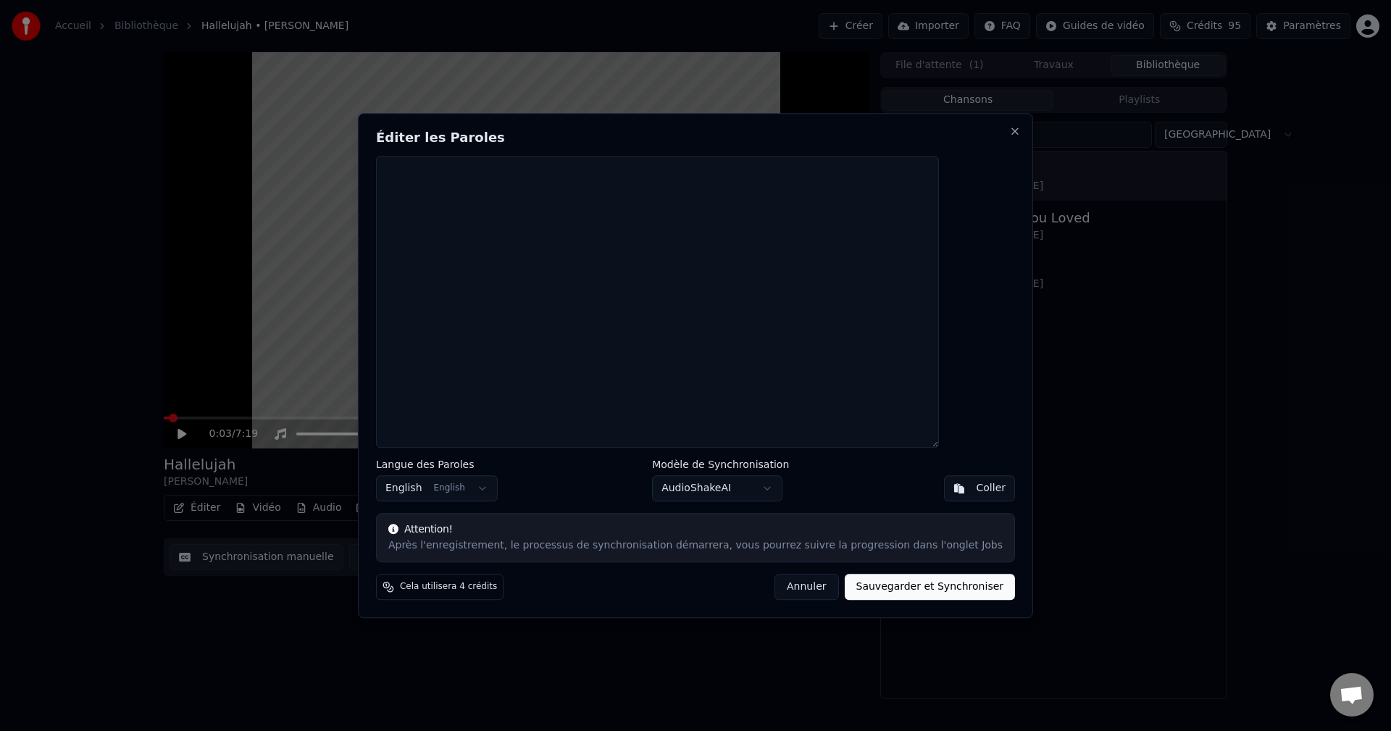
scroll to position [0, 0]
click at [424, 167] on textarea at bounding box center [657, 302] width 563 height 293
paste textarea "**********"
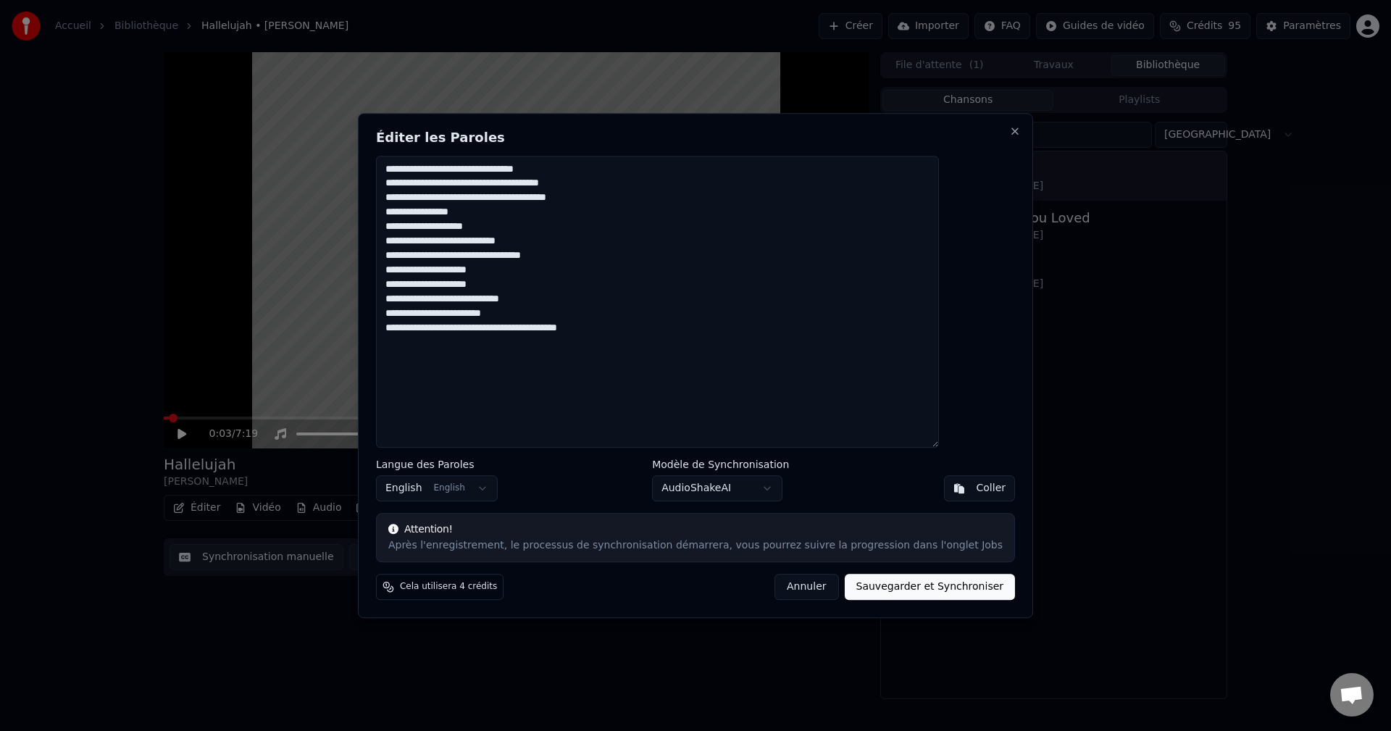
click at [432, 346] on textarea "**********" at bounding box center [657, 302] width 563 height 293
paste textarea "**********"
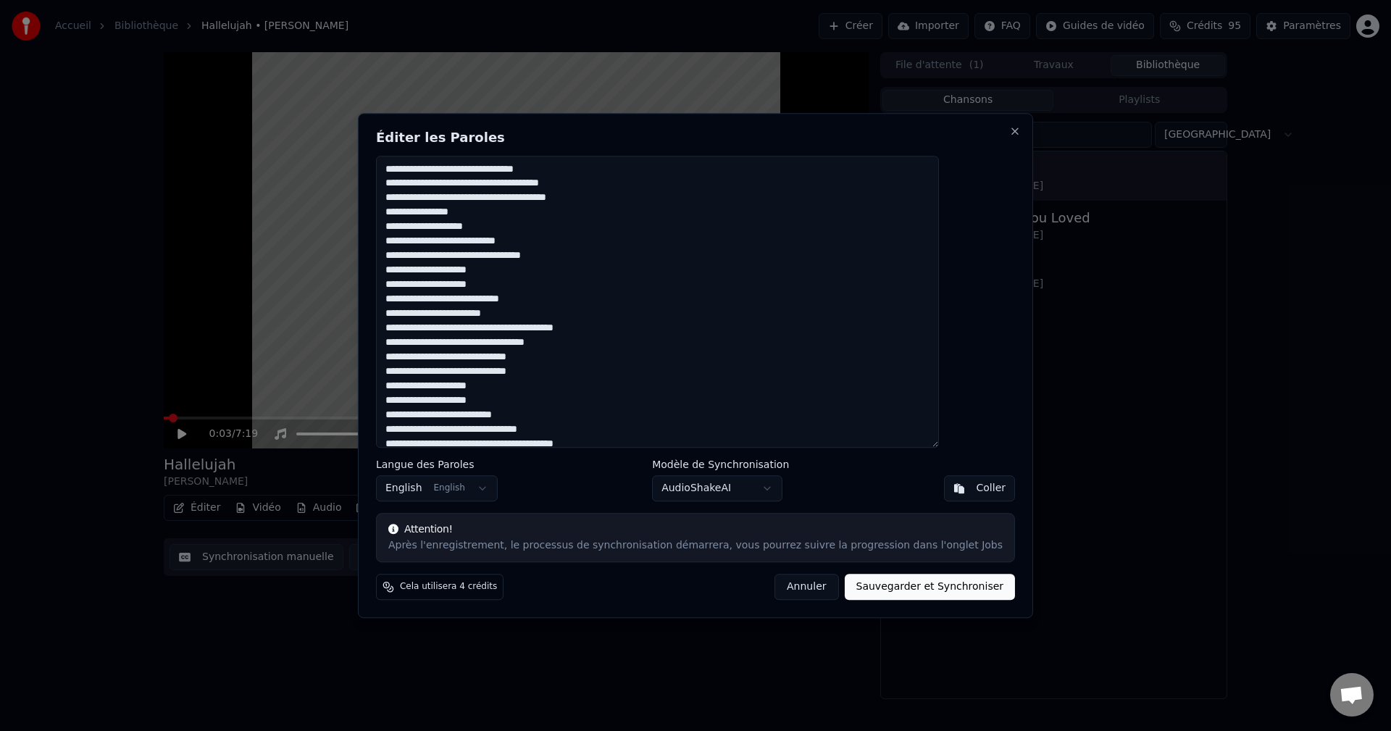
scroll to position [106, 0]
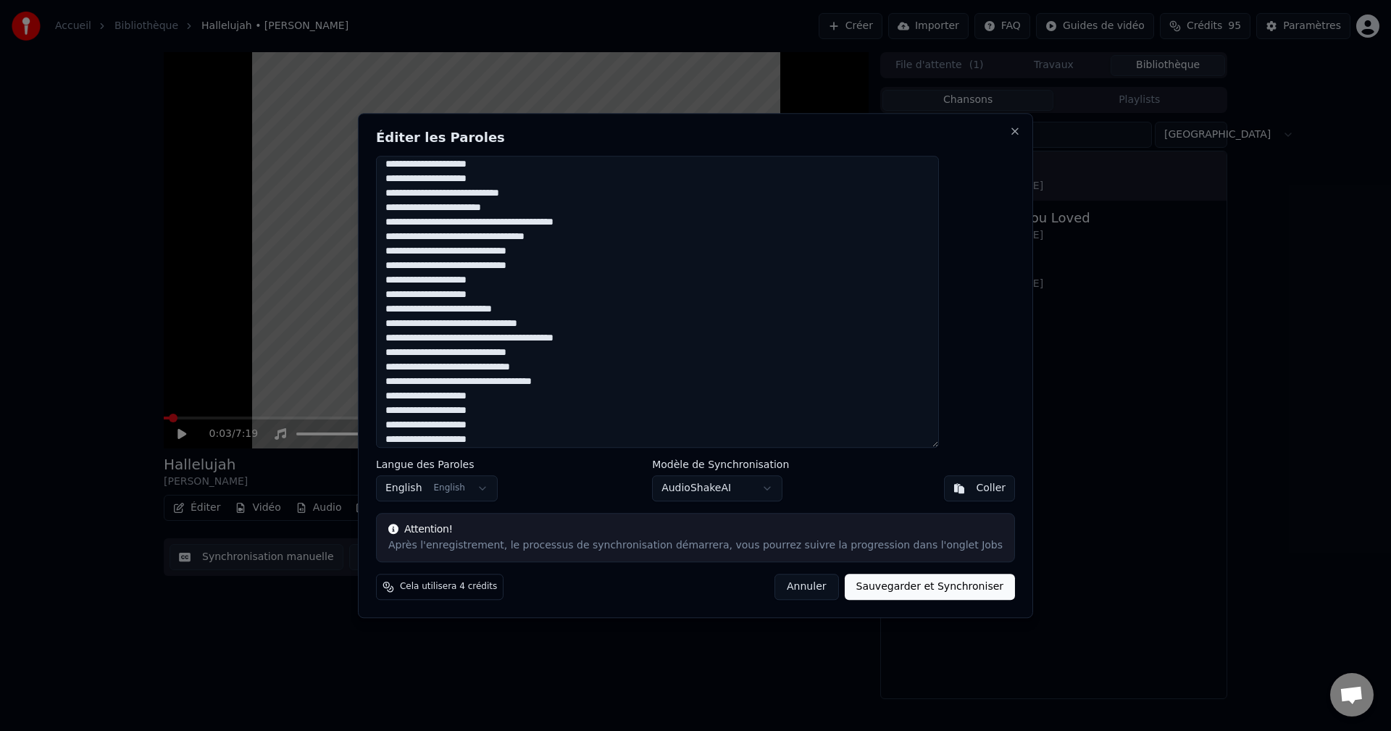
type textarea "**********"
click at [870, 588] on button "Sauvegarder et Synchroniser" at bounding box center [930, 587] width 171 height 26
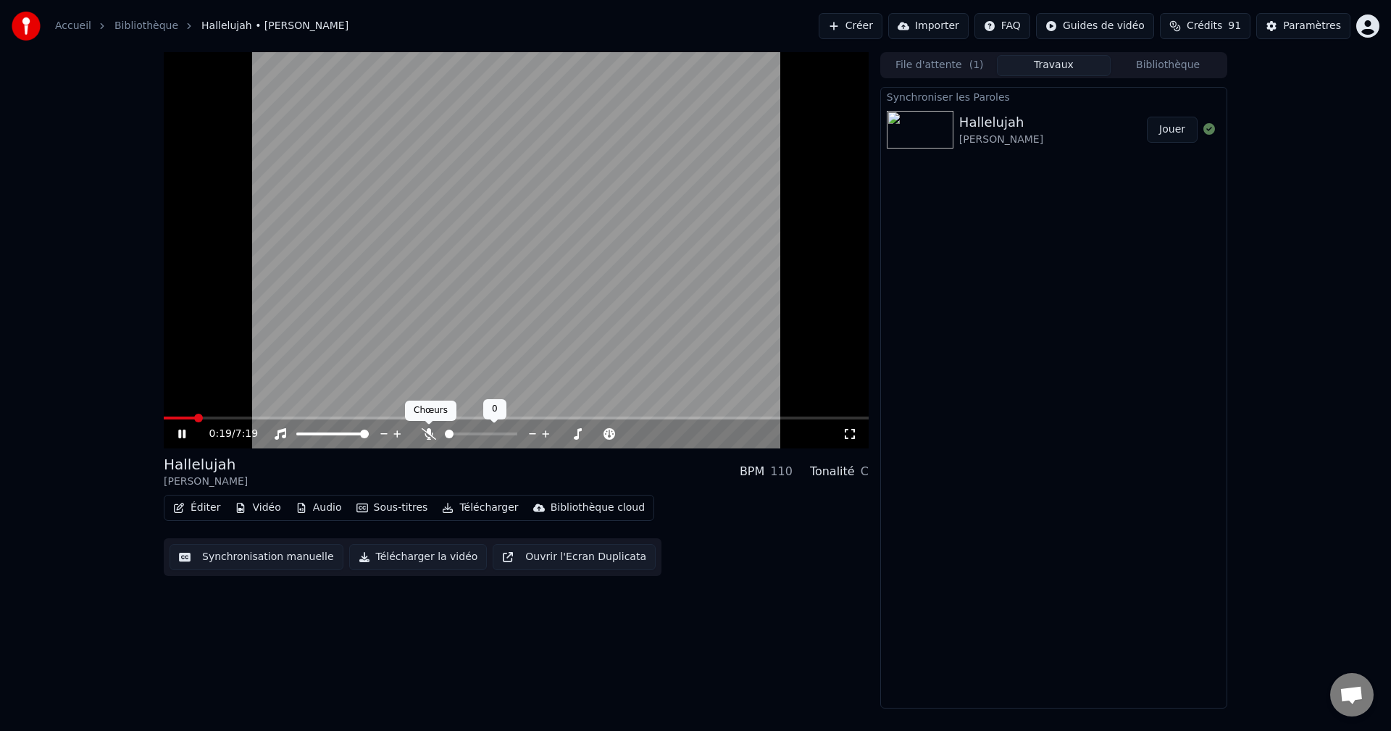
click at [428, 432] on icon at bounding box center [429, 434] width 14 height 12
click at [183, 431] on icon at bounding box center [181, 434] width 7 height 9
